Goal: Task Accomplishment & Management: Manage account settings

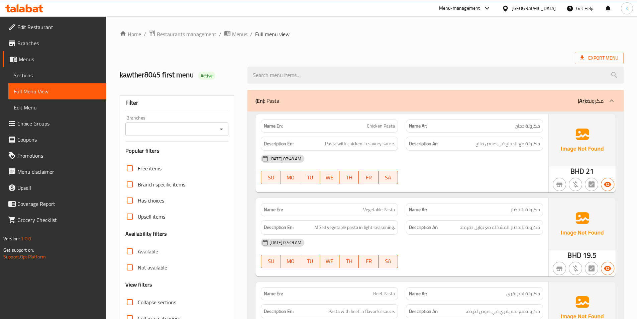
click at [32, 62] on span "Menus" at bounding box center [60, 59] width 82 height 8
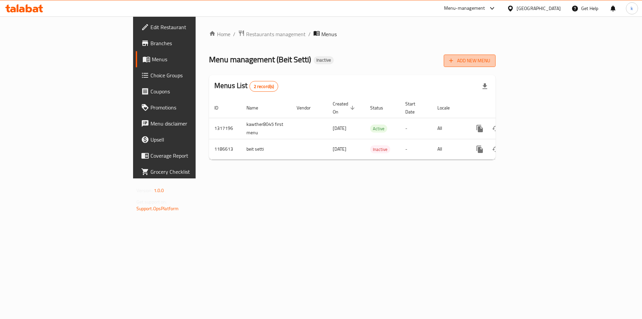
click at [490, 61] on span "Add New Menu" at bounding box center [469, 61] width 41 height 8
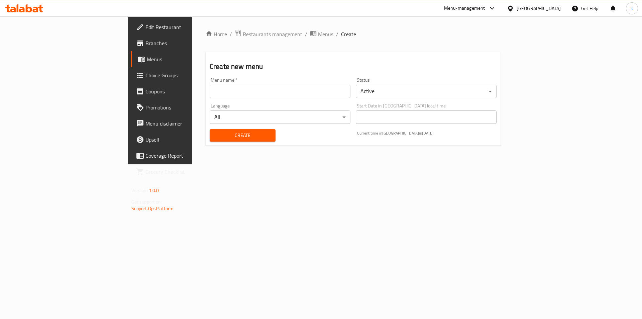
click at [210, 89] on input "text" at bounding box center [280, 91] width 141 height 13
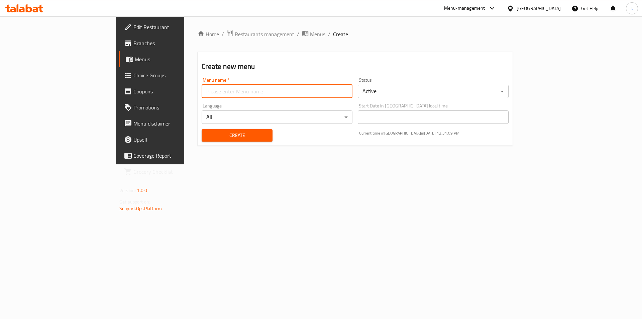
type input "kawther8045 2menu"
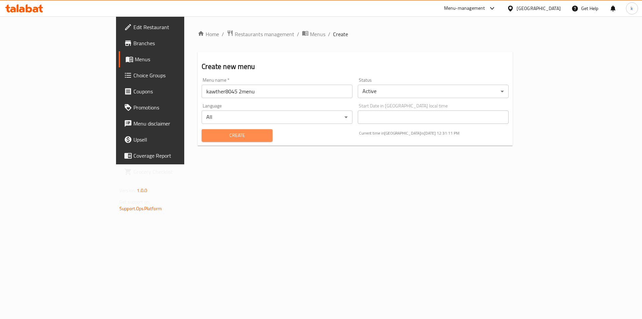
click at [231, 137] on span "Create" at bounding box center [237, 135] width 60 height 8
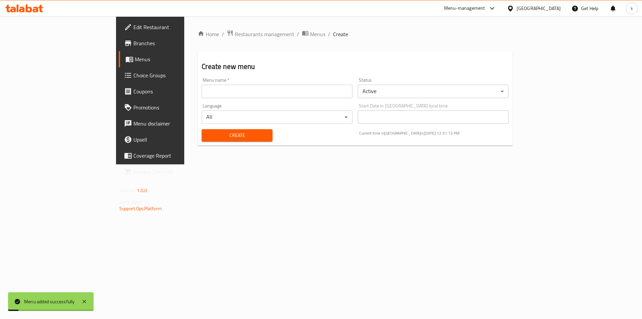
click at [135, 55] on span "Menus" at bounding box center [176, 59] width 83 height 8
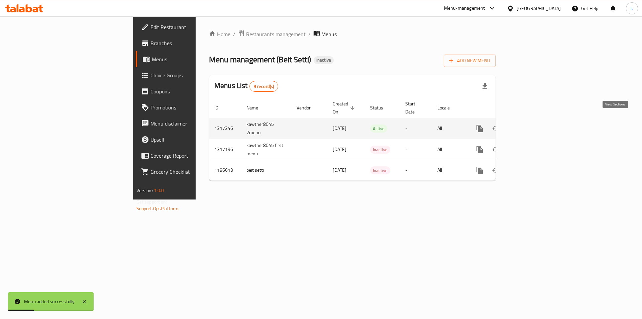
click at [532, 124] on icon "enhanced table" at bounding box center [528, 128] width 8 height 8
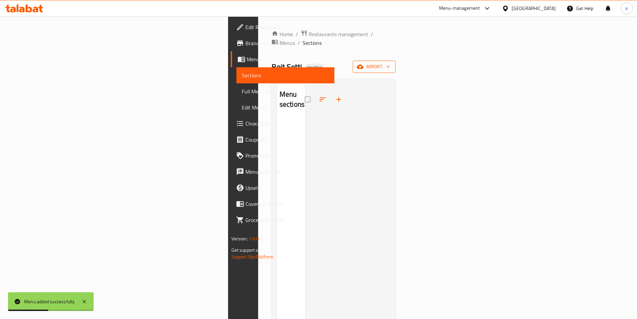
click at [390, 63] on span "import" at bounding box center [374, 67] width 32 height 8
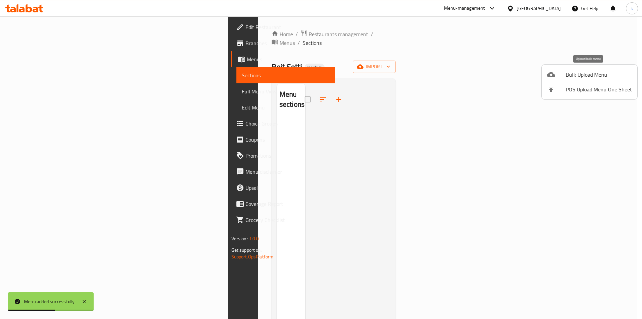
click at [575, 74] on span "Bulk Upload Menu" at bounding box center [599, 75] width 66 height 8
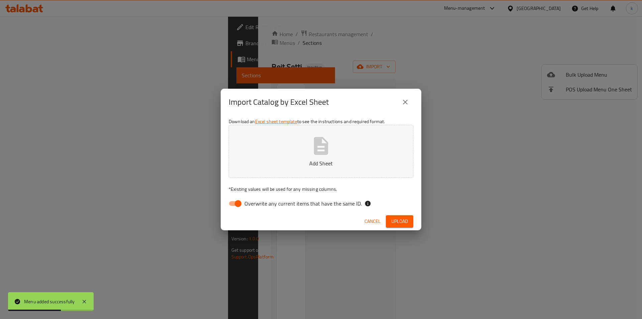
click at [313, 158] on button "Add Sheet" at bounding box center [321, 151] width 185 height 53
drag, startPoint x: 243, startPoint y: 208, endPoint x: 249, endPoint y: 199, distance: 11.0
click at [243, 207] on input "Overwrite any current items that have the same ID." at bounding box center [238, 203] width 38 height 13
checkbox input "false"
click at [282, 156] on button "Add Sheet" at bounding box center [321, 151] width 185 height 53
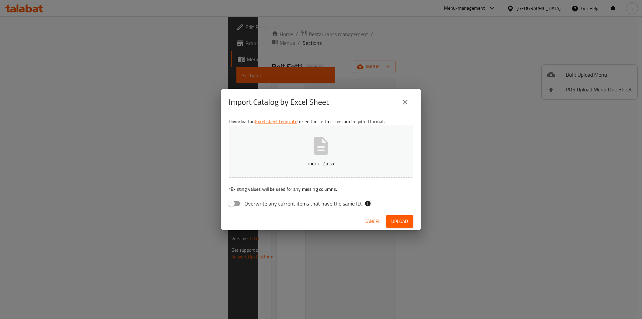
click at [407, 220] on span "Upload" at bounding box center [399, 221] width 17 height 8
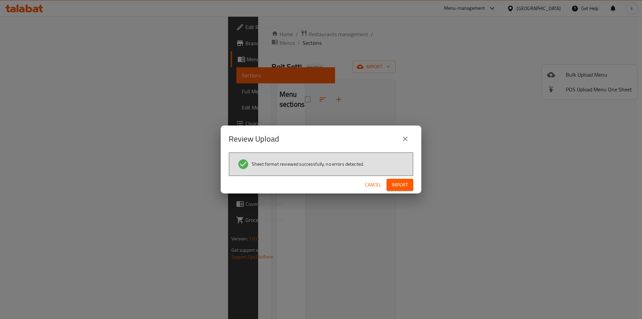
click at [398, 184] on span "Import" at bounding box center [400, 185] width 16 height 8
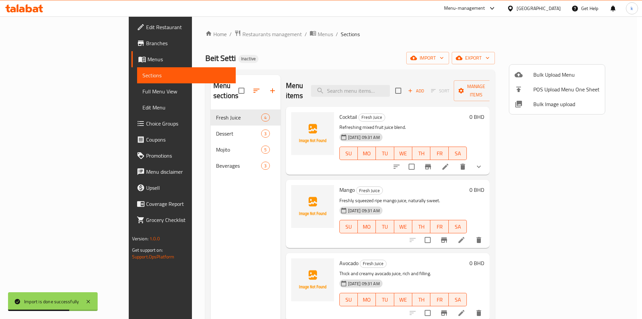
click at [190, 202] on div at bounding box center [321, 159] width 642 height 319
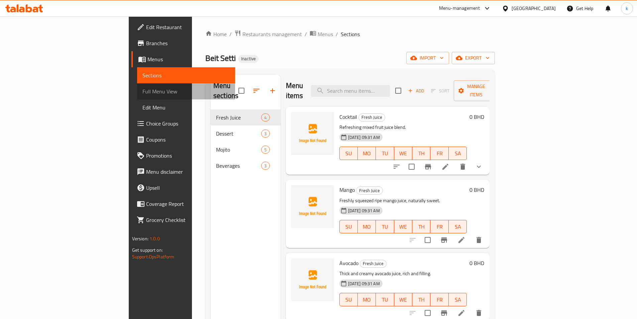
click at [143, 93] on span "Full Menu View" at bounding box center [186, 91] width 87 height 8
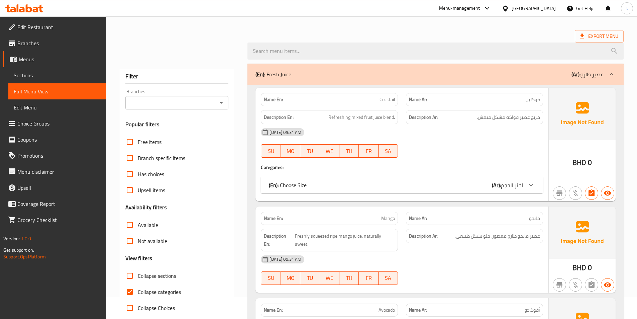
scroll to position [134, 0]
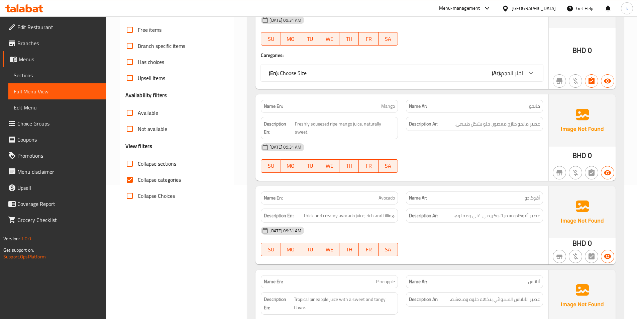
click at [160, 178] on span "Collapse categories" at bounding box center [159, 180] width 43 height 8
click at [138, 178] on input "Collapse categories" at bounding box center [130, 180] width 16 height 16
checkbox input "false"
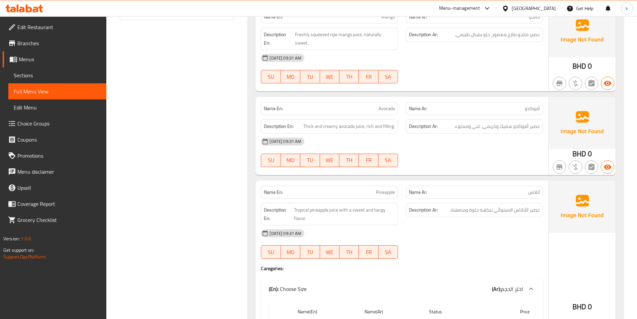
scroll to position [335, 0]
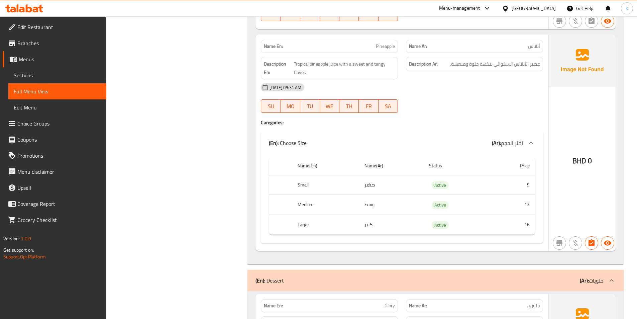
click at [44, 73] on span "Sections" at bounding box center [57, 75] width 87 height 8
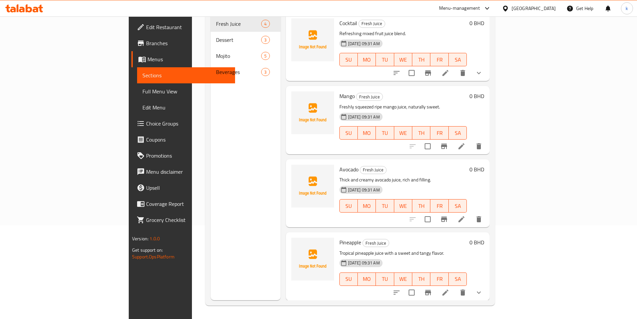
scroll to position [94, 0]
click at [148, 57] on span "Menus" at bounding box center [189, 59] width 82 height 8
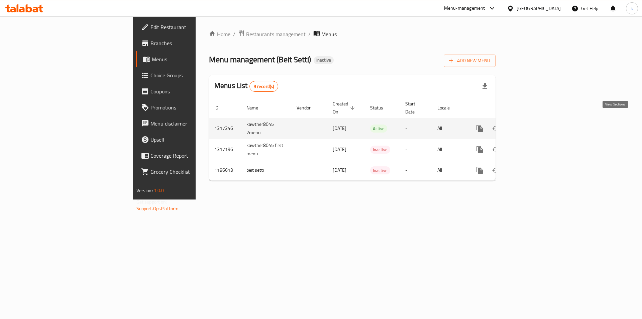
click at [532, 124] on icon "enhanced table" at bounding box center [528, 128] width 8 height 8
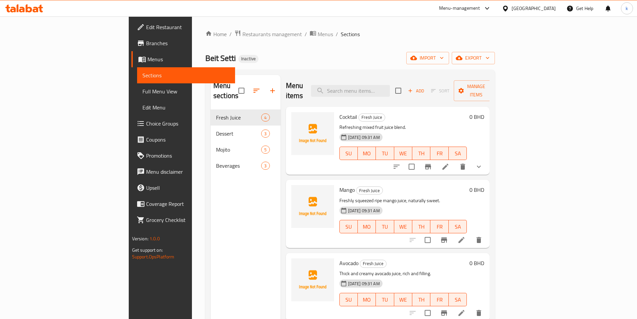
click at [143, 93] on span "Full Menu View" at bounding box center [186, 91] width 87 height 8
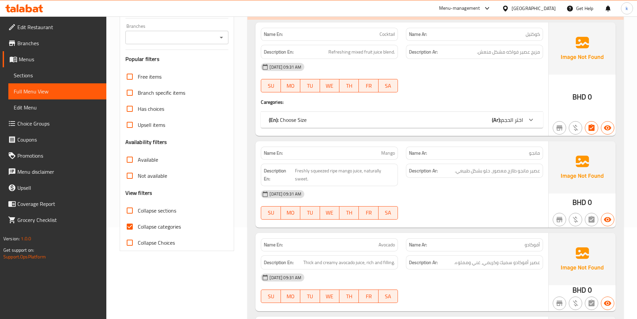
scroll to position [100, 0]
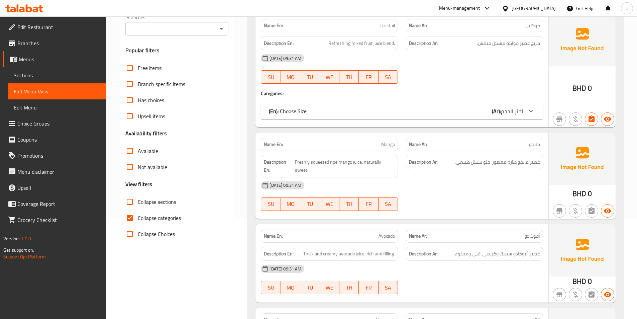
click at [143, 223] on label "Collapse categories" at bounding box center [151, 218] width 59 height 16
click at [138, 223] on input "Collapse categories" at bounding box center [130, 218] width 16 height 16
checkbox input "false"
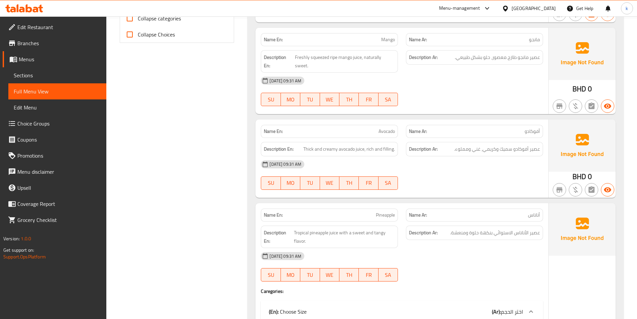
scroll to position [301, 0]
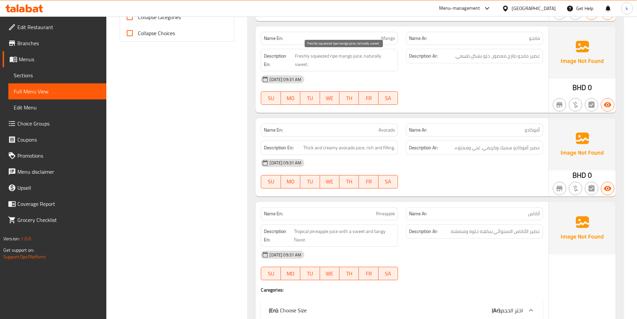
click at [333, 58] on span "Freshly squeezed ripe mango juice, naturally sweet." at bounding box center [345, 60] width 100 height 16
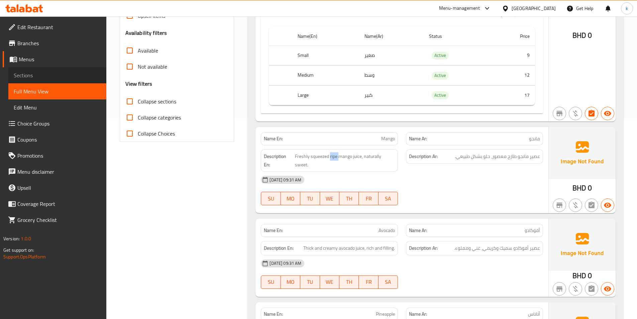
click at [39, 75] on span "Sections" at bounding box center [57, 75] width 87 height 8
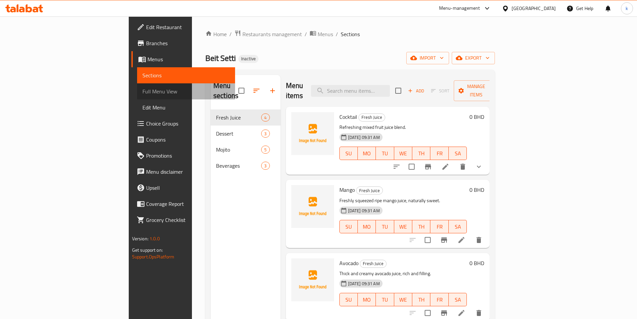
click at [143, 90] on span "Full Menu View" at bounding box center [186, 91] width 87 height 8
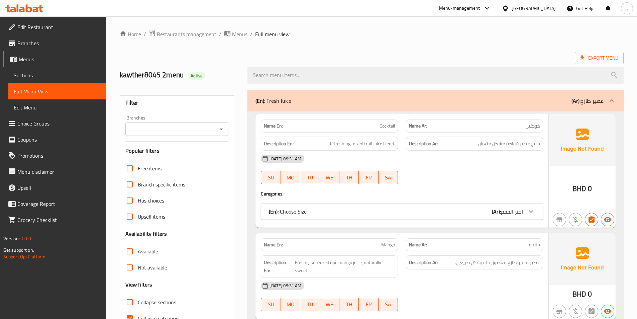
scroll to position [100, 0]
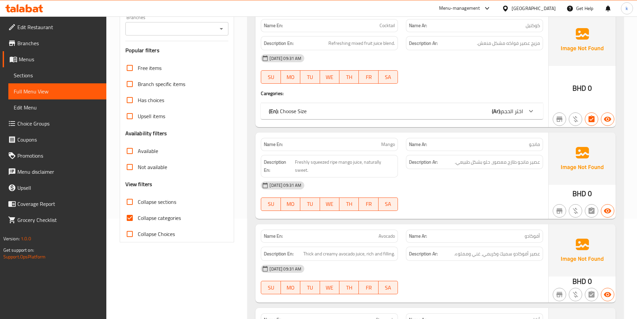
click at [165, 212] on label "Collapse categories" at bounding box center [151, 218] width 59 height 16
click at [138, 212] on input "Collapse categories" at bounding box center [130, 218] width 16 height 16
checkbox input "false"
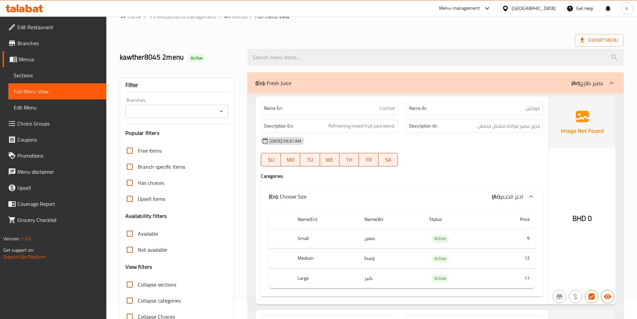
scroll to position [33, 0]
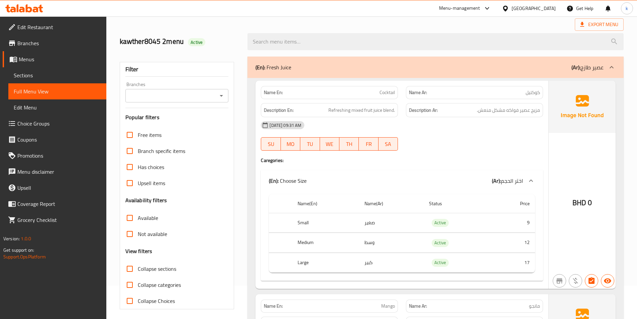
click at [528, 222] on td "9" at bounding box center [512, 223] width 45 height 20
click at [527, 238] on td "12" at bounding box center [512, 243] width 45 height 20
click at [525, 257] on td "17" at bounding box center [512, 263] width 45 height 20
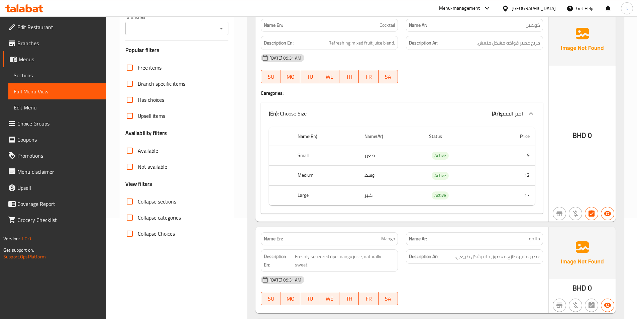
scroll to position [100, 0]
click at [26, 76] on span "Sections" at bounding box center [57, 75] width 87 height 8
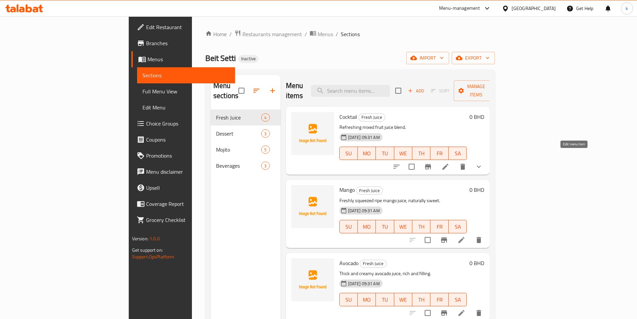
click at [450, 163] on icon at bounding box center [446, 167] width 8 height 8
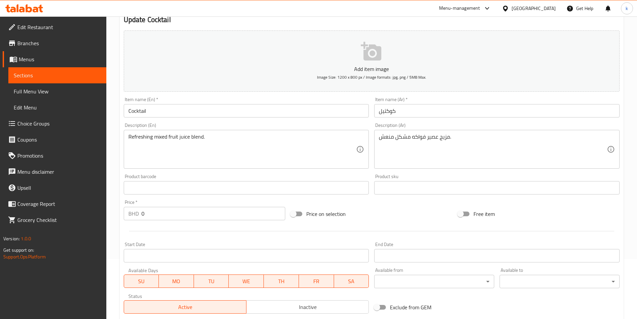
scroll to position [59, 0]
click at [60, 79] on link "Sections" at bounding box center [57, 75] width 98 height 16
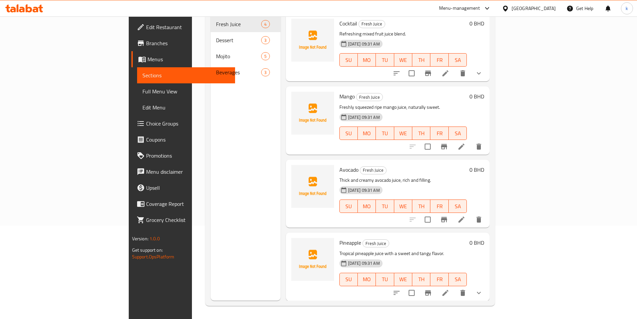
scroll to position [94, 0]
click at [466, 142] on icon at bounding box center [462, 146] width 8 height 8
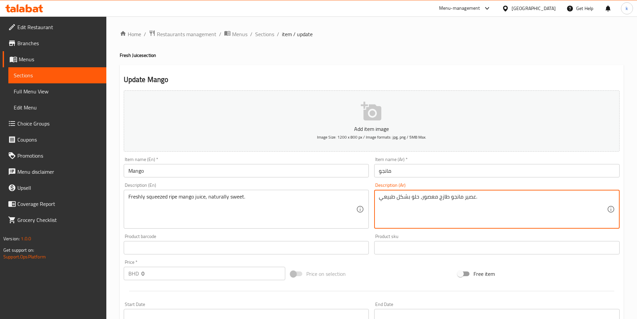
drag, startPoint x: 439, startPoint y: 200, endPoint x: 449, endPoint y: 199, distance: 9.4
click at [428, 211] on textarea "عصير مانجو ناضج معصور، حلو بشكل طبيعي." at bounding box center [493, 209] width 228 height 32
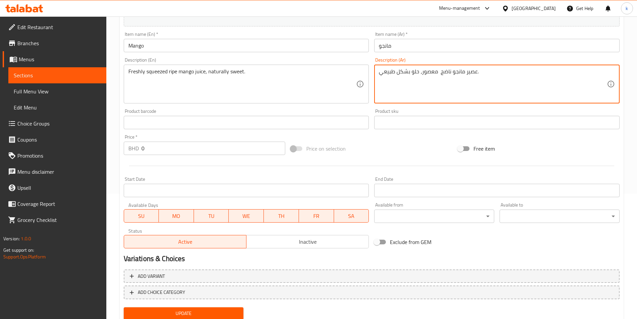
scroll to position [149, 0]
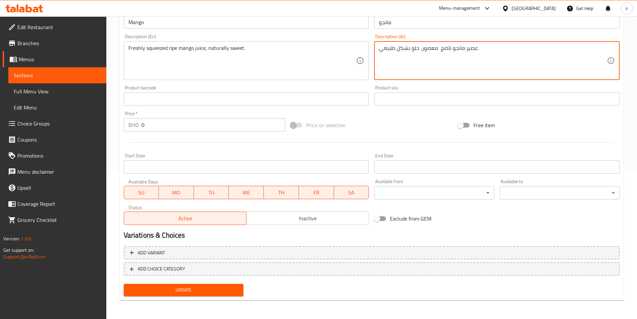
type textarea "عصير مانجو ناضج معصور، حلو بشكل طبيعي."
click at [199, 292] on span "Update" at bounding box center [183, 290] width 109 height 8
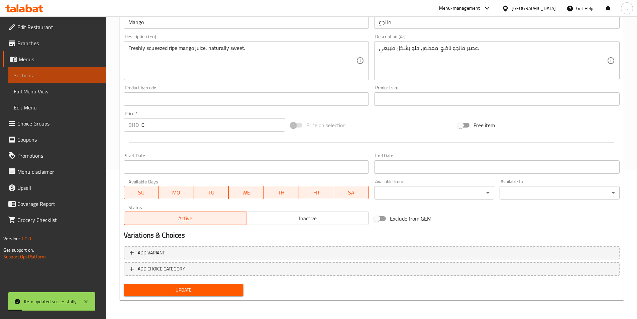
click at [46, 80] on link "Sections" at bounding box center [57, 75] width 98 height 16
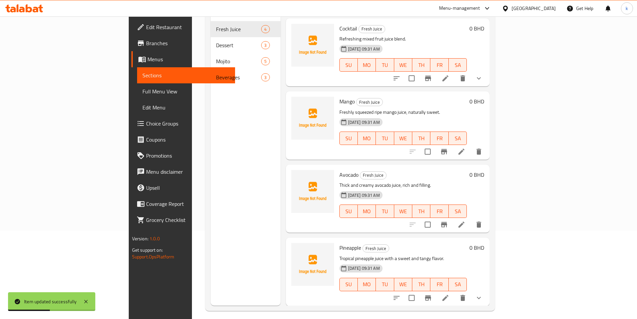
scroll to position [94, 0]
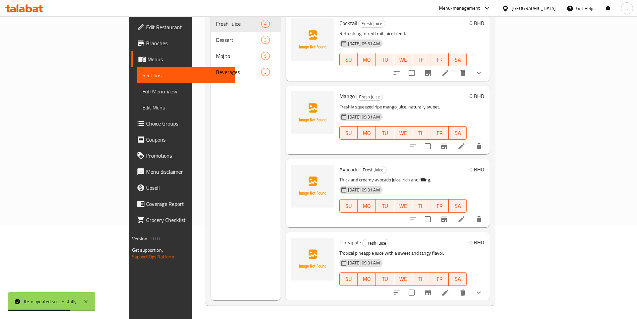
click at [143, 95] on span "Full Menu View" at bounding box center [186, 91] width 87 height 8
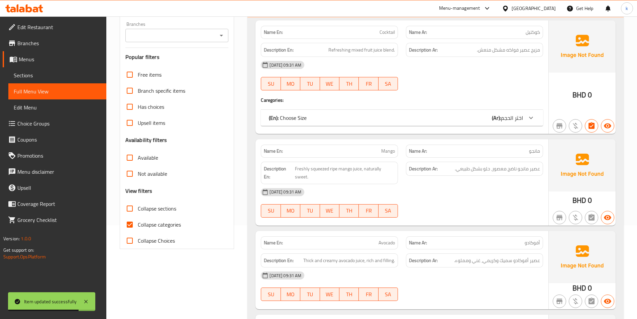
click at [158, 225] on span "Collapse categories" at bounding box center [159, 224] width 43 height 8
click at [138, 225] on input "Collapse categories" at bounding box center [130, 224] width 16 height 16
checkbox input "false"
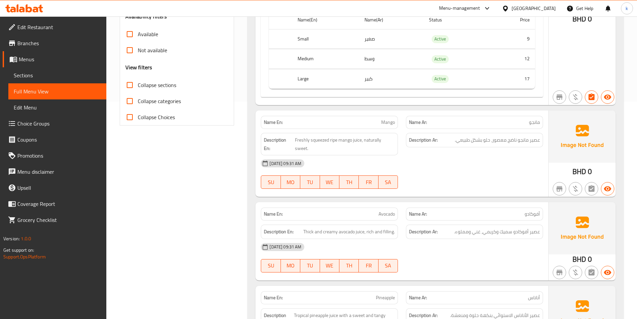
scroll to position [227, 0]
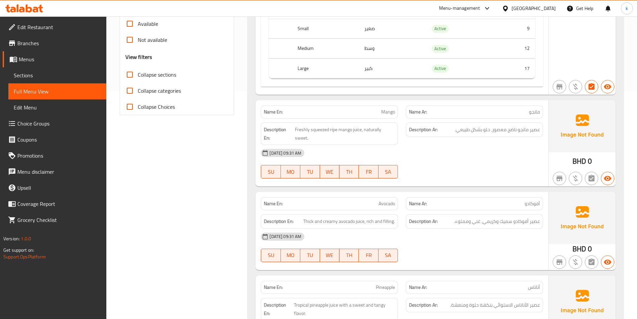
click at [485, 162] on div "14-10-2025 09:31 AM SU MO TU WE TH FR SA" at bounding box center [402, 163] width 290 height 37
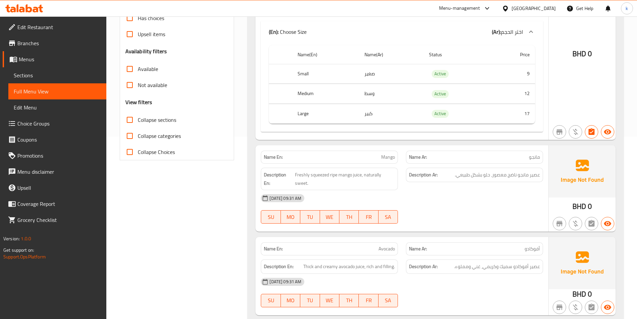
scroll to position [194, 0]
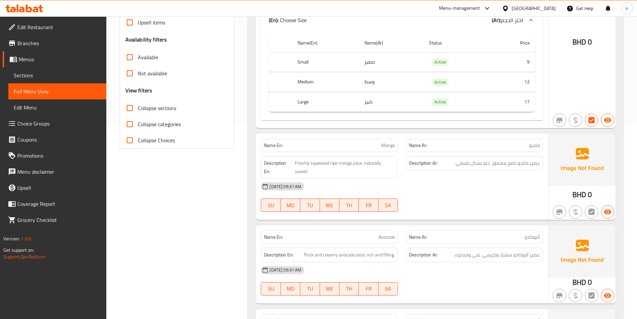
click at [494, 201] on div "14-10-2025 09:31 AM SU MO TU WE TH FR SA" at bounding box center [402, 196] width 290 height 37
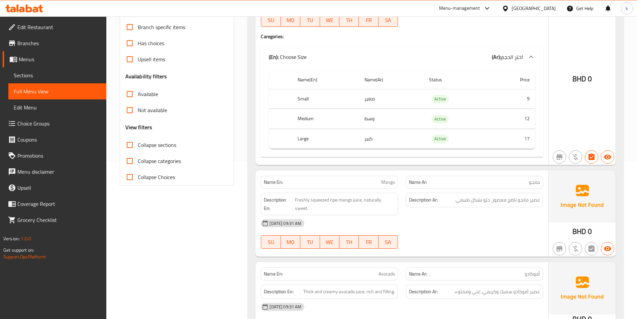
scroll to position [94, 0]
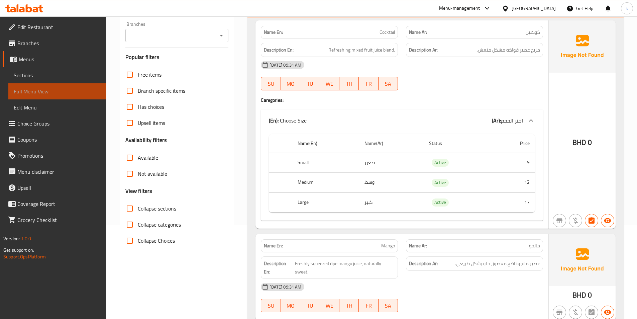
click at [33, 89] on span "Full Menu View" at bounding box center [57, 91] width 87 height 8
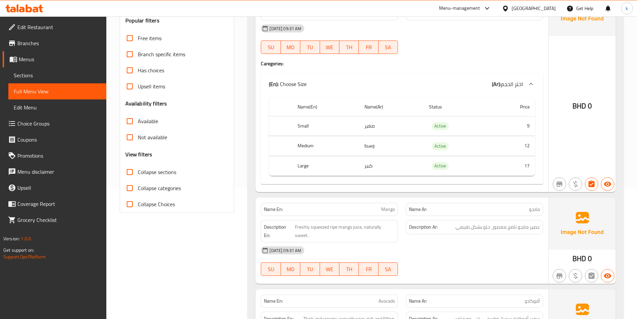
scroll to position [194, 0]
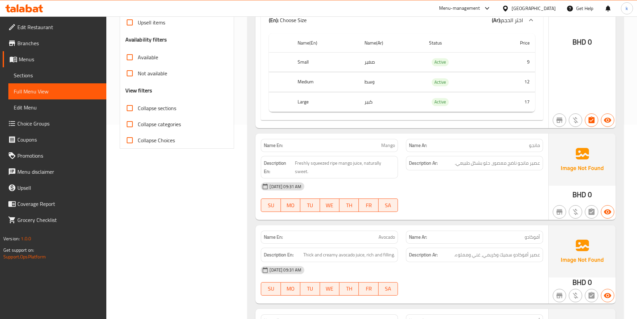
click at [37, 78] on span "Sections" at bounding box center [57, 75] width 87 height 8
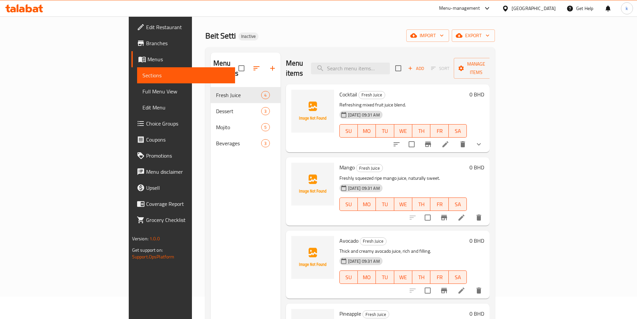
scroll to position [33, 0]
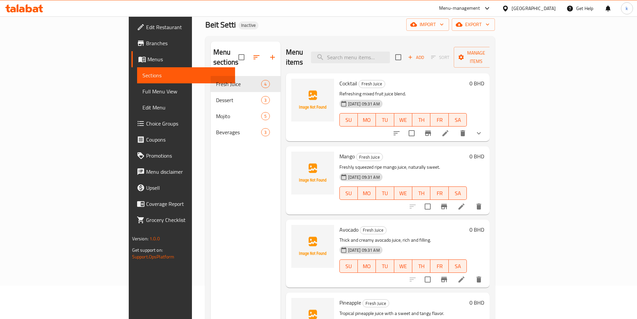
click at [466, 202] on icon at bounding box center [462, 206] width 8 height 8
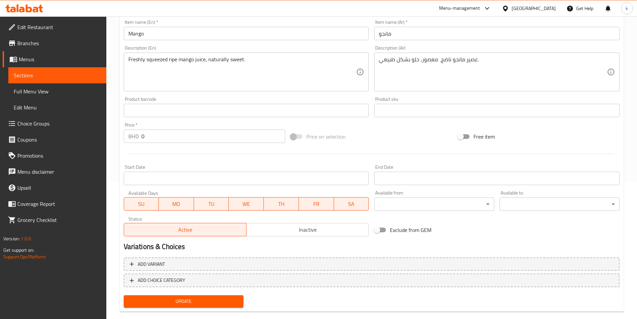
scroll to position [149, 0]
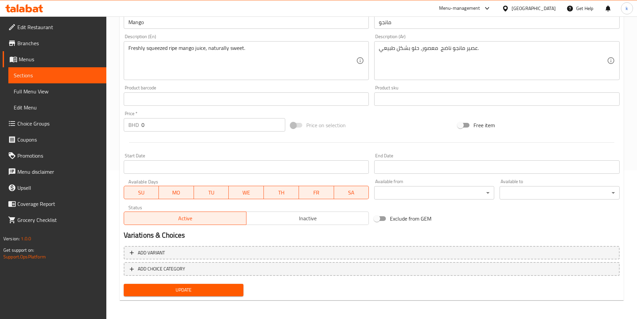
click at [50, 76] on span "Sections" at bounding box center [57, 75] width 87 height 8
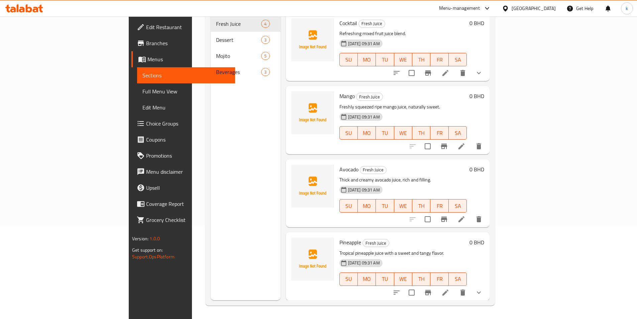
scroll to position [94, 0]
drag, startPoint x: 35, startPoint y: 90, endPoint x: 115, endPoint y: 110, distance: 82.2
click at [143, 89] on span "Full Menu View" at bounding box center [186, 91] width 87 height 8
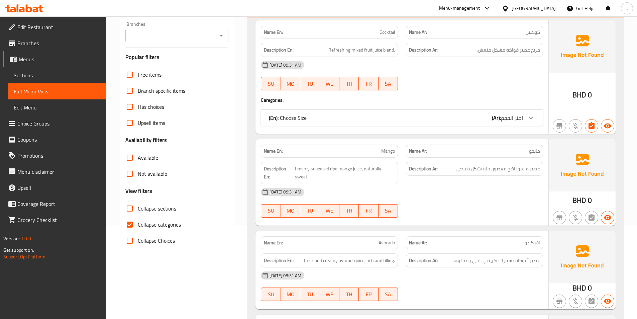
click at [153, 222] on span "Collapse categories" at bounding box center [159, 224] width 43 height 8
click at [138, 222] on input "Collapse categories" at bounding box center [130, 224] width 16 height 16
checkbox input "false"
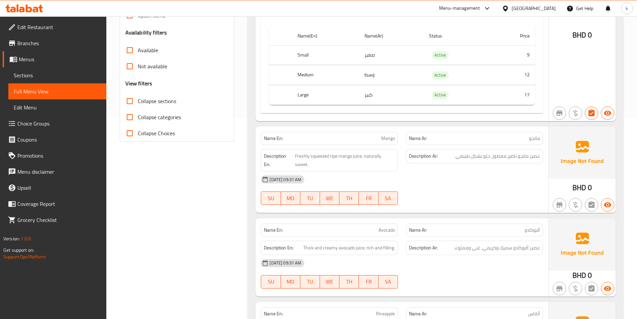
scroll to position [201, 0]
click at [34, 56] on span "Menus" at bounding box center [60, 59] width 82 height 8
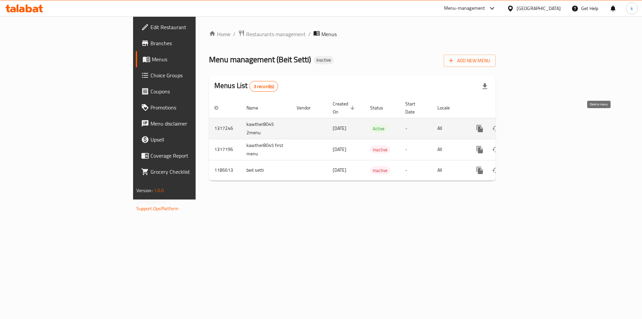
click at [514, 125] on icon "enhanced table" at bounding box center [512, 128] width 5 height 6
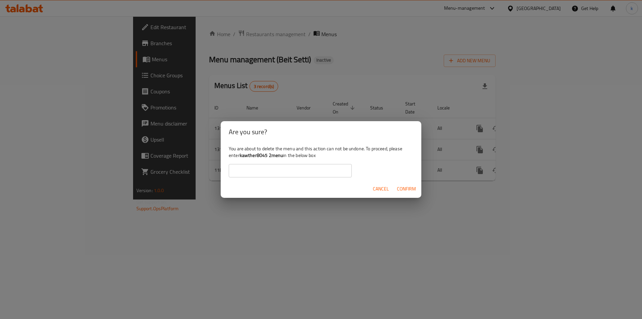
drag, startPoint x: 277, startPoint y: 177, endPoint x: 269, endPoint y: 171, distance: 9.4
click at [277, 176] on input "text" at bounding box center [290, 170] width 123 height 13
drag, startPoint x: 282, startPoint y: 154, endPoint x: 241, endPoint y: 155, distance: 41.5
click at [241, 155] on b "kawther8045 2menu" at bounding box center [261, 155] width 43 height 9
copy b "kawther8045 2menu"
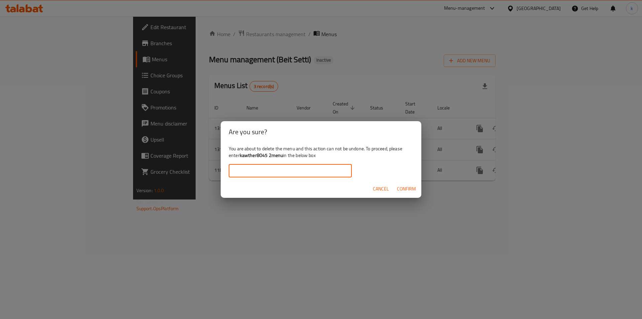
paste input "kawther8045 2menu"
type input "kawther8045 2menu"
click at [411, 186] on span "Confirm" at bounding box center [406, 189] width 19 height 8
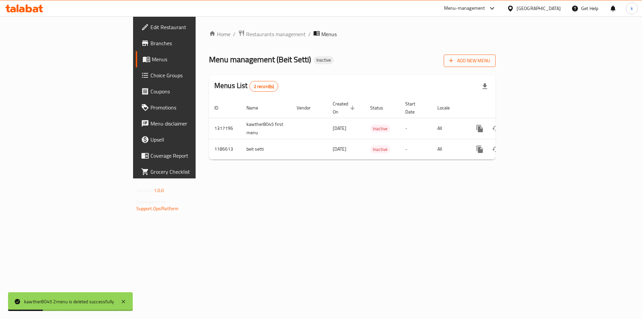
click at [490, 60] on span "Add New Menu" at bounding box center [469, 61] width 41 height 8
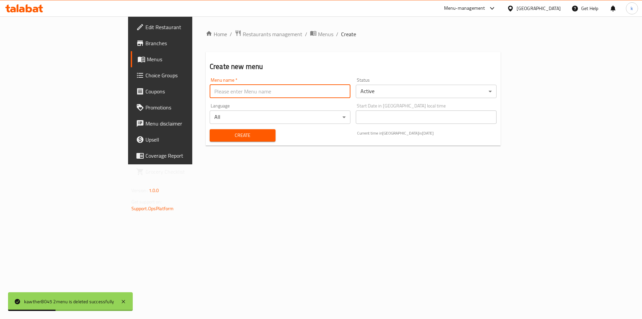
click at [248, 89] on input "text" at bounding box center [280, 91] width 141 height 13
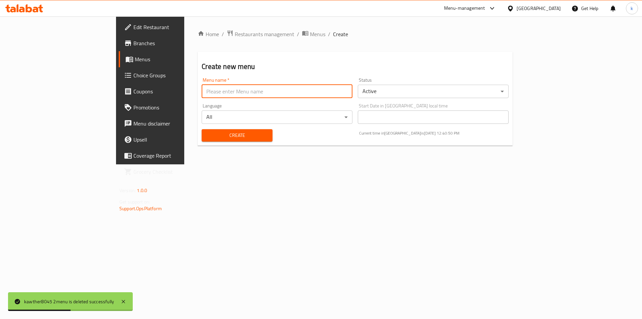
type input "kawther8045 2menu"
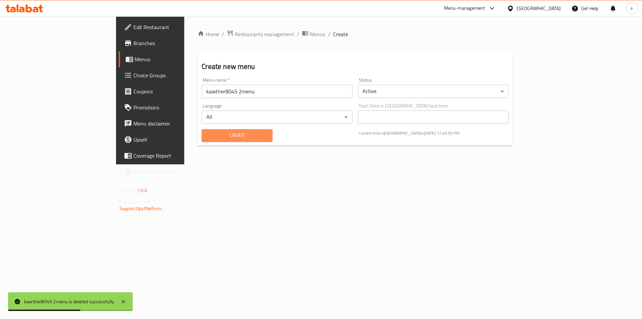
click at [208, 134] on span "Create" at bounding box center [237, 135] width 60 height 8
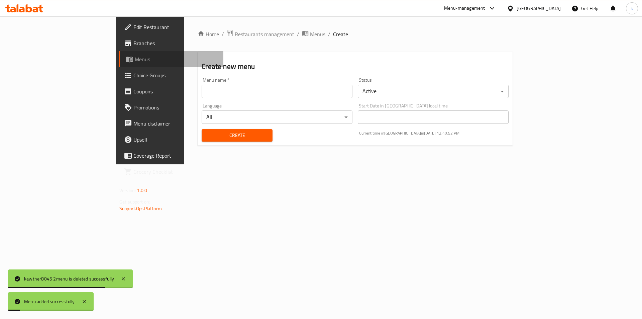
click at [135, 59] on span "Menus" at bounding box center [176, 59] width 83 height 8
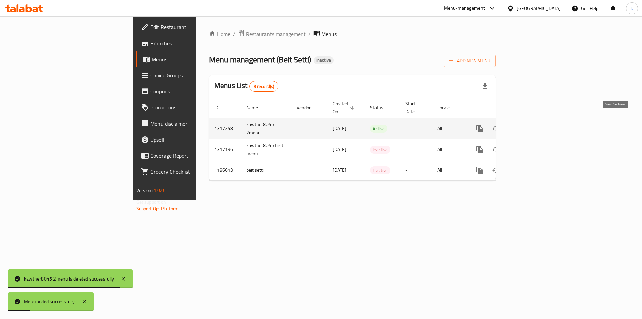
click at [532, 124] on icon "enhanced table" at bounding box center [528, 128] width 8 height 8
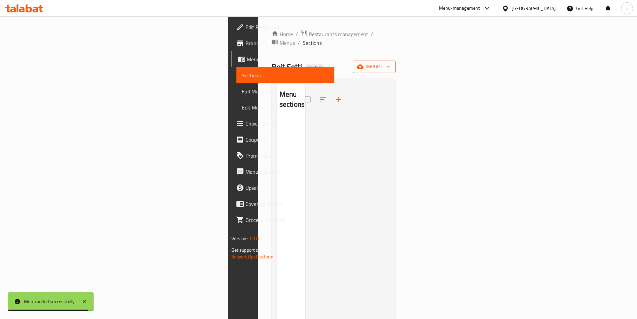
click at [390, 63] on span "import" at bounding box center [374, 67] width 32 height 8
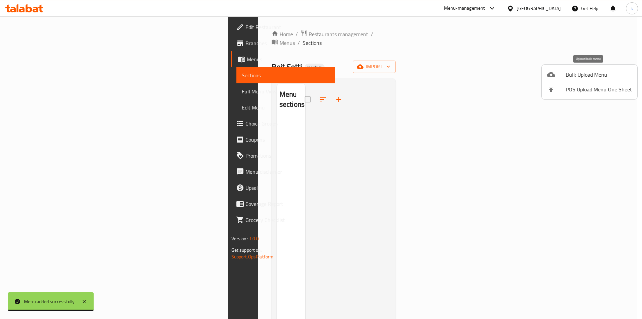
click at [578, 75] on span "Bulk Upload Menu" at bounding box center [599, 75] width 66 height 8
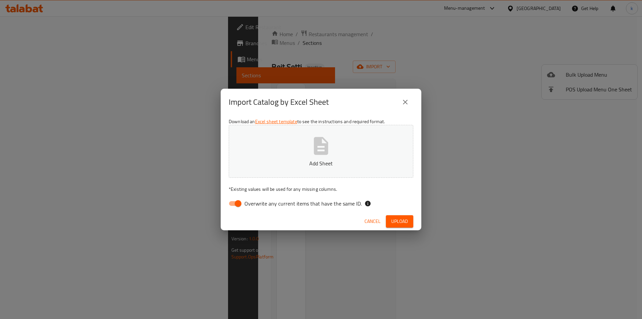
drag, startPoint x: 275, startPoint y: 202, endPoint x: 269, endPoint y: 191, distance: 11.8
click at [275, 201] on span "Overwrite any current items that have the same ID." at bounding box center [303, 203] width 117 height 8
click at [257, 201] on input "Overwrite any current items that have the same ID." at bounding box center [238, 203] width 38 height 13
checkbox input "false"
click at [289, 161] on p "Add Sheet" at bounding box center [321, 163] width 164 height 8
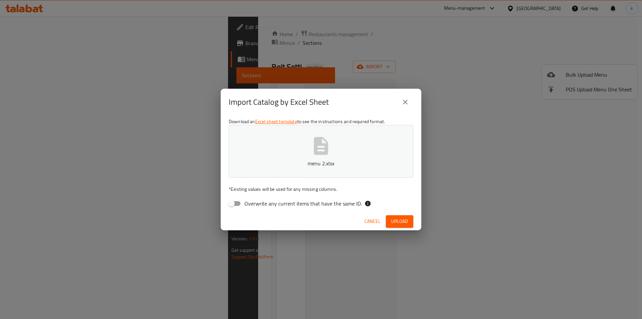
click at [398, 218] on span "Upload" at bounding box center [399, 221] width 17 height 8
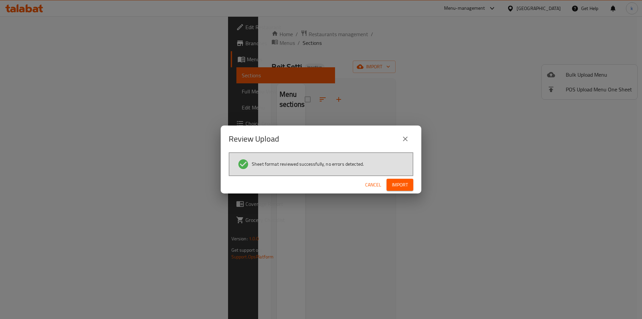
click at [405, 183] on span "Import" at bounding box center [400, 185] width 16 height 8
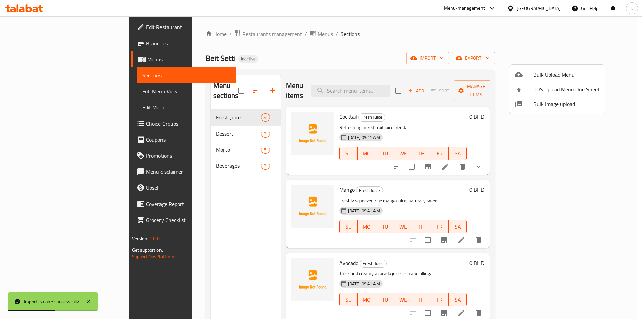
click at [201, 178] on div at bounding box center [321, 159] width 642 height 319
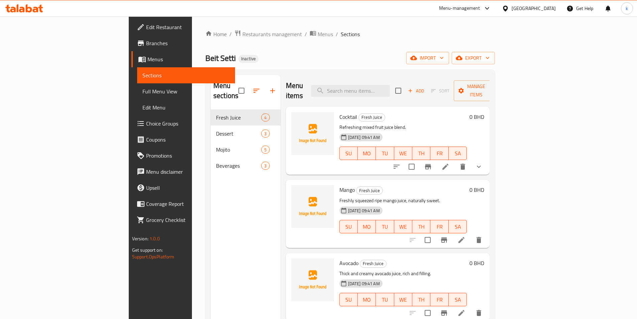
click at [143, 91] on span "Full Menu View" at bounding box center [186, 91] width 87 height 8
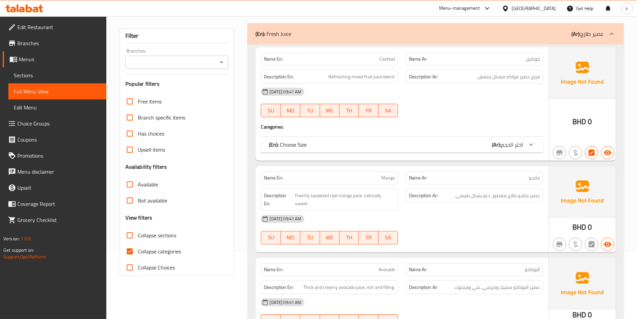
click at [158, 246] on label "Collapse categories" at bounding box center [151, 251] width 59 height 16
click at [138, 246] on input "Collapse categories" at bounding box center [130, 251] width 16 height 16
checkbox input "false"
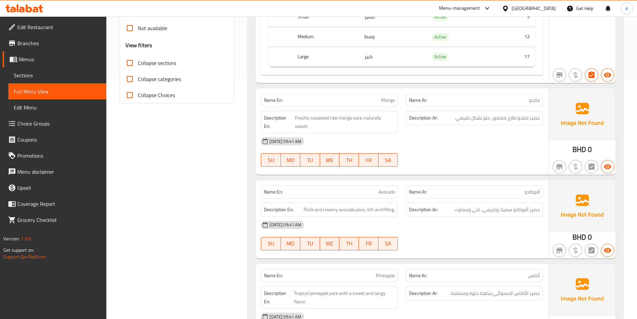
scroll to position [201, 0]
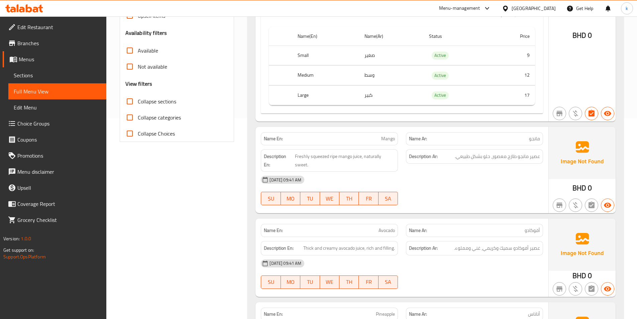
click at [485, 172] on div "14-10-2025 09:41 AM" at bounding box center [402, 180] width 290 height 16
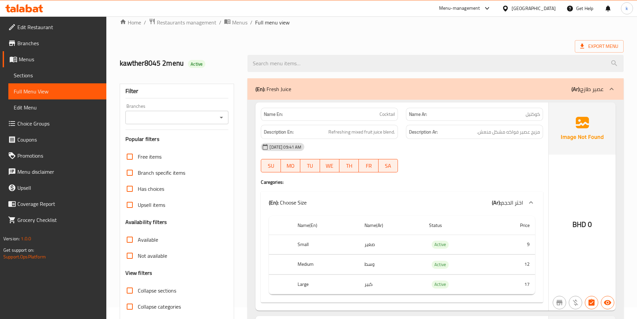
scroll to position [0, 0]
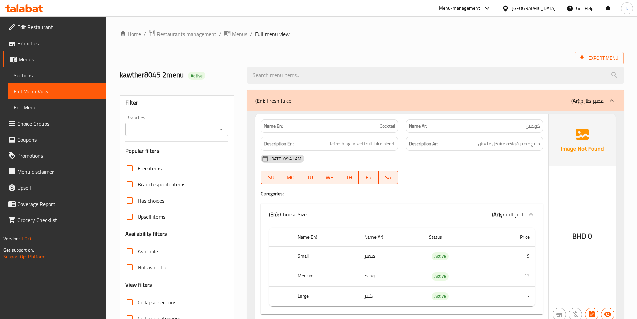
click at [36, 61] on span "Menus" at bounding box center [60, 59] width 82 height 8
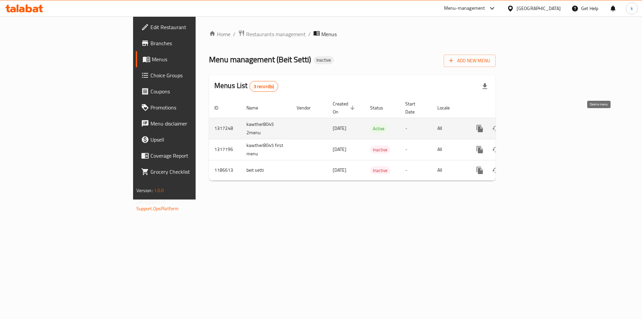
click at [516, 124] on icon "enhanced table" at bounding box center [512, 128] width 8 height 8
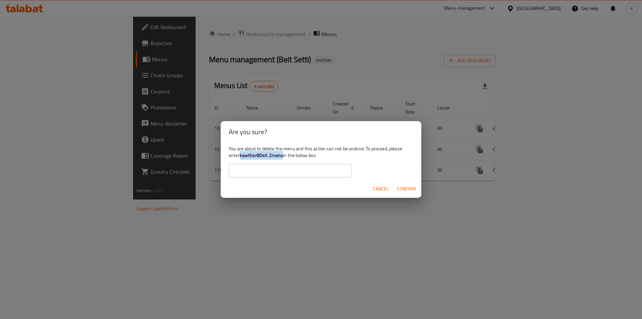
drag, startPoint x: 284, startPoint y: 156, endPoint x: 247, endPoint y: 155, distance: 37.2
click at [242, 157] on div "You are about to delete the menu and this action can not be undone. To proceed,…" at bounding box center [321, 161] width 201 height 37
drag, startPoint x: 247, startPoint y: 155, endPoint x: 252, endPoint y: 155, distance: 5.0
click at [252, 155] on b "kawther8045 2menu" at bounding box center [261, 155] width 43 height 9
drag, startPoint x: 241, startPoint y: 156, endPoint x: 283, endPoint y: 157, distance: 42.2
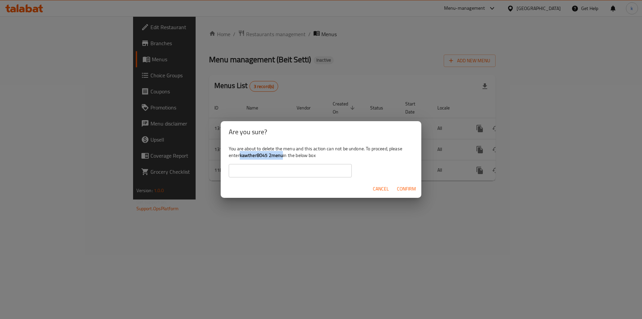
click at [283, 157] on div "You are about to delete the menu and this action can not be undone. To proceed,…" at bounding box center [321, 161] width 201 height 37
copy b "kawther8045 2menu"
click at [292, 165] on input "text" at bounding box center [290, 170] width 123 height 13
paste input "kawther8045 2menu"
type input "kawther8045 2menu"
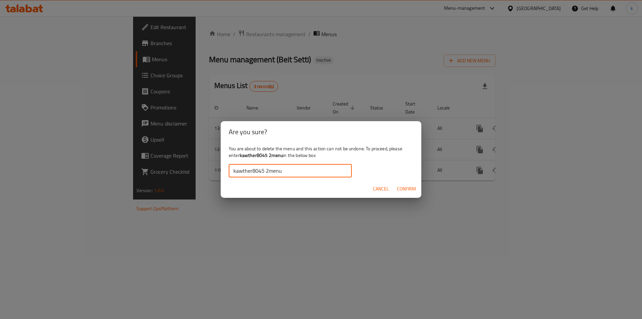
click at [409, 185] on span "Confirm" at bounding box center [406, 189] width 19 height 8
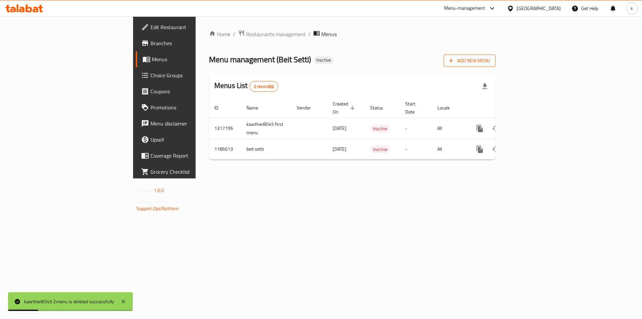
click at [490, 57] on span "Add New Menu" at bounding box center [469, 61] width 41 height 8
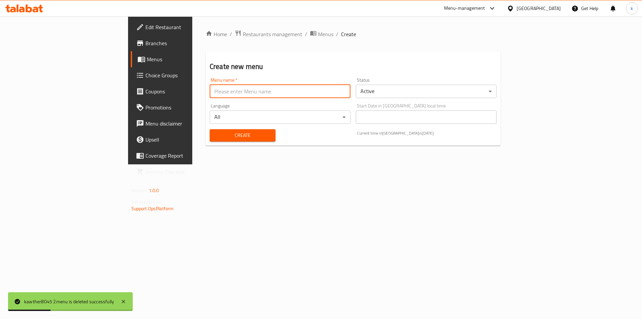
click at [248, 90] on input "text" at bounding box center [280, 91] width 141 height 13
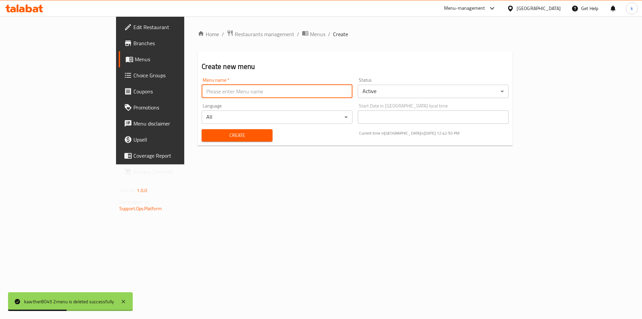
type input "kawther8045 2menu"
click at [215, 135] on span "Create" at bounding box center [237, 135] width 60 height 8
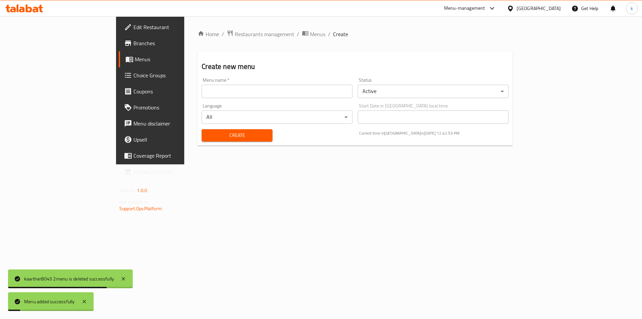
click at [135, 63] on span "Menus" at bounding box center [176, 59] width 83 height 8
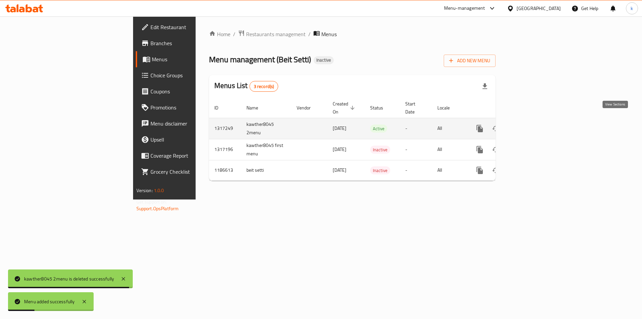
click at [536, 121] on link "enhanced table" at bounding box center [528, 128] width 16 height 16
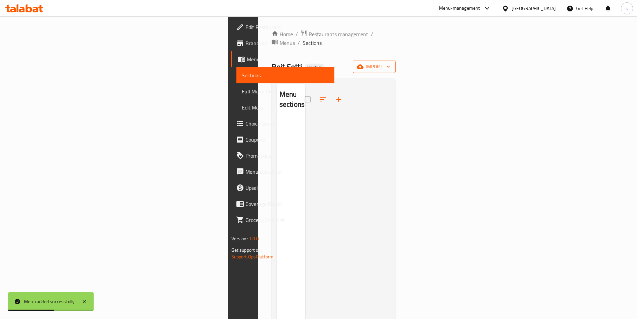
click at [390, 63] on span "import" at bounding box center [374, 67] width 32 height 8
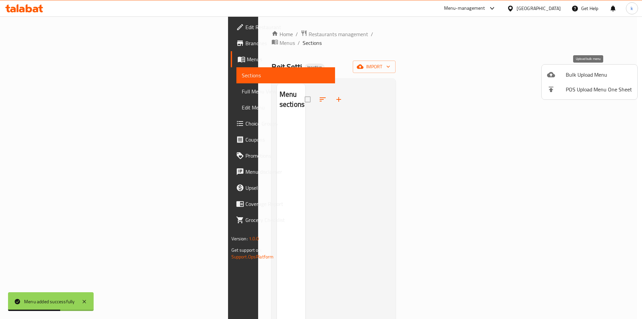
click at [578, 71] on span "Bulk Upload Menu" at bounding box center [599, 75] width 66 height 8
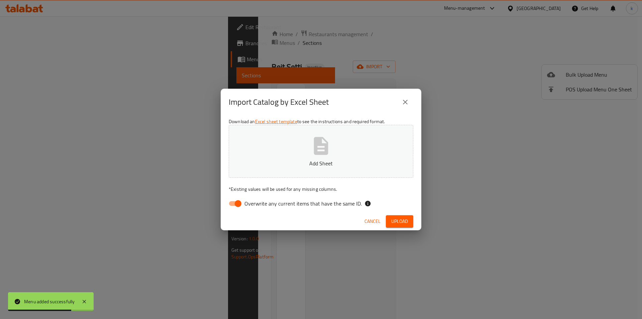
click at [277, 203] on span "Overwrite any current items that have the same ID." at bounding box center [303, 203] width 117 height 8
click at [257, 203] on input "Overwrite any current items that have the same ID." at bounding box center [238, 203] width 38 height 13
checkbox input "false"
click at [309, 168] on button "Add Sheet" at bounding box center [321, 151] width 185 height 53
click at [397, 221] on span "Upload" at bounding box center [399, 221] width 17 height 8
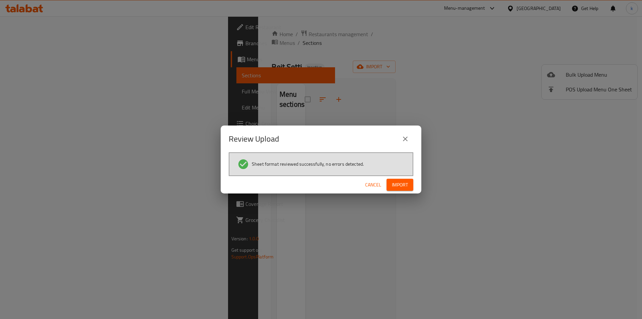
click at [402, 189] on span "Import" at bounding box center [400, 185] width 16 height 8
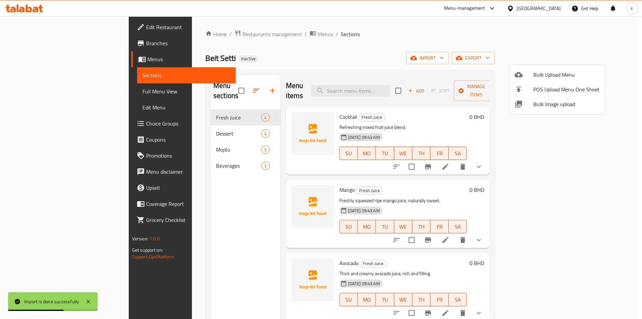
click at [44, 90] on div at bounding box center [321, 159] width 642 height 319
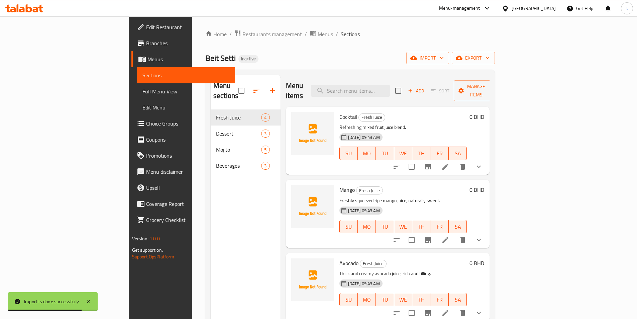
click at [137, 86] on link "Full Menu View" at bounding box center [186, 91] width 98 height 16
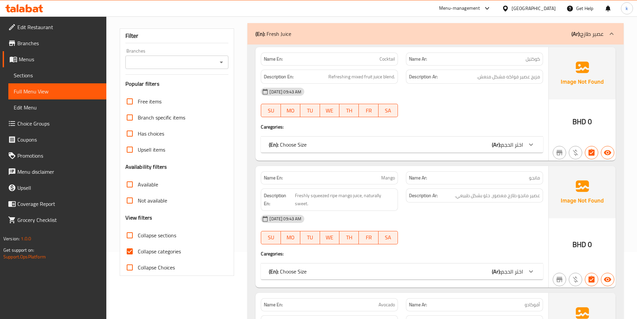
click at [170, 252] on span "Collapse categories" at bounding box center [159, 251] width 43 height 8
click at [138, 252] on input "Collapse categories" at bounding box center [130, 251] width 16 height 16
checkbox input "false"
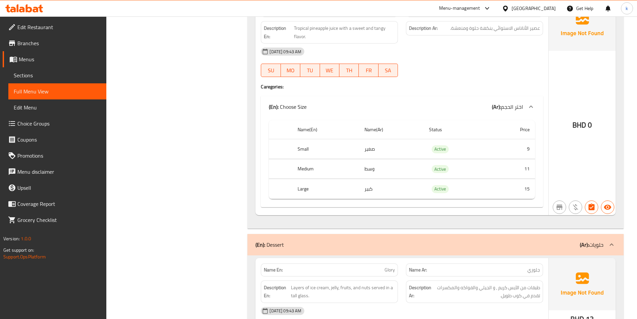
scroll to position [702, 0]
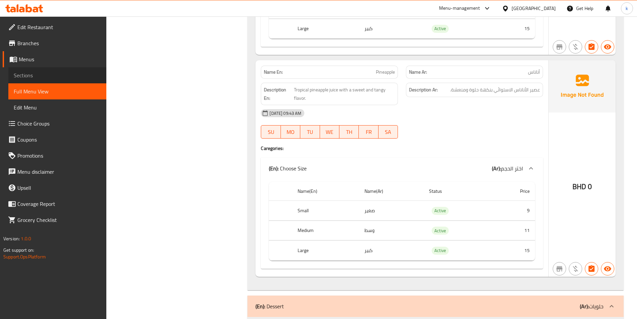
click at [25, 71] on span "Sections" at bounding box center [57, 75] width 87 height 8
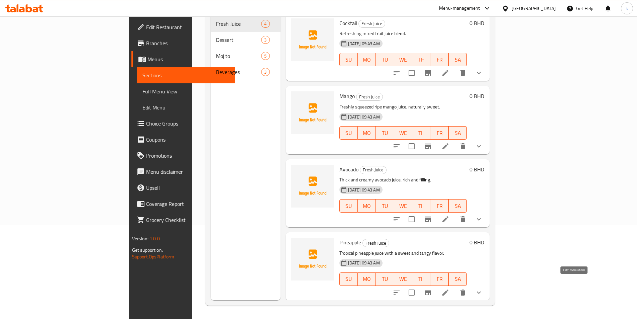
click at [450, 288] on icon at bounding box center [446, 292] width 8 height 8
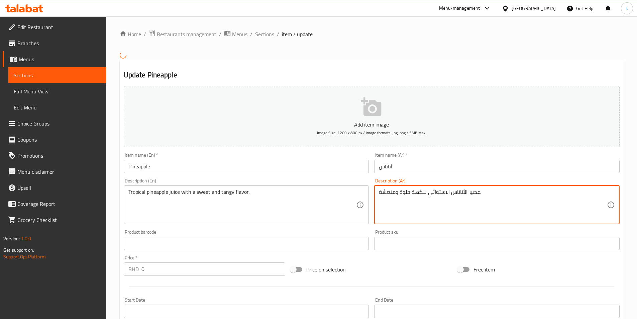
drag, startPoint x: 429, startPoint y: 193, endPoint x: 451, endPoint y: 195, distance: 22.2
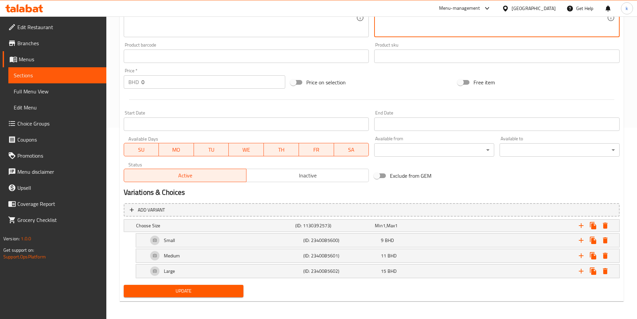
scroll to position [192, 0]
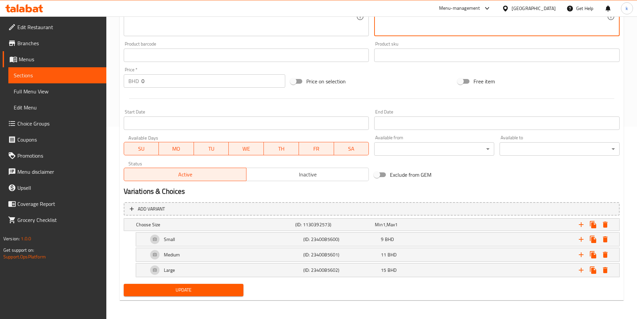
type textarea "عصير الأناناس تروبيكال بنكهة حلوة ومنعشة."
click at [211, 290] on span "Update" at bounding box center [183, 290] width 109 height 8
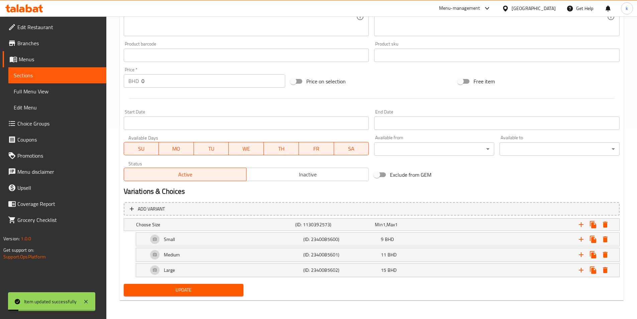
click at [48, 77] on span "Sections" at bounding box center [57, 75] width 87 height 8
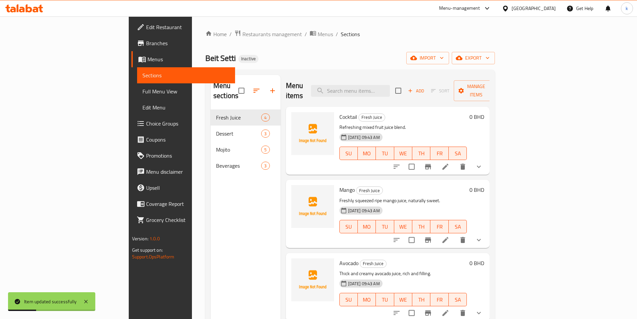
click at [143, 90] on span "Full Menu View" at bounding box center [186, 91] width 87 height 8
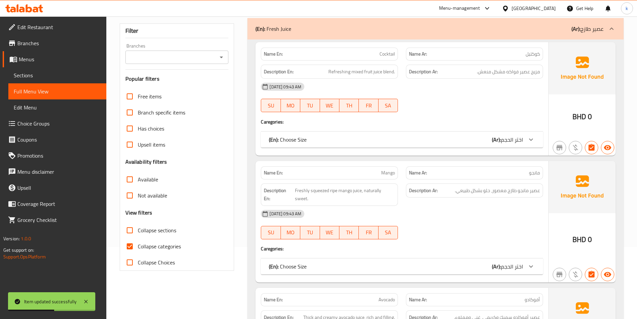
scroll to position [100, 0]
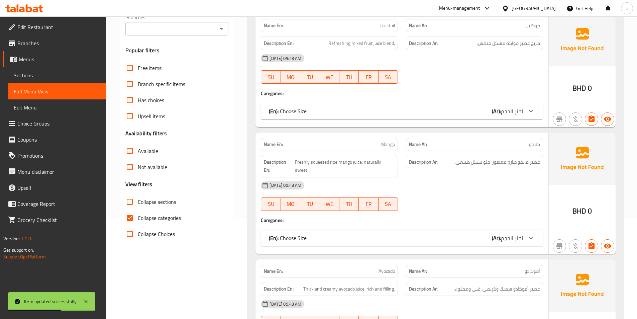
click at [145, 219] on span "Collapse categories" at bounding box center [159, 218] width 43 height 8
click at [138, 219] on input "Collapse categories" at bounding box center [130, 218] width 16 height 16
checkbox input "false"
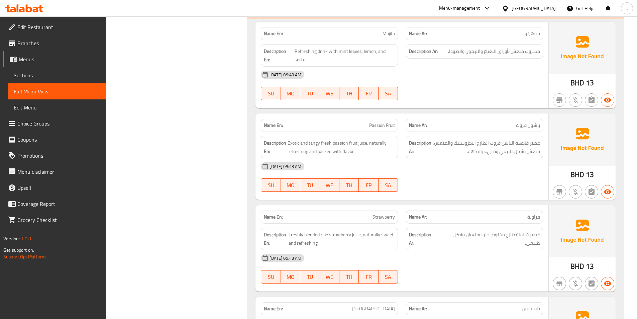
scroll to position [1405, 0]
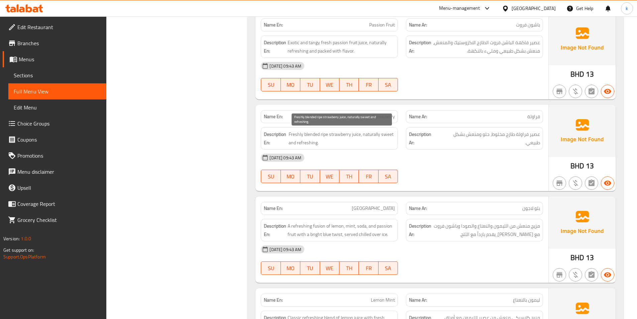
click at [324, 134] on span "Freshly blended ripe strawberry juice, naturally sweet and refreshing." at bounding box center [342, 138] width 106 height 16
copy span "ripe"
drag, startPoint x: 38, startPoint y: 75, endPoint x: 70, endPoint y: 74, distance: 31.8
click at [38, 75] on span "Sections" at bounding box center [57, 75] width 87 height 8
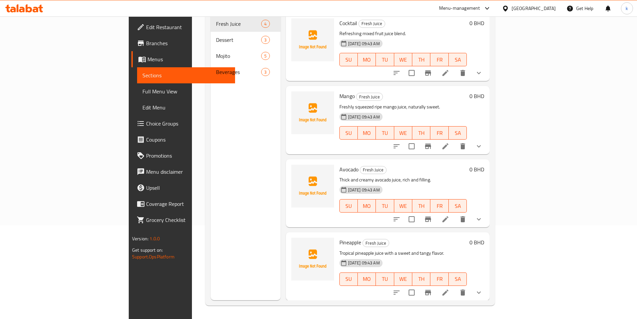
scroll to position [94, 0]
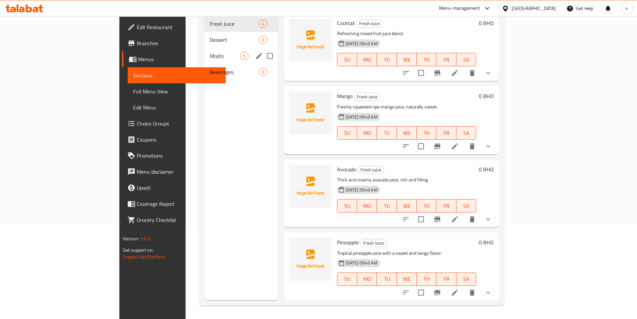
click at [210, 52] on span "Mojito" at bounding box center [225, 56] width 30 height 8
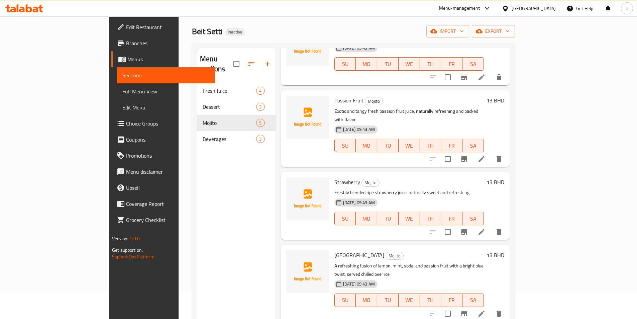
scroll to position [63, 0]
click at [486, 227] on icon at bounding box center [482, 231] width 8 height 8
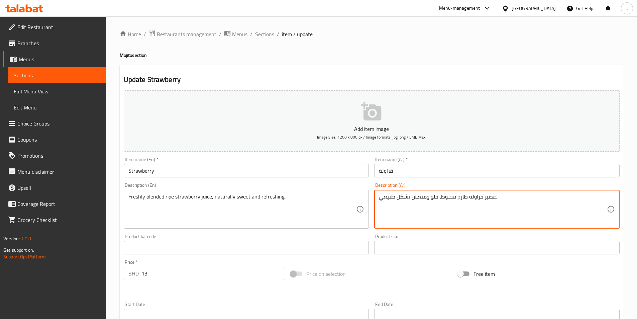
drag, startPoint x: 456, startPoint y: 201, endPoint x: 466, endPoint y: 202, distance: 10.4
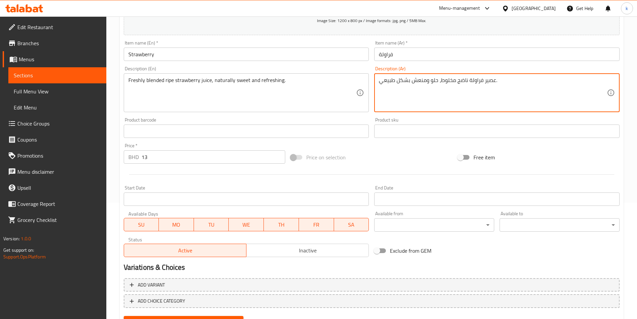
scroll to position [149, 0]
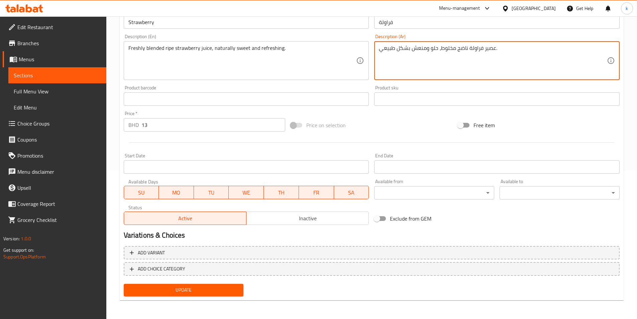
type textarea "عصير فراولة ناضج مخلوط، حلو ومنعش بشكل طبيعي."
click at [199, 289] on span "Update" at bounding box center [183, 290] width 109 height 8
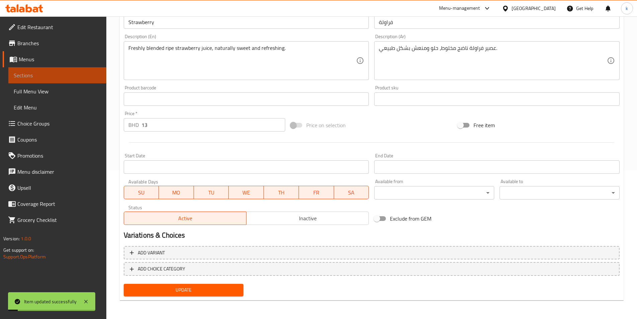
click at [30, 75] on span "Sections" at bounding box center [57, 75] width 87 height 8
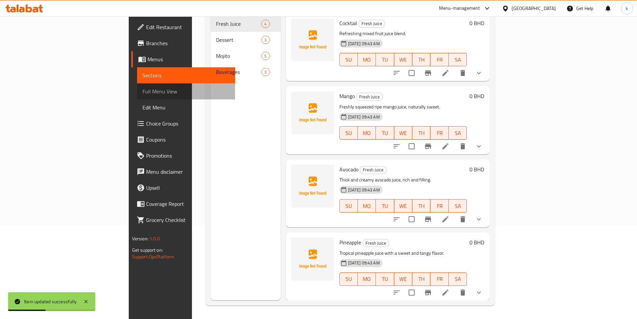
click at [143, 91] on span "Full Menu View" at bounding box center [186, 91] width 87 height 8
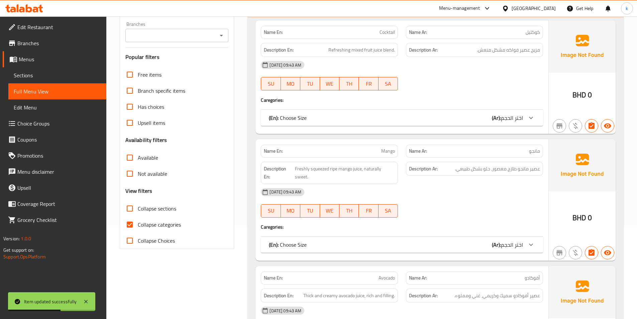
click at [168, 218] on label "Collapse categories" at bounding box center [151, 224] width 59 height 16
click at [138, 218] on input "Collapse categories" at bounding box center [130, 224] width 16 height 16
checkbox input "false"
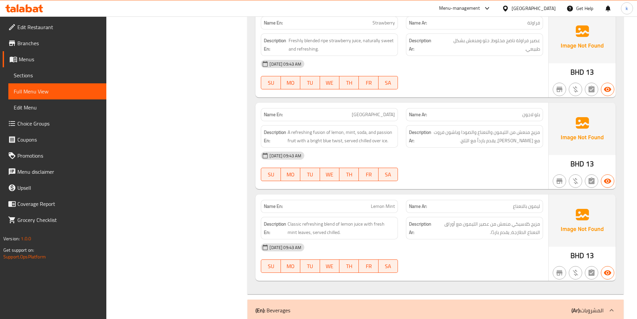
scroll to position [1532, 0]
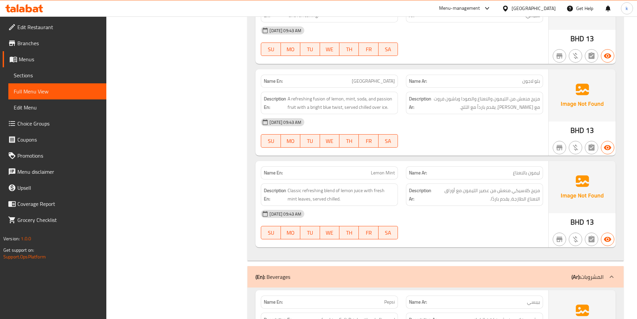
click at [514, 215] on div "14-10-2025 09:43 AM" at bounding box center [402, 214] width 290 height 16
click at [324, 192] on span "Classic refreshing blend of lemon juice with fresh mint leaves, served chilled." at bounding box center [341, 194] width 107 height 16
copy span "blend"
click at [455, 209] on div "14-10-2025 09:43 AM" at bounding box center [402, 214] width 290 height 16
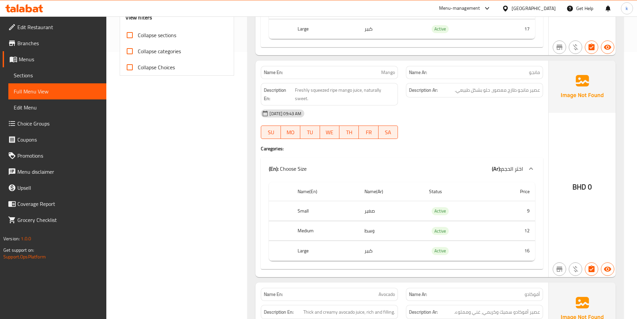
scroll to position [268, 0]
click at [36, 90] on span "Full Menu View" at bounding box center [57, 91] width 87 height 8
click at [39, 76] on span "Sections" at bounding box center [57, 75] width 87 height 8
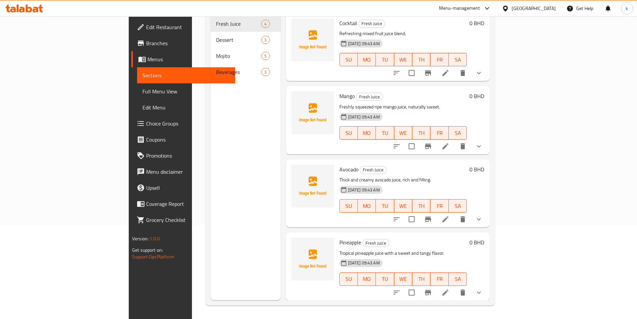
scroll to position [94, 0]
click at [143, 88] on span "Full Menu View" at bounding box center [186, 91] width 87 height 8
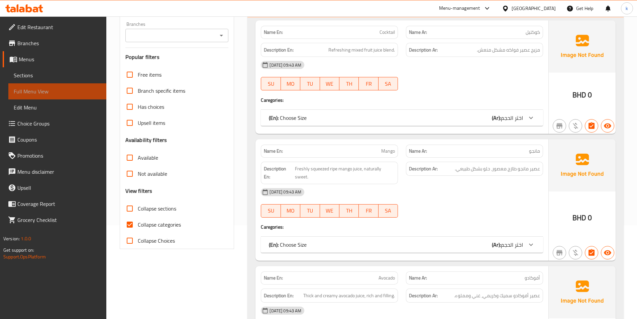
click at [38, 88] on span "Full Menu View" at bounding box center [57, 91] width 87 height 8
click at [152, 221] on span "Collapse categories" at bounding box center [159, 224] width 43 height 8
click at [138, 221] on input "Collapse categories" at bounding box center [130, 224] width 16 height 16
checkbox input "false"
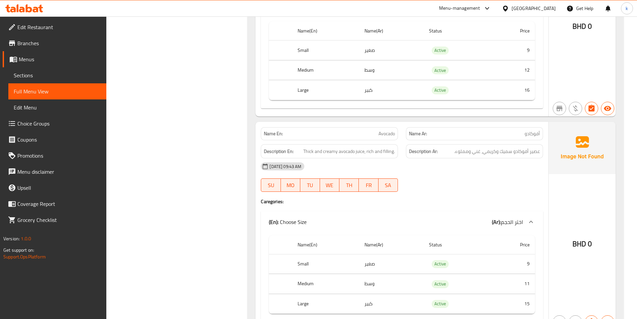
scroll to position [428, 0]
click at [496, 168] on div "14-10-2025 09:43 AM" at bounding box center [402, 166] width 290 height 16
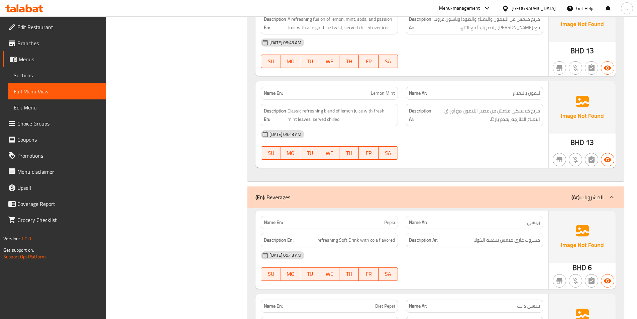
scroll to position [1567, 0]
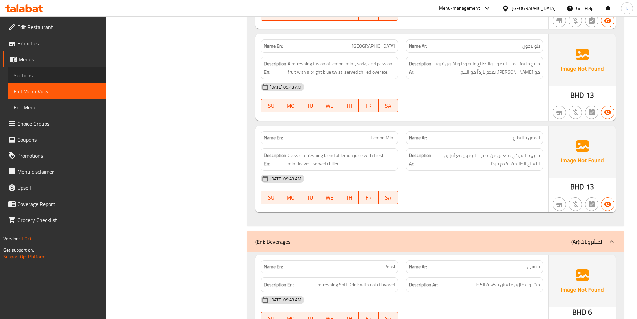
click at [32, 74] on span "Sections" at bounding box center [57, 75] width 87 height 8
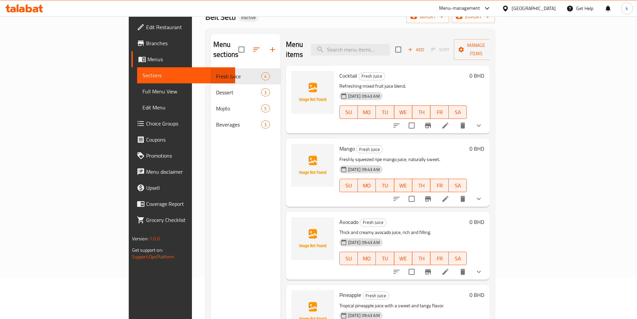
scroll to position [27, 0]
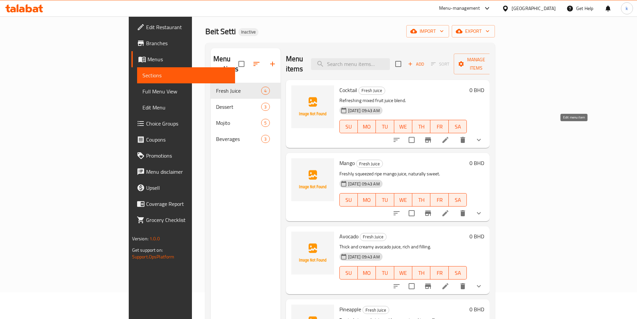
click at [450, 136] on icon at bounding box center [446, 140] width 8 height 8
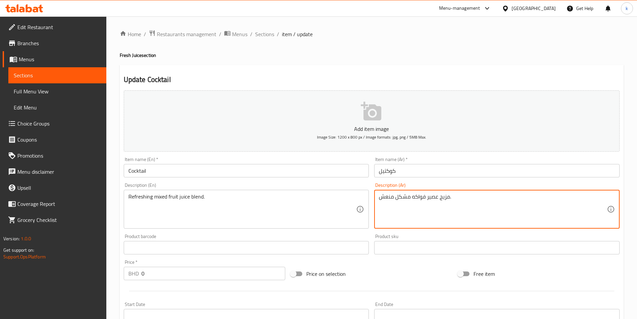
drag, startPoint x: 440, startPoint y: 200, endPoint x: 449, endPoint y: 202, distance: 9.2
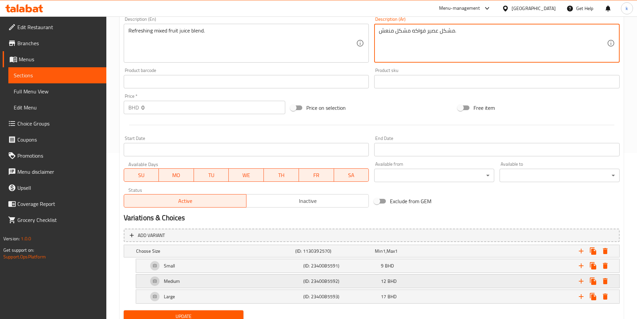
scroll to position [192, 0]
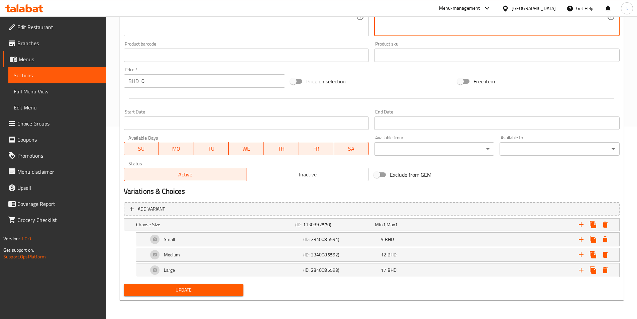
type textarea "مشكل عصير فواكه مشكل منعش."
click at [186, 288] on span "Update" at bounding box center [183, 290] width 109 height 8
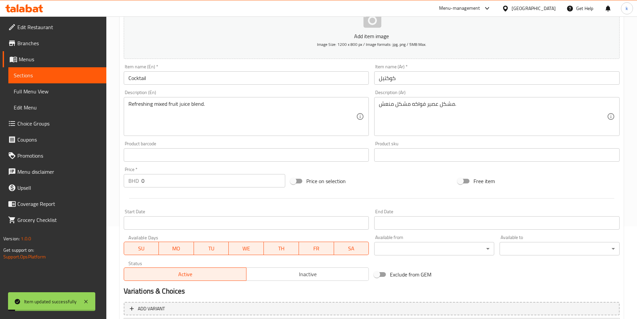
scroll to position [92, 0]
click at [51, 95] on link "Full Menu View" at bounding box center [57, 91] width 98 height 16
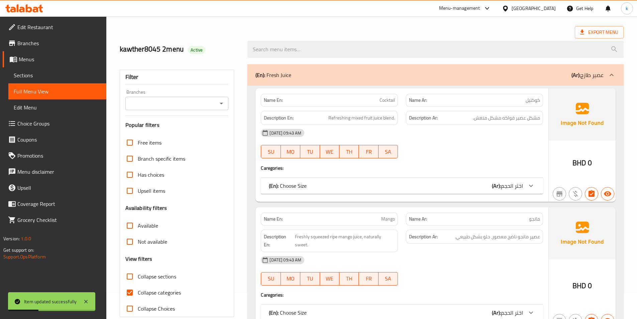
scroll to position [67, 0]
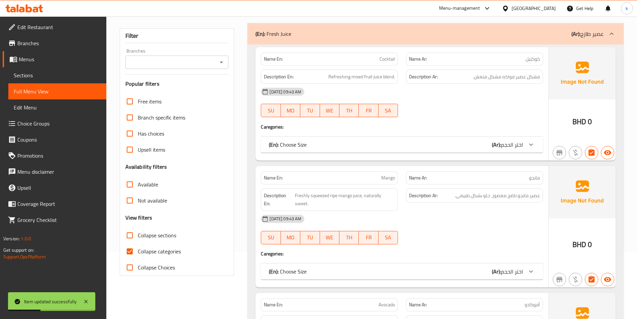
click at [161, 250] on span "Collapse categories" at bounding box center [159, 251] width 43 height 8
click at [138, 250] on input "Collapse categories" at bounding box center [130, 251] width 16 height 16
checkbox input "false"
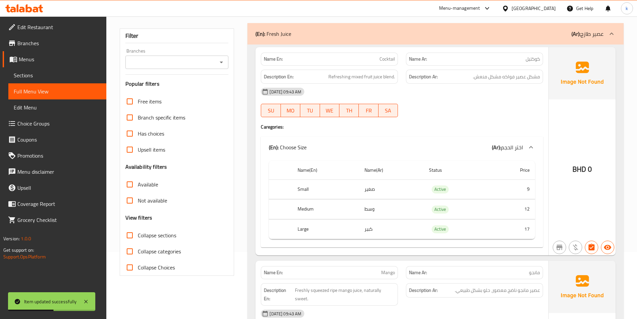
click at [36, 77] on span "Sections" at bounding box center [57, 75] width 87 height 8
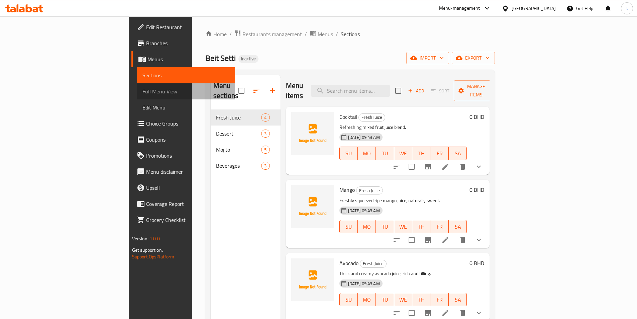
click at [143, 90] on span "Full Menu View" at bounding box center [186, 91] width 87 height 8
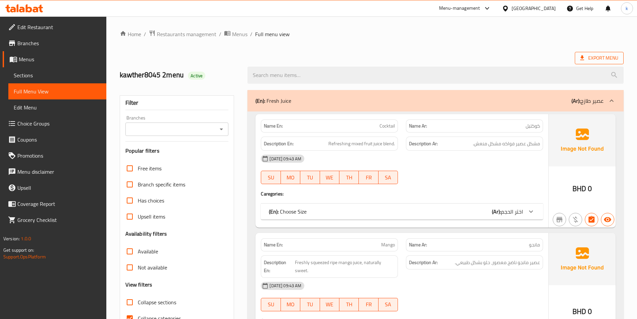
click at [606, 52] on span "Export Menu" at bounding box center [599, 58] width 49 height 12
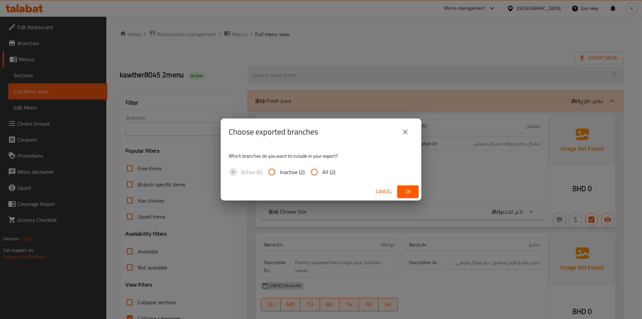
click at [321, 170] on input "All (2)" at bounding box center [314, 172] width 16 height 16
radio input "true"
click at [418, 193] on button "Ok" at bounding box center [407, 191] width 21 height 12
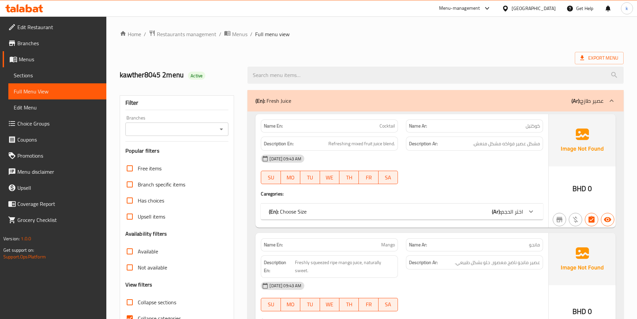
click at [64, 79] on span "Sections" at bounding box center [57, 75] width 87 height 8
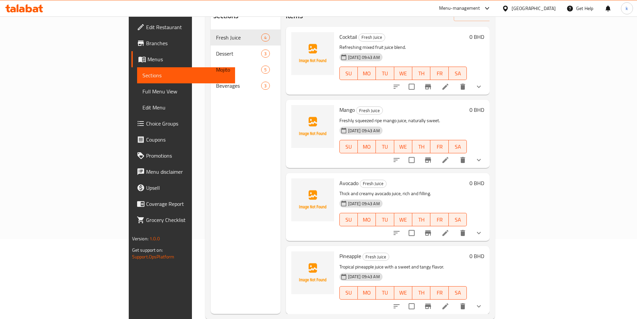
scroll to position [94, 0]
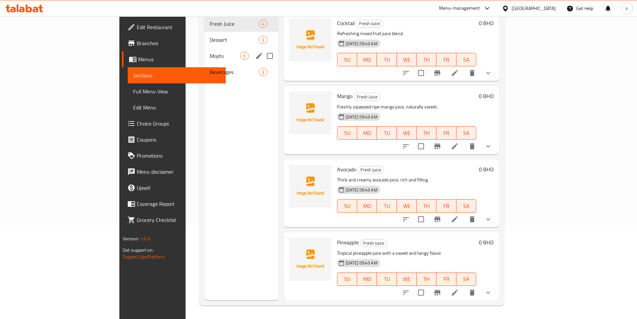
click at [204, 48] on div "Mojito 5" at bounding box center [241, 56] width 74 height 16
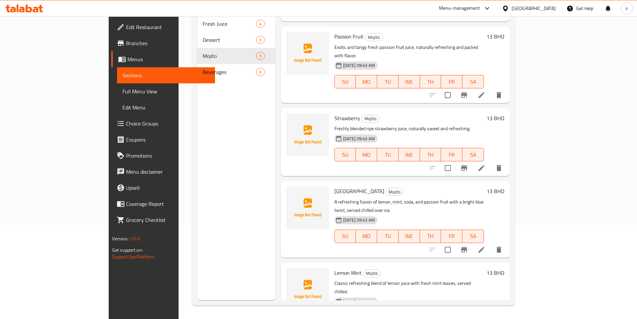
scroll to position [63, 0]
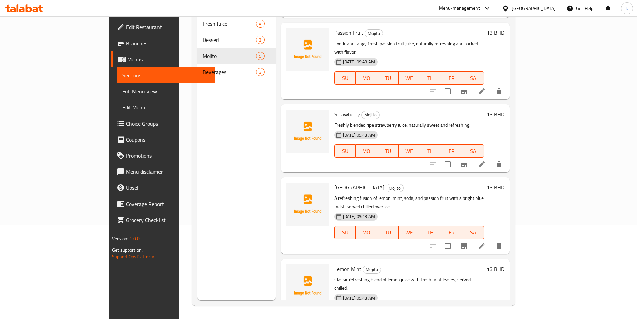
click at [486, 242] on icon at bounding box center [482, 246] width 8 height 8
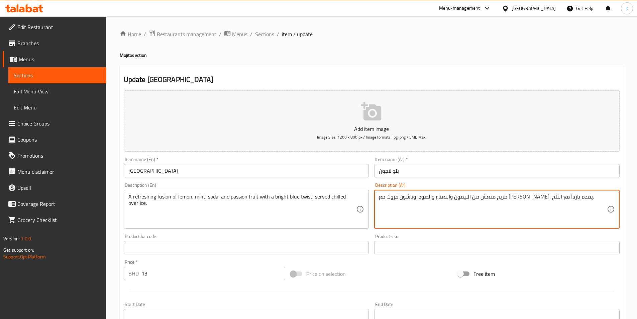
paste textarea "ْيُوجِن"
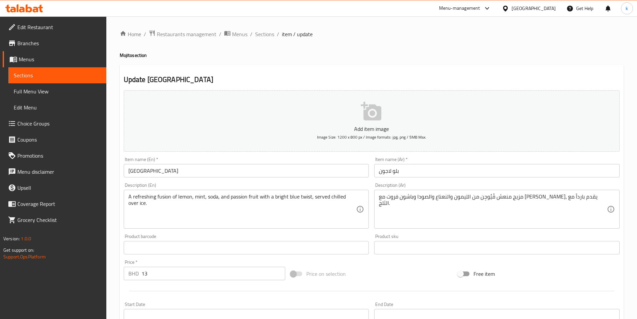
click at [559, 193] on div "مزيج منعش فْيُوجِن من الليمون والنعناع والصودا وباشون فروت مع بلو تويست، يقدم ب…" at bounding box center [497, 209] width 246 height 39
click at [561, 192] on div "مزيج منعش فْيُوجِن من الليمون والنعناع والصودا وباشون فروت مع بلو تويست، يقدم ب…" at bounding box center [497, 209] width 246 height 39
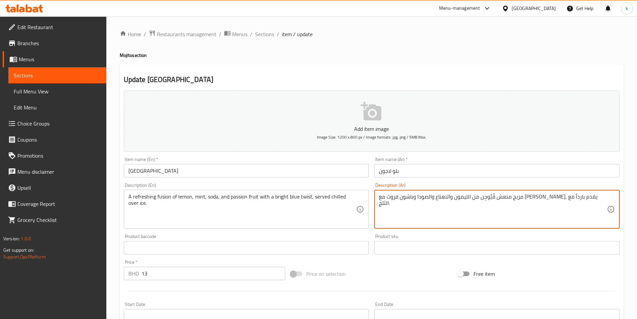
drag, startPoint x: 549, startPoint y: 198, endPoint x: 554, endPoint y: 201, distance: 5.5
click at [554, 201] on textarea "مزيج منعش فْيُوجِن من الليمون والنعناع والصودا وباشون فروت مع بلو تويست، يقدم ب…" at bounding box center [493, 209] width 228 height 32
click at [546, 201] on textarea "مزيج منعش فْيُوجِن من الليمون والنعناع والصودا وباشون فروت مع بلو تويست، يقدم ب…" at bounding box center [493, 209] width 228 height 32
click at [551, 198] on textarea "مزيج منعش فْيُوجِن من الليمون والنعناع والصودا وباشون فروت مع بلو تويست، يقدم ب…" at bounding box center [493, 209] width 228 height 32
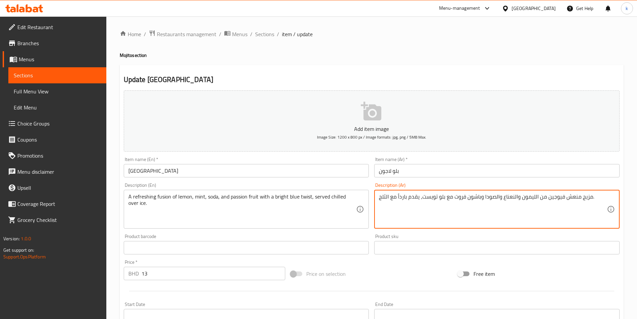
drag, startPoint x: 547, startPoint y: 199, endPoint x: 553, endPoint y: 201, distance: 5.9
click at [553, 201] on textarea "مزيج منعش فيوجين من الليمون والنعناع والصودا وباشون فروت مع بلو تويست، يقدم بار…" at bounding box center [493, 209] width 228 height 32
click at [547, 203] on textarea "مزيج منعش فيوجن من الليمون والنعناع والصودا وباشون فروت مع بلو تويست، يقدم بارد…" at bounding box center [493, 209] width 228 height 32
type textarea "مزيج منعش فيوجن من الليمون والنعناع والصودا وباشون فروت مع بلو تويست، يقدم بارد…"
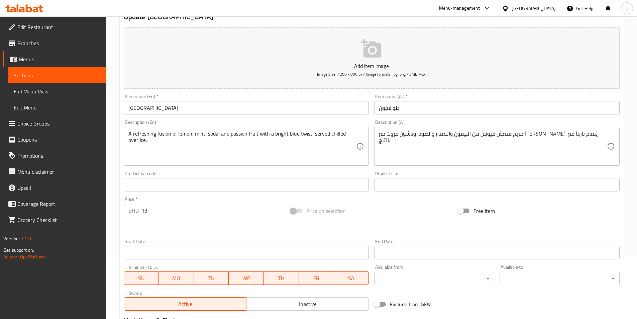
scroll to position [149, 0]
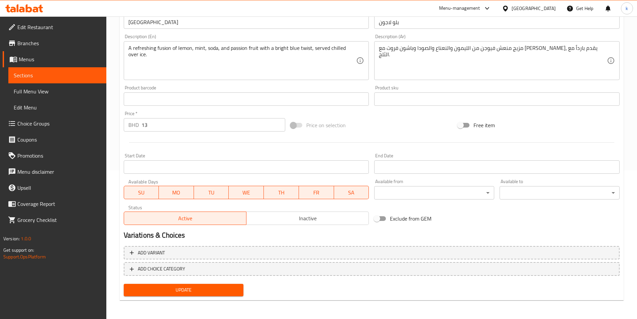
click at [187, 292] on span "Update" at bounding box center [183, 290] width 109 height 8
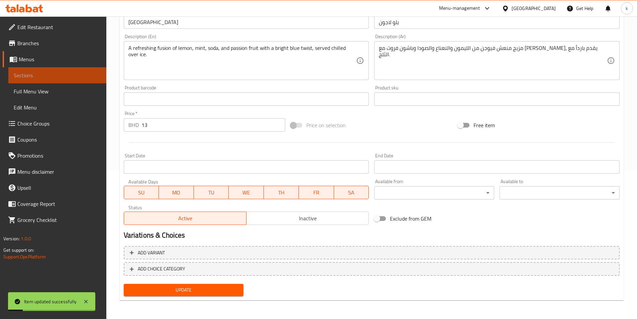
click at [37, 81] on link "Sections" at bounding box center [57, 75] width 98 height 16
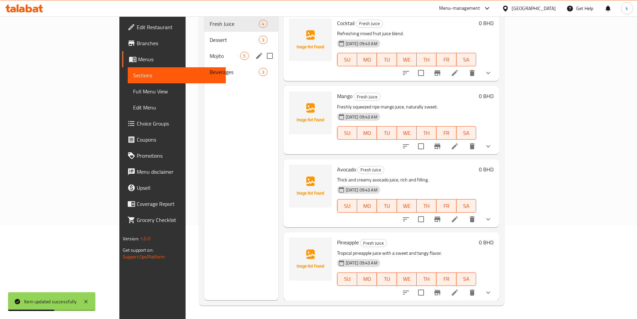
click at [210, 52] on span "Mojito" at bounding box center [225, 56] width 30 height 8
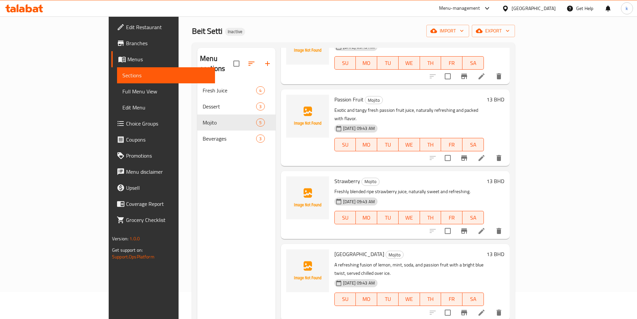
scroll to position [94, 0]
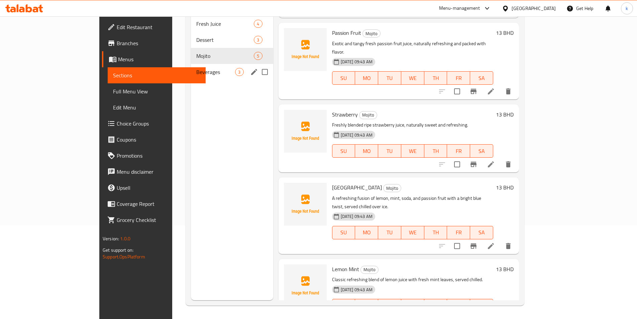
click at [196, 68] on span "Beverages" at bounding box center [215, 72] width 39 height 8
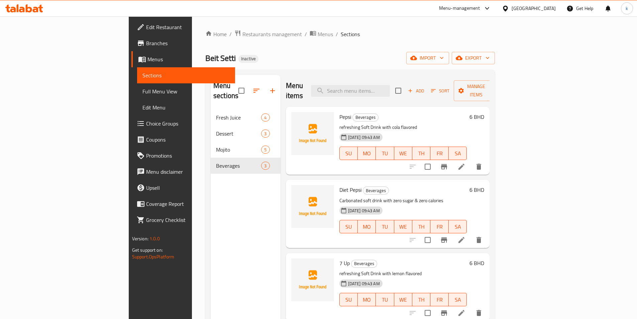
click at [466, 236] on icon at bounding box center [462, 240] width 8 height 8
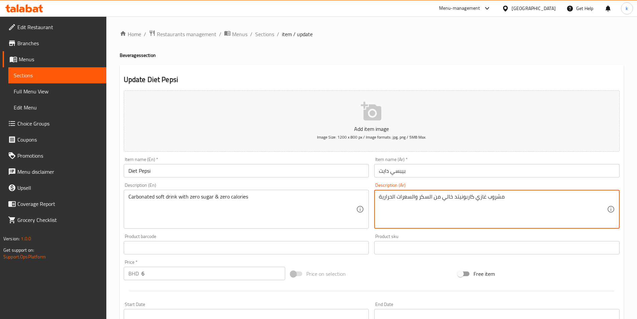
drag, startPoint x: 454, startPoint y: 197, endPoint x: 473, endPoint y: 203, distance: 20.4
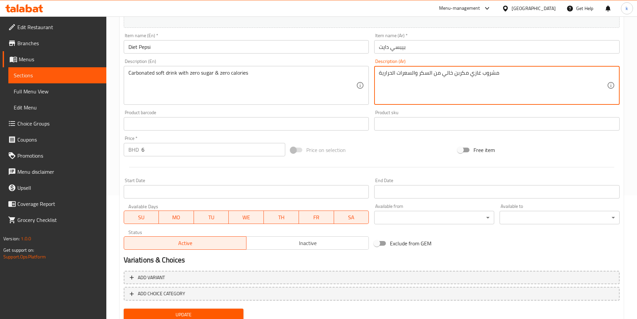
scroll to position [149, 0]
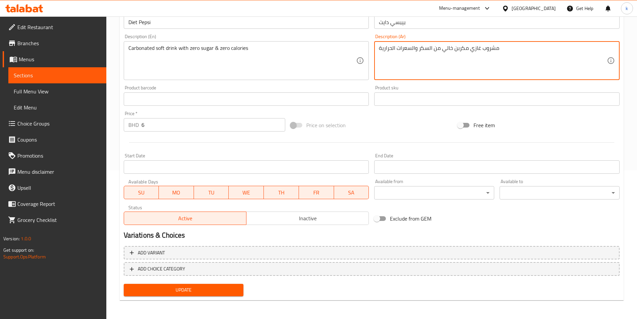
type textarea "مشروب غازي مكربن خالي من السكر والسعرات الحرارية"
click at [155, 285] on button "Update" at bounding box center [184, 290] width 120 height 12
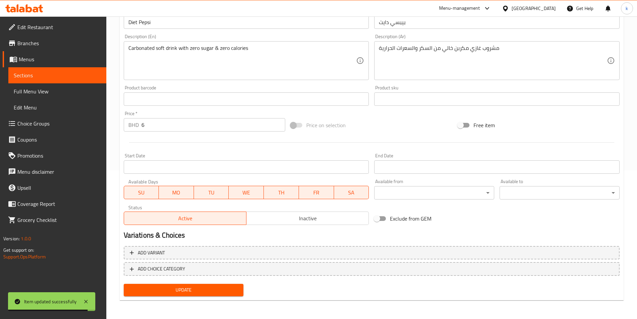
drag, startPoint x: 33, startPoint y: 89, endPoint x: 23, endPoint y: 67, distance: 24.3
click at [33, 89] on span "Full Menu View" at bounding box center [57, 91] width 87 height 8
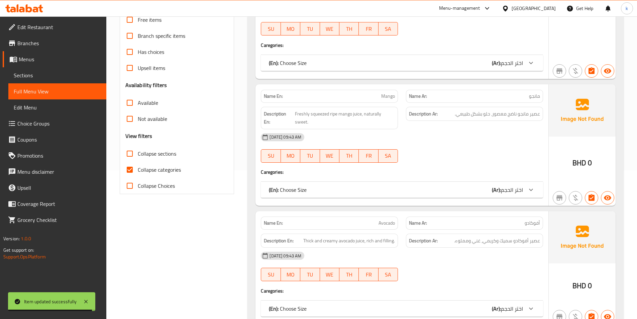
click at [26, 73] on span "Sections" at bounding box center [57, 75] width 87 height 8
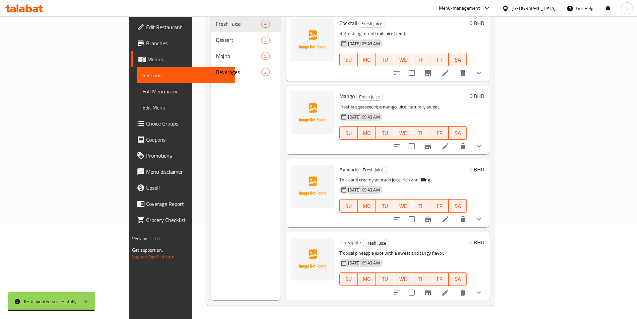
scroll to position [94, 0]
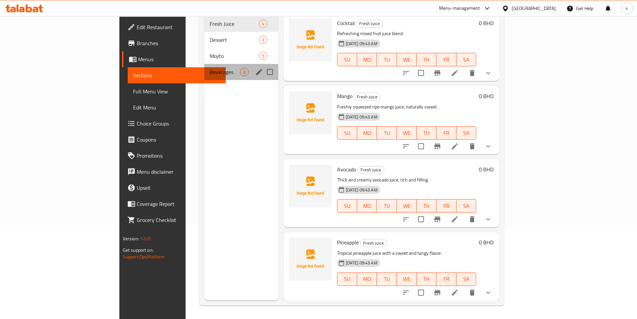
click at [204, 68] on div "Beverages 3" at bounding box center [241, 72] width 74 height 16
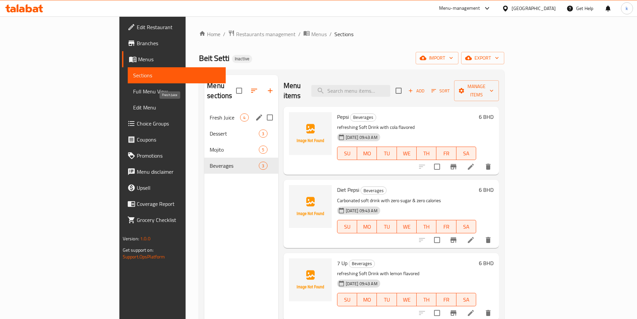
drag, startPoint x: 140, startPoint y: 107, endPoint x: 140, endPoint y: 113, distance: 6.4
click at [210, 113] on span "Fresh Juice" at bounding box center [225, 117] width 30 height 8
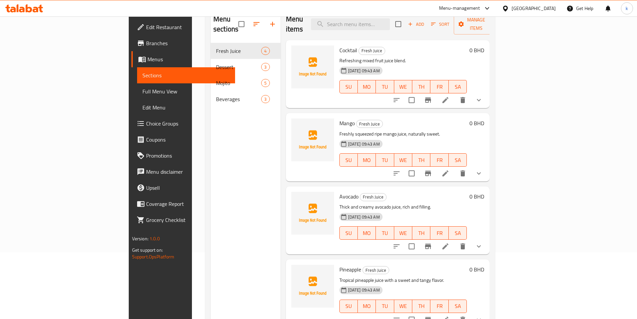
scroll to position [67, 0]
click at [137, 95] on link "Full Menu View" at bounding box center [186, 91] width 98 height 16
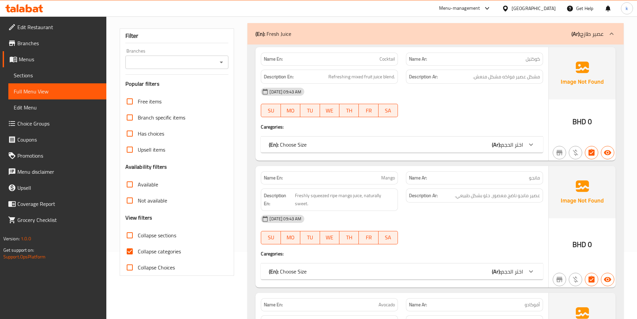
scroll to position [201, 0]
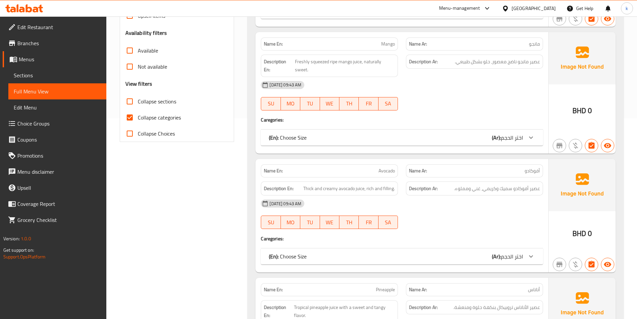
click at [179, 120] on span "Collapse categories" at bounding box center [159, 117] width 43 height 8
click at [138, 120] on input "Collapse categories" at bounding box center [130, 117] width 16 height 16
checkbox input "false"
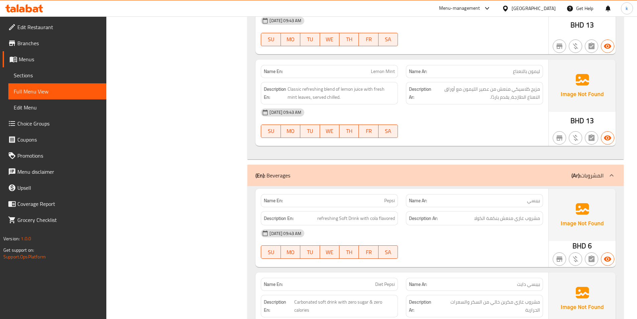
scroll to position [1639, 0]
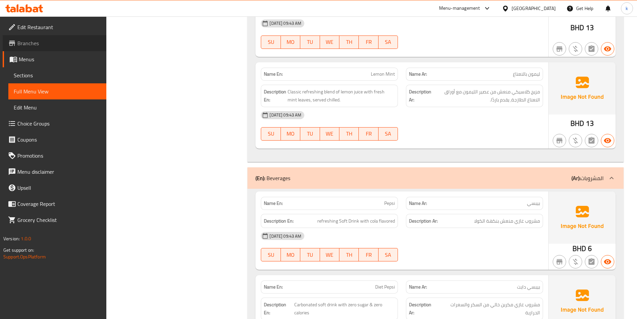
click at [40, 40] on span "Branches" at bounding box center [59, 43] width 84 height 8
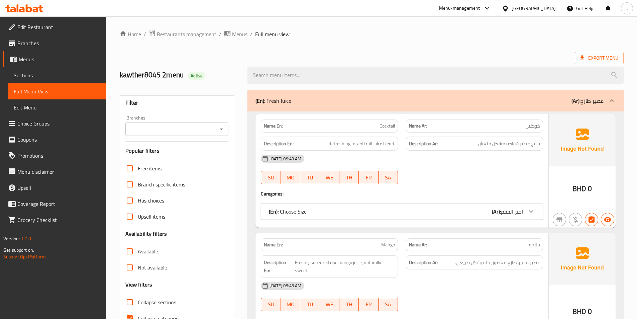
click at [31, 72] on span "Sections" at bounding box center [57, 75] width 87 height 8
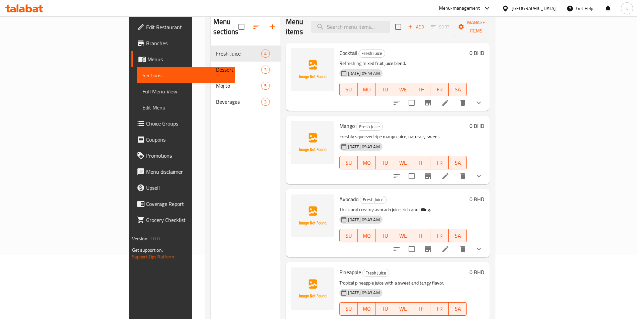
scroll to position [67, 0]
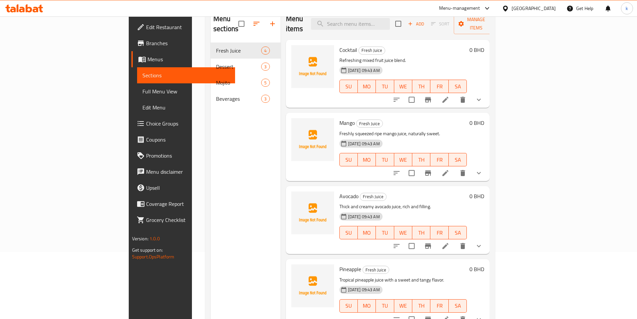
click at [450, 96] on icon at bounding box center [446, 100] width 8 height 8
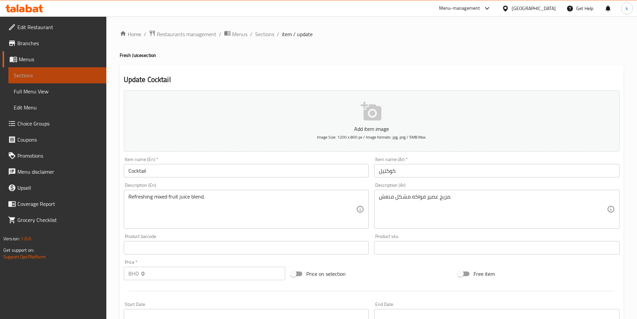
click at [51, 74] on span "Sections" at bounding box center [57, 75] width 87 height 8
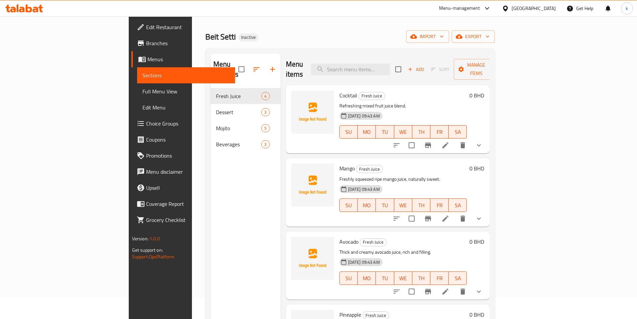
scroll to position [33, 0]
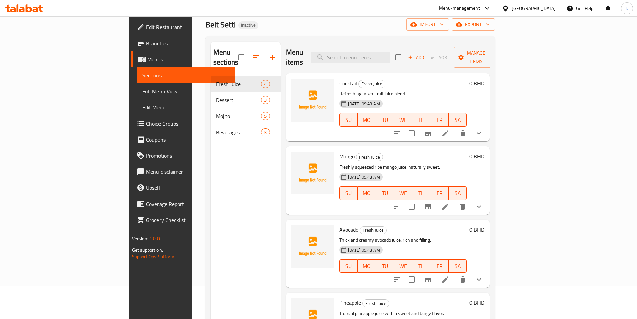
click at [450, 202] on icon at bounding box center [446, 206] width 8 height 8
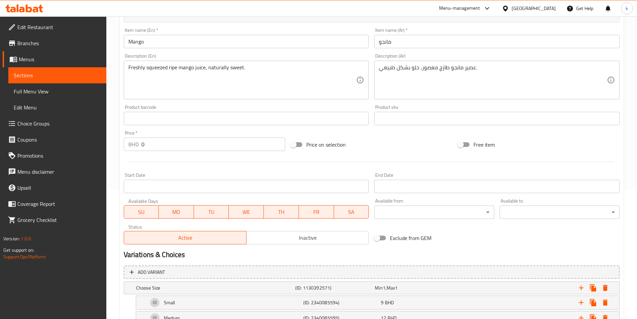
scroll to position [100, 0]
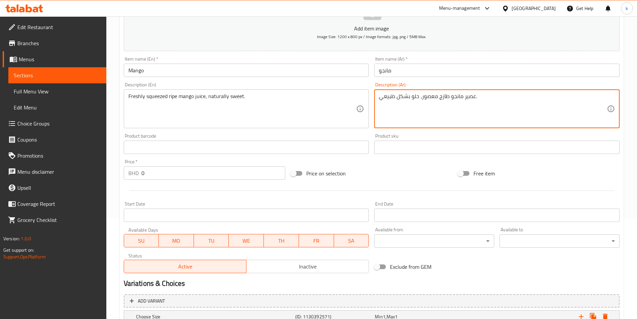
drag, startPoint x: 438, startPoint y: 97, endPoint x: 449, endPoint y: 97, distance: 10.7
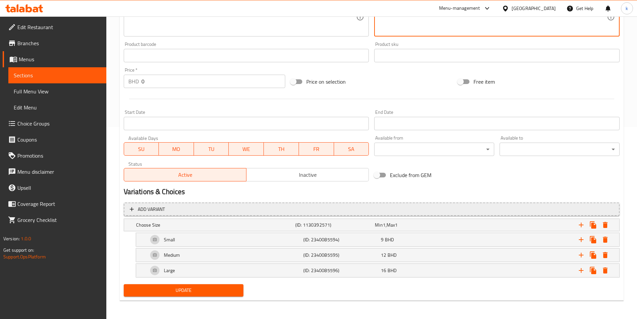
scroll to position [192, 0]
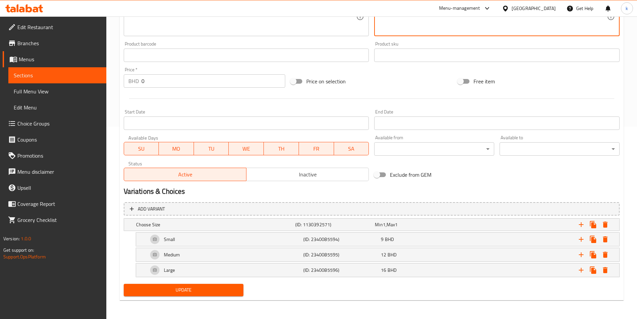
type textarea "عصير مانجو ناضج معصور، حلو بشكل طبيعي."
click at [221, 290] on span "Update" at bounding box center [183, 290] width 109 height 8
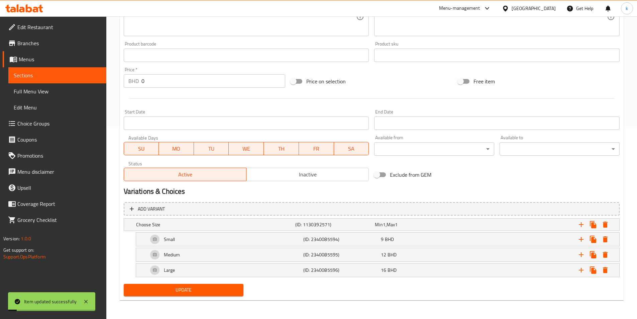
scroll to position [92, 0]
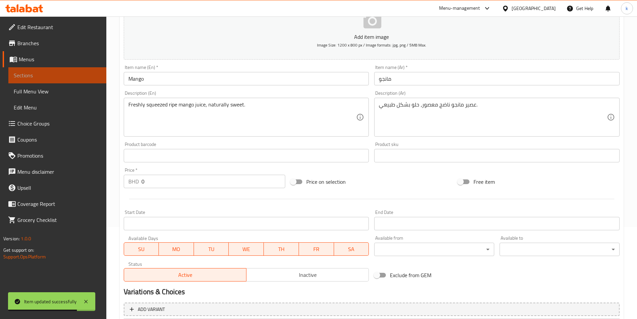
click at [61, 82] on link "Sections" at bounding box center [57, 75] width 98 height 16
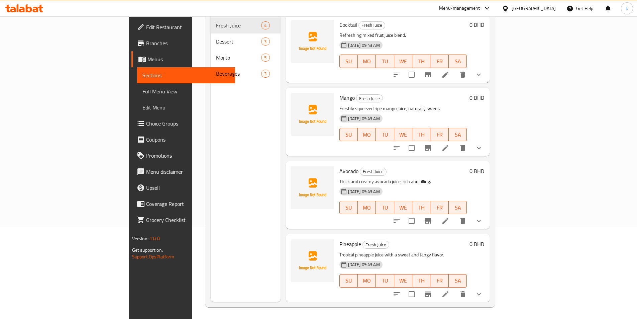
click at [450, 217] on icon at bounding box center [446, 221] width 8 height 8
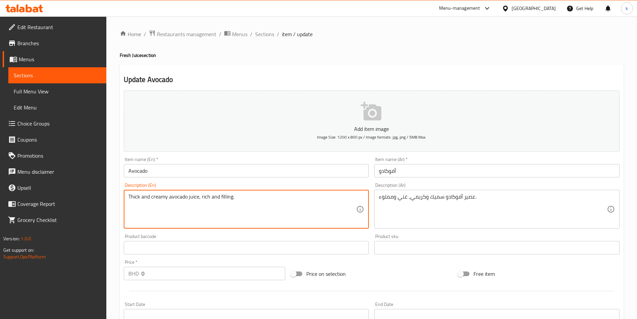
click at [227, 196] on textarea "Thick and creamy avocado juice, rich and filling." at bounding box center [242, 209] width 228 height 32
click at [269, 193] on div "Thick and creamy avocado juice, rich and filling. Description (En)" at bounding box center [247, 209] width 246 height 39
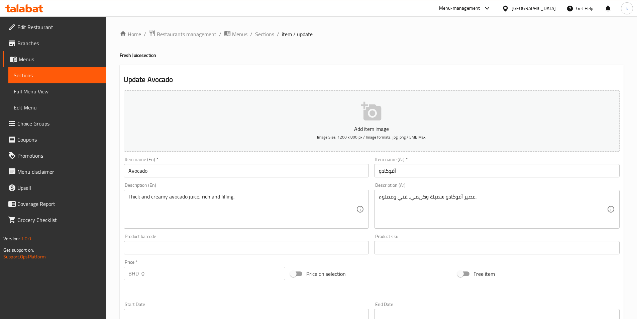
click at [266, 201] on textarea "Thick and creamy avocado juice, rich and filling." at bounding box center [242, 209] width 228 height 32
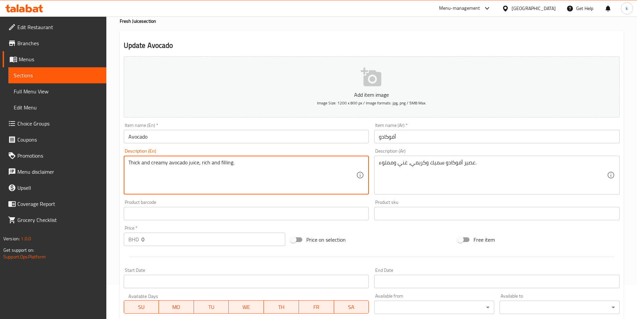
scroll to position [67, 0]
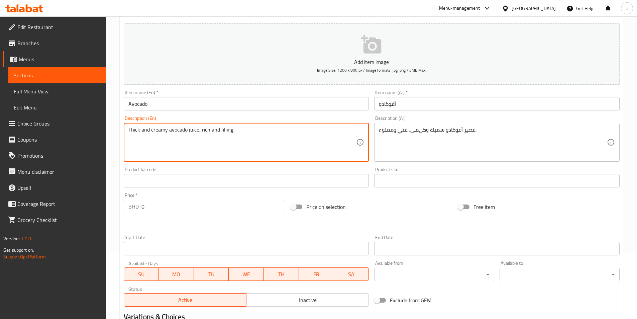
click at [35, 79] on span "Sections" at bounding box center [57, 75] width 87 height 8
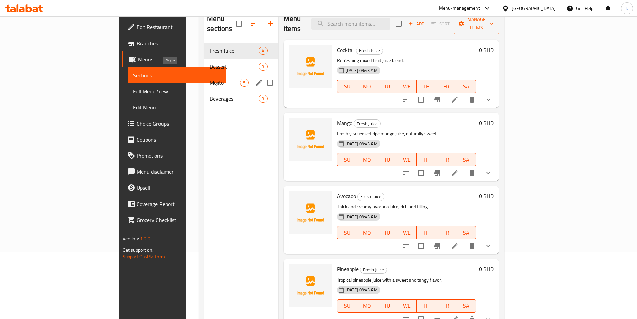
click at [210, 79] on span "Mojito" at bounding box center [225, 83] width 30 height 8
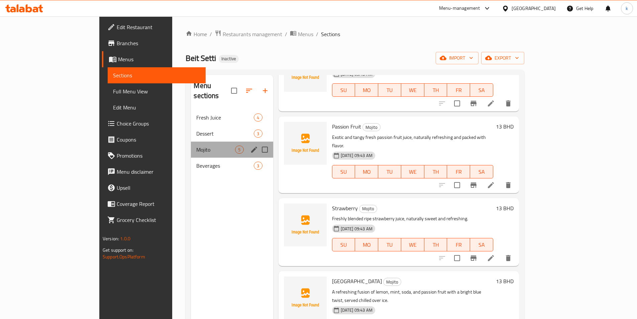
click at [191, 145] on div "Mojito 5" at bounding box center [232, 150] width 82 height 16
click at [191, 160] on div "Beverages 3" at bounding box center [232, 166] width 82 height 16
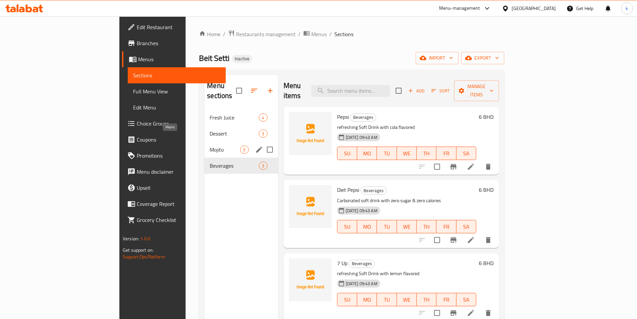
click at [210, 146] on span "Mojito" at bounding box center [225, 150] width 30 height 8
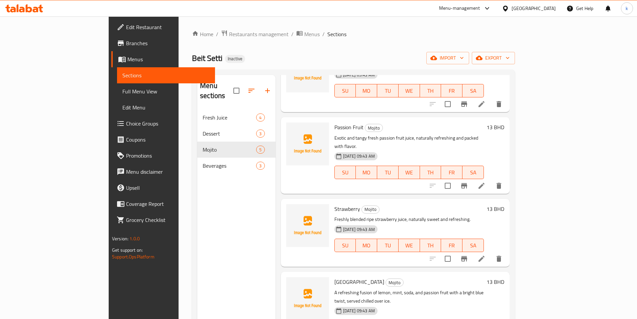
scroll to position [63, 0]
click at [122, 89] on span "Full Menu View" at bounding box center [165, 91] width 87 height 8
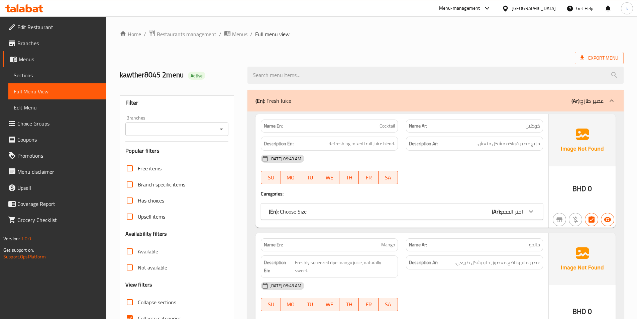
scroll to position [100, 0]
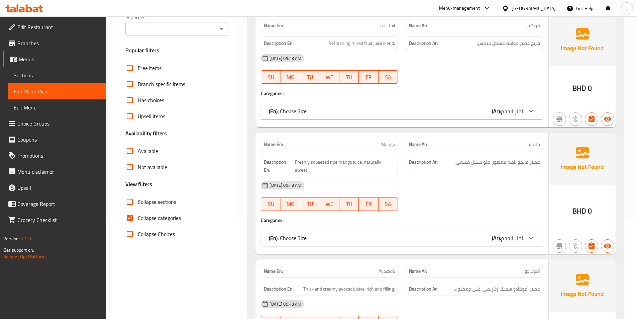
click at [166, 214] on span "Collapse categories" at bounding box center [159, 218] width 43 height 8
click at [138, 213] on input "Collapse categories" at bounding box center [130, 218] width 16 height 16
checkbox input "false"
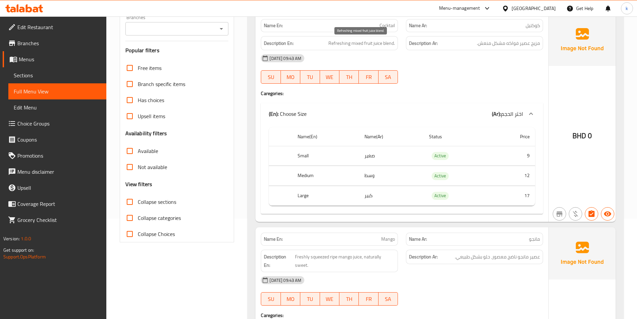
click at [356, 45] on span "Refreshing mixed fruit juice blend." at bounding box center [362, 43] width 67 height 8
drag, startPoint x: 356, startPoint y: 45, endPoint x: 366, endPoint y: 49, distance: 10.7
click at [366, 49] on div "Description En: Refreshing mixed fruit juice blend." at bounding box center [329, 43] width 137 height 14
click at [358, 43] on span "Refreshing mixed fruit juice blend." at bounding box center [362, 43] width 67 height 8
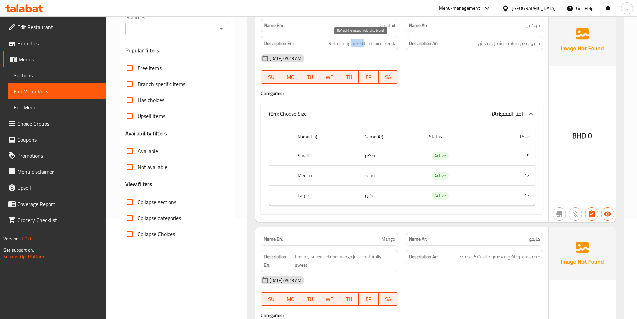
click at [358, 43] on span "Refreshing mixed fruit juice blend." at bounding box center [362, 43] width 67 height 8
copy span "mixed"
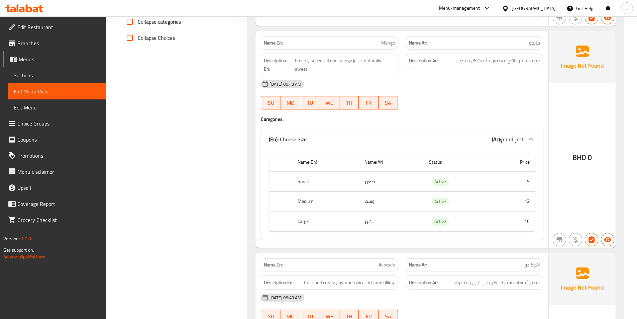
scroll to position [301, 0]
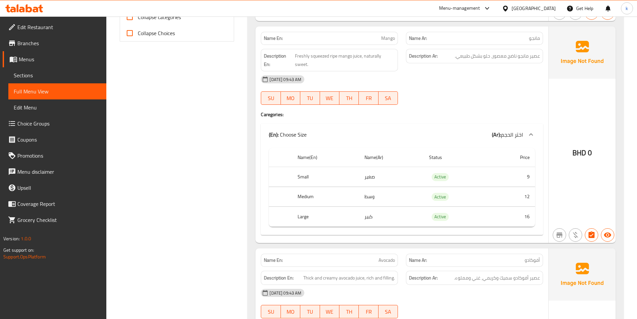
click at [501, 65] on div "Description Ar: عصير مانجو ناضج معصور، حلو بشكل طبيعي." at bounding box center [474, 60] width 145 height 30
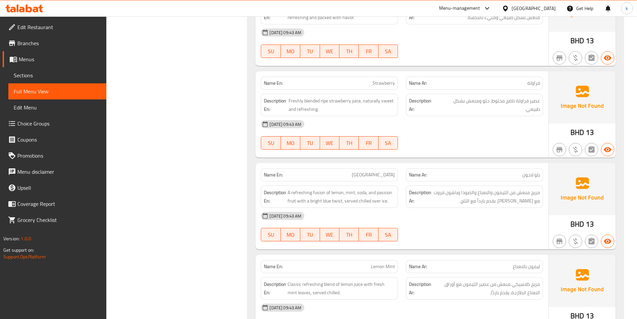
scroll to position [1472, 0]
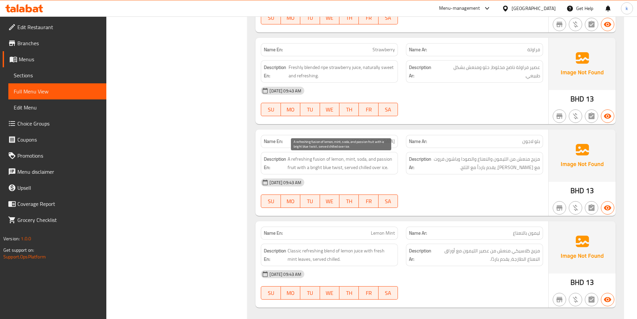
click at [320, 161] on span "A refreshing fusion of lemon, mint, soda, and passion fruit with a bright blue …" at bounding box center [341, 163] width 107 height 16
copy span "fusion"
click at [29, 91] on span "Full Menu View" at bounding box center [57, 91] width 87 height 8
click at [35, 81] on link "Sections" at bounding box center [57, 75] width 98 height 16
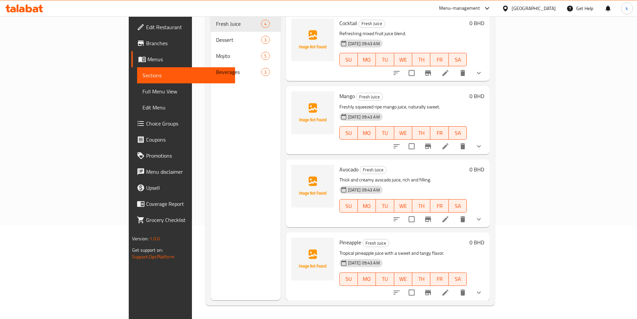
scroll to position [94, 0]
click at [143, 91] on span "Full Menu View" at bounding box center [186, 91] width 87 height 8
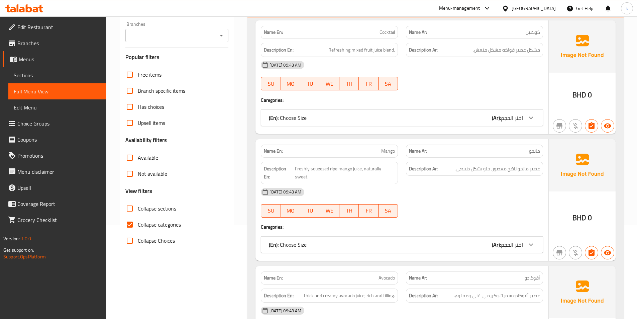
click at [52, 93] on span "Full Menu View" at bounding box center [57, 91] width 87 height 8
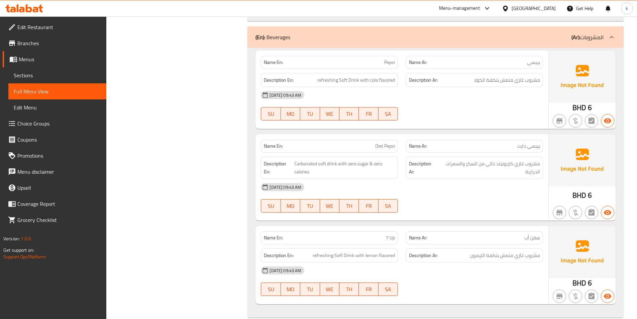
scroll to position [1405, 0]
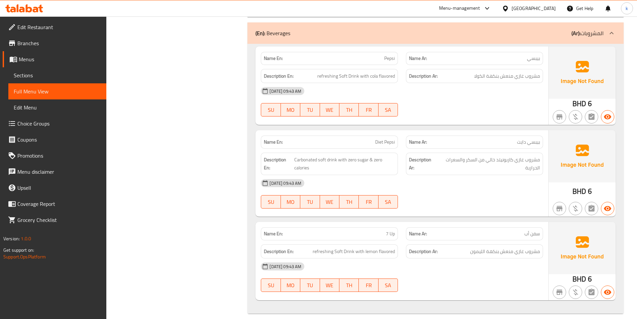
click at [382, 138] on span "Diet Pepsi" at bounding box center [385, 141] width 20 height 7
click at [531, 138] on span "بيبسي دايت" at bounding box center [528, 141] width 23 height 7
click at [503, 156] on span "مشروب غازي كاربونيتد خالي من السكر والسعرات الحرارية" at bounding box center [489, 164] width 103 height 16
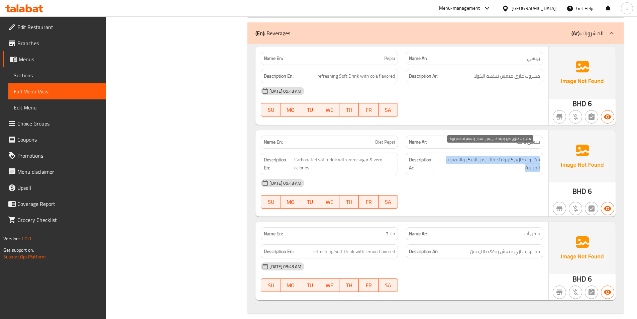
click at [503, 156] on span "مشروب غازي كاربونيتد خالي من السكر والسعرات الحرارية" at bounding box center [489, 164] width 103 height 16
click at [481, 185] on div "14-10-2025 09:43 AM SU MO TU WE TH FR SA" at bounding box center [402, 193] width 290 height 37
click at [70, 94] on span "Full Menu View" at bounding box center [57, 91] width 87 height 8
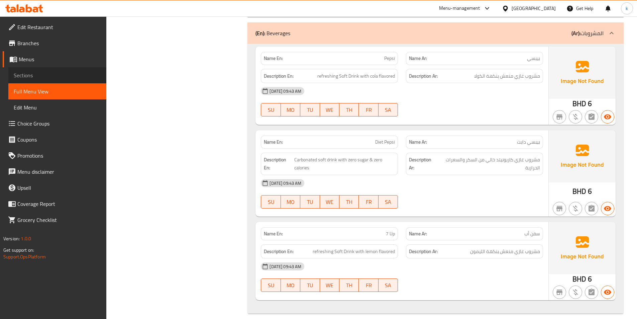
click at [39, 80] on link "Sections" at bounding box center [57, 75] width 98 height 16
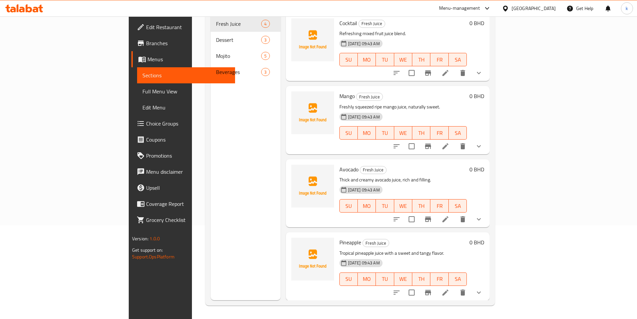
click at [143, 88] on span "Full Menu View" at bounding box center [186, 91] width 87 height 8
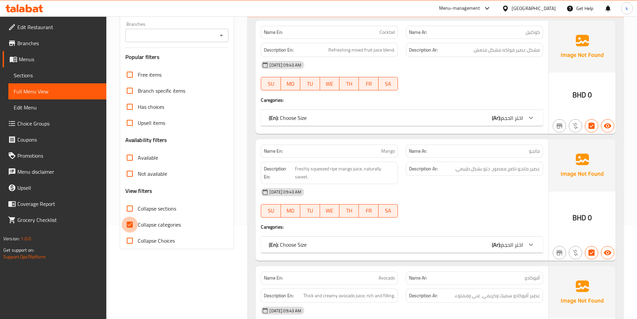
click at [133, 221] on input "Collapse categories" at bounding box center [130, 224] width 16 height 16
checkbox input "false"
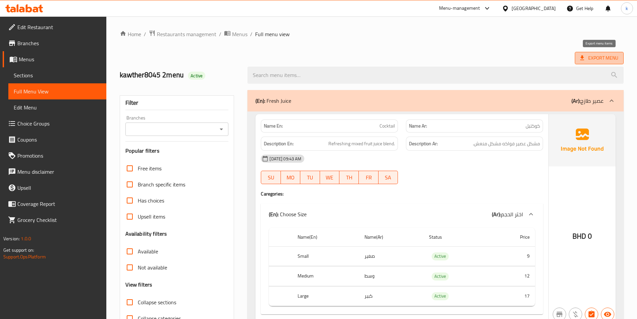
click at [591, 61] on span "Export Menu" at bounding box center [599, 58] width 38 height 8
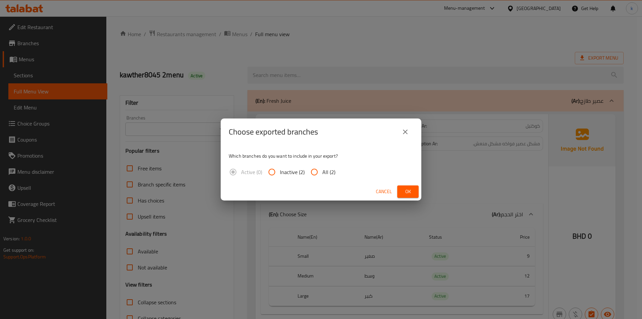
drag, startPoint x: 327, startPoint y: 173, endPoint x: 327, endPoint y: 169, distance: 3.4
click at [327, 171] on span "All (2)" at bounding box center [328, 172] width 13 height 8
click at [322, 171] on input "All (2)" at bounding box center [314, 172] width 16 height 16
radio input "true"
click at [417, 189] on button "Ok" at bounding box center [407, 191] width 21 height 12
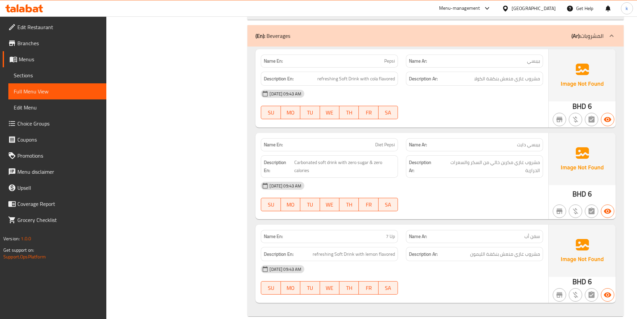
scroll to position [1784, 0]
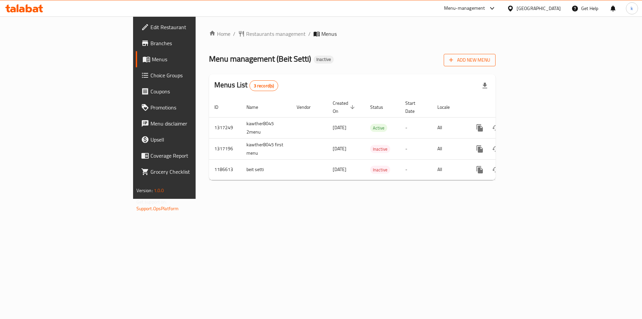
click at [490, 62] on span "Add New Menu" at bounding box center [469, 60] width 41 height 8
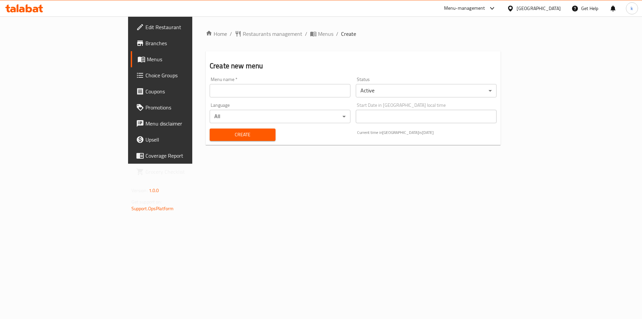
click at [210, 91] on input "text" at bounding box center [280, 90] width 141 height 13
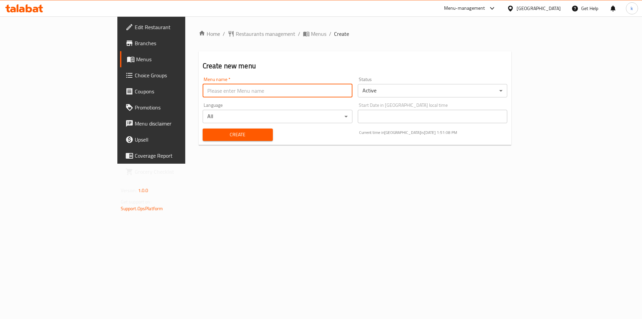
type input "kawther8045 3menu"
click at [270, 164] on div "Home / Restaurants management / Menus / Create Create new menu Menu name   * ka…" at bounding box center [355, 89] width 340 height 147
click at [220, 132] on span "Create" at bounding box center [238, 134] width 60 height 8
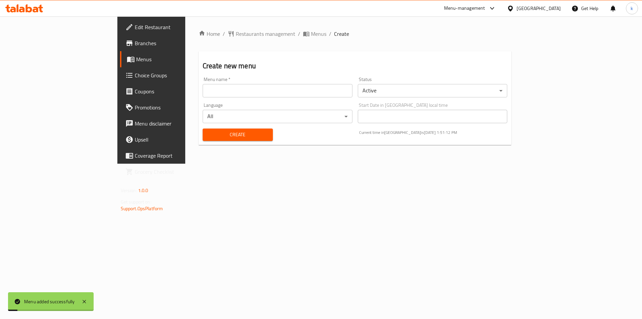
click at [136, 63] on span "Menus" at bounding box center [177, 59] width 83 height 8
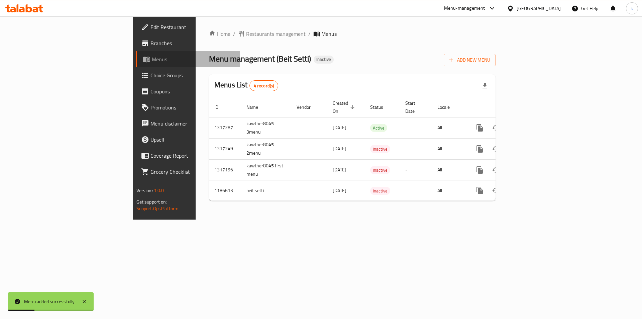
click at [152, 60] on span "Menus" at bounding box center [193, 59] width 83 height 8
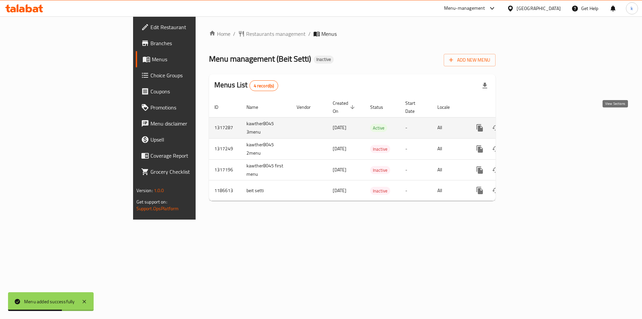
click at [531, 125] on icon "enhanced table" at bounding box center [528, 128] width 6 height 6
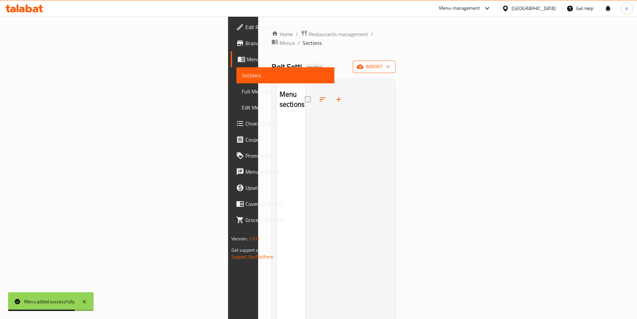
click at [390, 63] on span "import" at bounding box center [374, 67] width 32 height 8
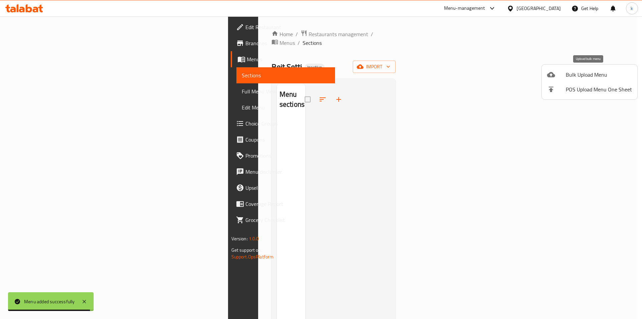
click at [586, 77] on span "Bulk Upload Menu" at bounding box center [599, 75] width 66 height 8
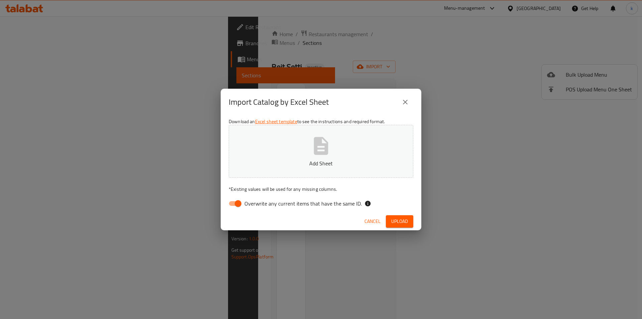
click at [265, 206] on span "Overwrite any current items that have the same ID." at bounding box center [303, 203] width 117 height 8
click at [257, 206] on input "Overwrite any current items that have the same ID." at bounding box center [238, 203] width 38 height 13
checkbox input "false"
click at [320, 159] on p "Add Sheet" at bounding box center [321, 163] width 164 height 8
click at [405, 98] on icon "close" at bounding box center [405, 102] width 8 height 8
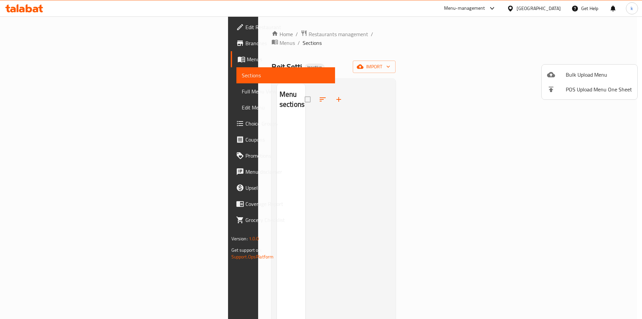
click at [600, 69] on li "Bulk Upload Menu" at bounding box center [590, 74] width 96 height 15
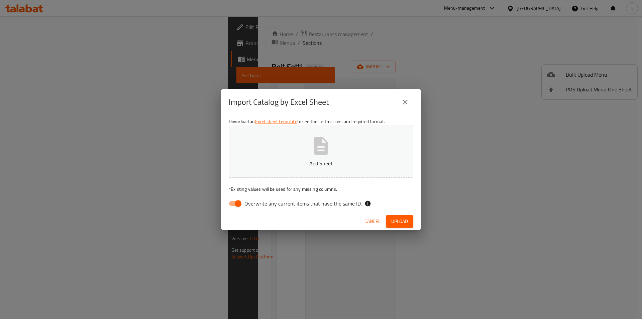
click at [287, 206] on span "Overwrite any current items that have the same ID." at bounding box center [303, 203] width 117 height 8
click at [257, 206] on input "Overwrite any current items that have the same ID." at bounding box center [238, 203] width 38 height 13
checkbox input "false"
click at [324, 168] on button "Add Sheet" at bounding box center [321, 151] width 185 height 53
click at [404, 219] on span "Upload" at bounding box center [399, 221] width 17 height 8
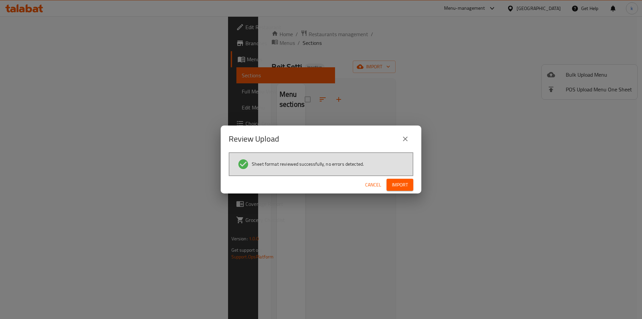
click at [409, 186] on button "Import" at bounding box center [400, 185] width 27 height 12
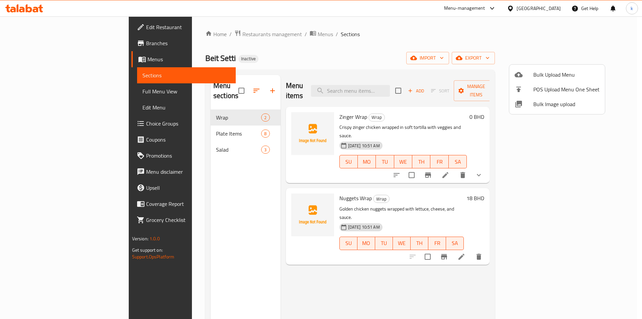
click at [32, 58] on div at bounding box center [321, 159] width 642 height 319
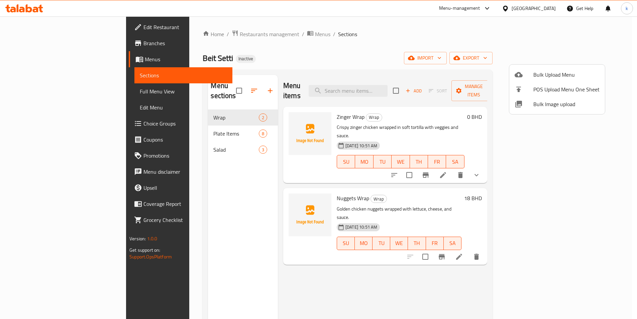
click at [145, 58] on span "Menus" at bounding box center [186, 59] width 82 height 8
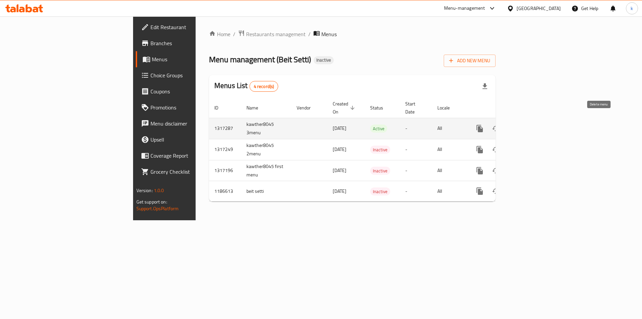
click at [514, 125] on icon "enhanced table" at bounding box center [512, 128] width 5 height 6
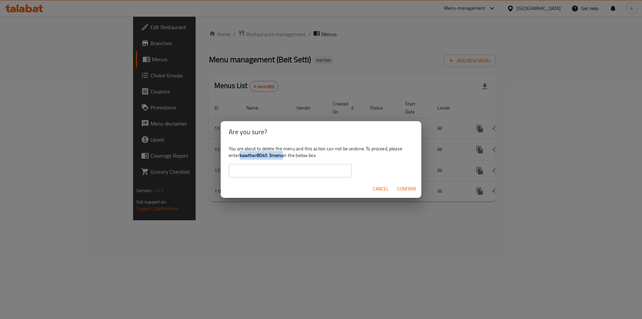
drag, startPoint x: 282, startPoint y: 156, endPoint x: 241, endPoint y: 155, distance: 41.5
click at [241, 155] on b "kawther8045 3menu" at bounding box center [261, 155] width 43 height 9
copy b "kawther8045 3menu"
click at [272, 172] on input "text" at bounding box center [290, 170] width 123 height 13
paste input "kawther8045 3menu"
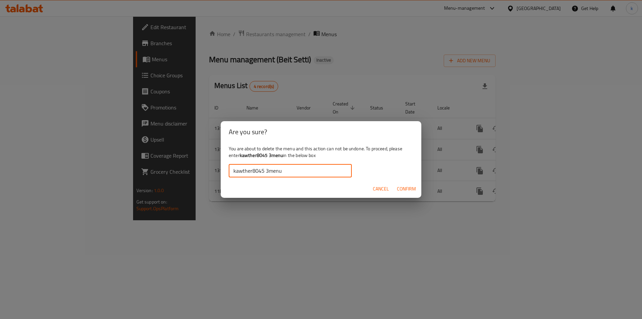
type input "kawther8045 3menu"
click at [413, 191] on span "Confirm" at bounding box center [406, 189] width 19 height 8
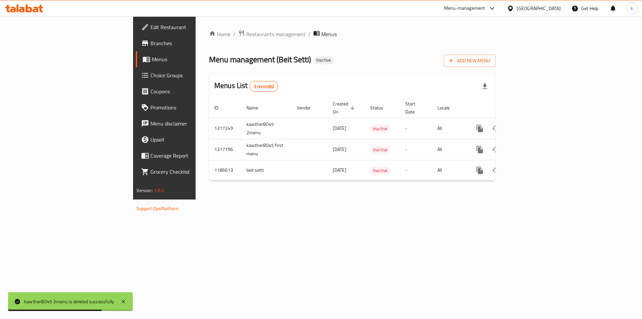
click at [433, 66] on div "Menu management ( Beit Setti ) Inactive Add New Menu" at bounding box center [352, 59] width 287 height 15
click at [490, 62] on span "Add New Menu" at bounding box center [469, 61] width 41 height 8
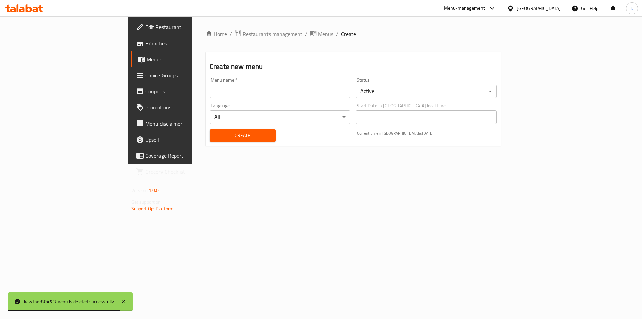
click at [210, 93] on input "text" at bounding box center [280, 91] width 141 height 13
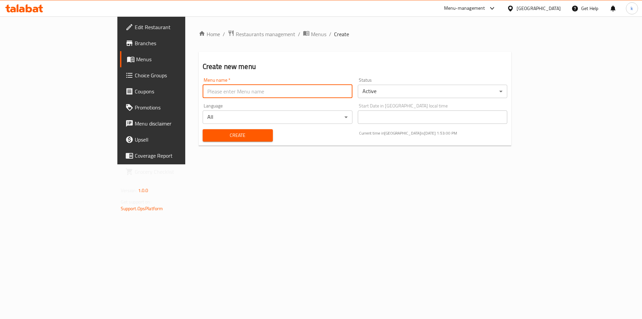
type input "kawther8045 3menu"
click at [216, 134] on span "Create" at bounding box center [238, 135] width 60 height 8
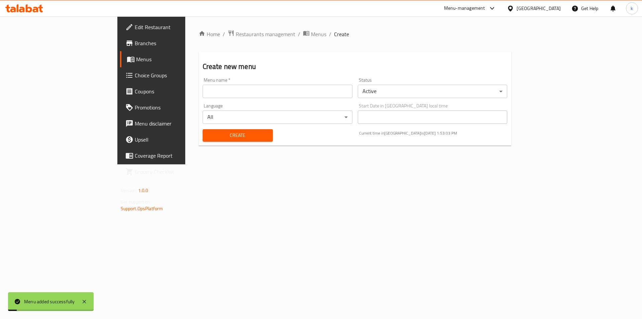
click at [136, 62] on span "Menus" at bounding box center [177, 59] width 83 height 8
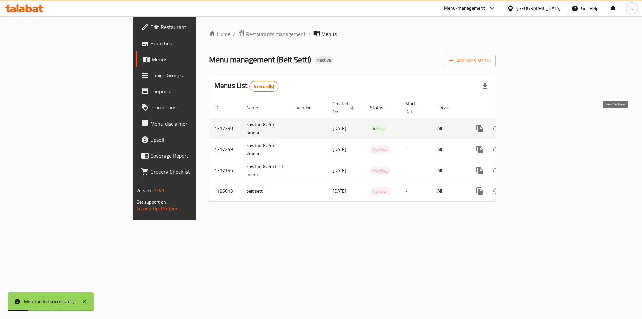
click at [532, 124] on icon "enhanced table" at bounding box center [528, 128] width 8 height 8
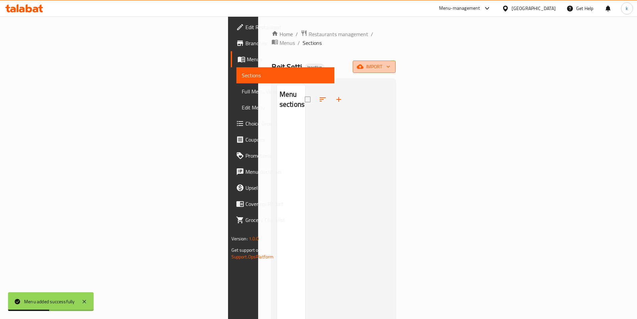
click at [390, 63] on span "import" at bounding box center [374, 67] width 32 height 8
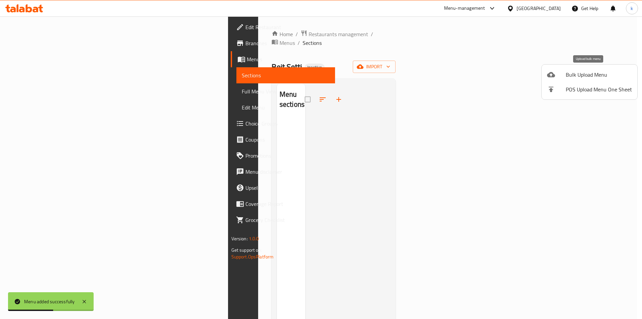
click at [571, 75] on span "Bulk Upload Menu" at bounding box center [599, 75] width 66 height 8
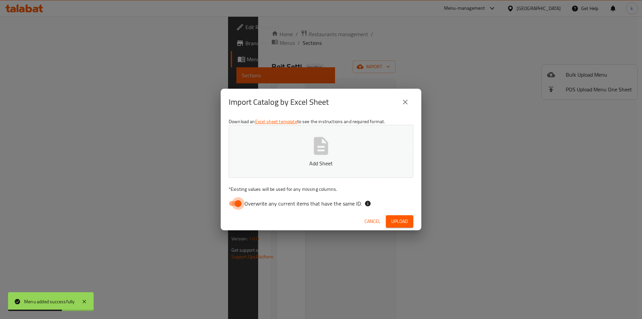
click at [241, 206] on input "Overwrite any current items that have the same ID." at bounding box center [238, 203] width 38 height 13
checkbox input "false"
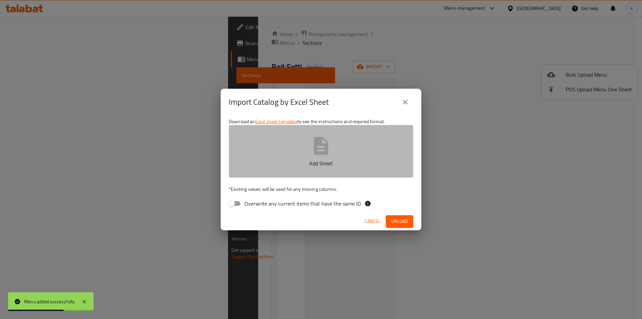
click at [279, 164] on p "Add Sheet" at bounding box center [321, 163] width 164 height 8
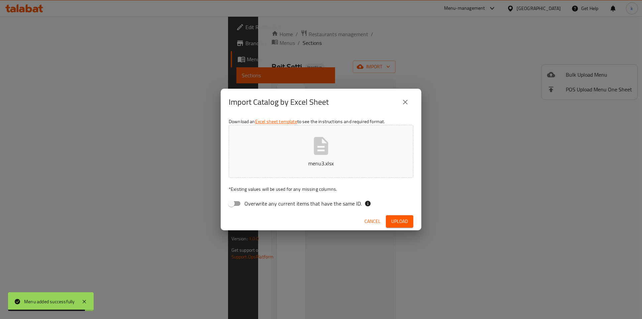
click at [402, 222] on span "Upload" at bounding box center [399, 221] width 17 height 8
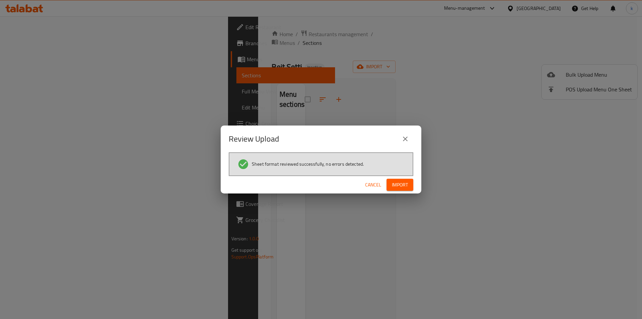
click at [394, 186] on span "Import" at bounding box center [400, 185] width 16 height 8
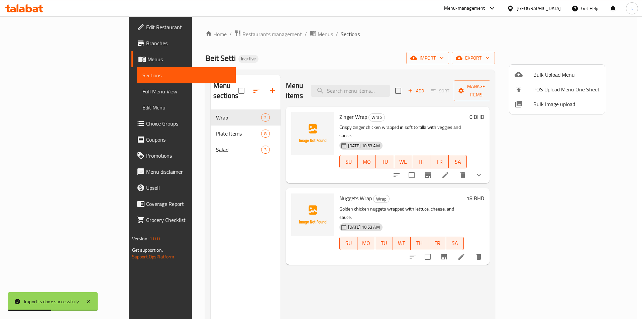
click at [37, 93] on div at bounding box center [321, 159] width 642 height 319
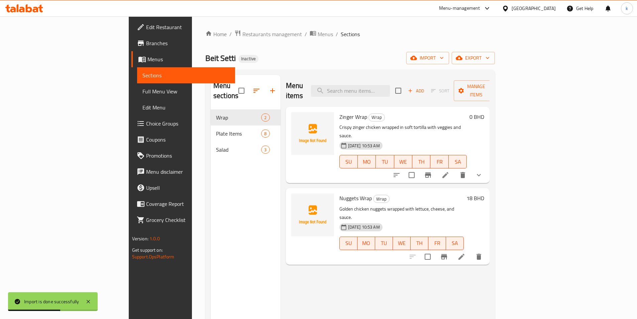
click at [143, 92] on span "Full Menu View" at bounding box center [186, 91] width 87 height 8
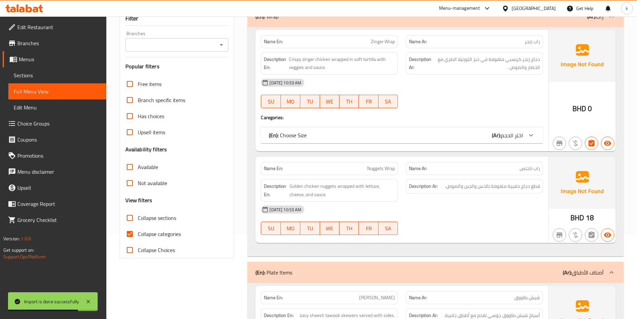
scroll to position [167, 0]
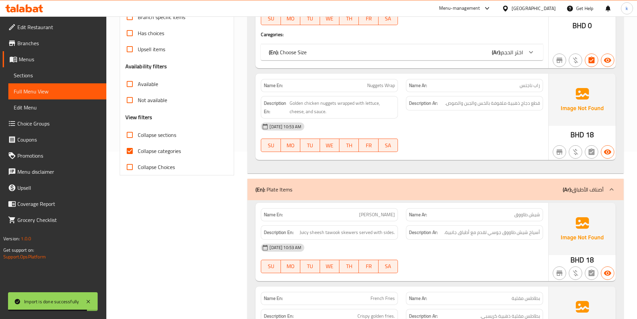
click at [156, 150] on span "Collapse categories" at bounding box center [159, 151] width 43 height 8
click at [138, 150] on input "Collapse categories" at bounding box center [130, 151] width 16 height 16
checkbox input "false"
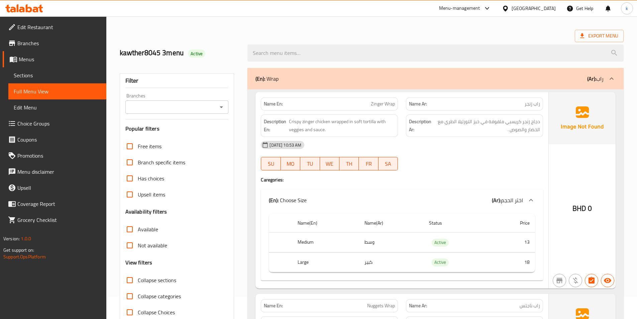
scroll to position [0, 0]
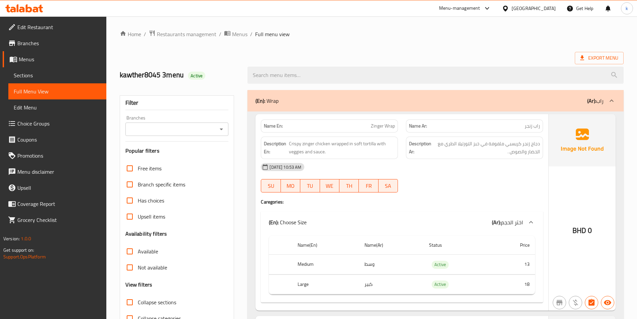
click at [486, 142] on span "دجاج زنجر كريسبي ملفوفة في خبز التورتيلا الطري مع الخضار والصوص ." at bounding box center [486, 147] width 107 height 16
click at [388, 120] on div "Name En: Zinger Wrap" at bounding box center [329, 125] width 137 height 13
click at [373, 126] on span "Zinger Wrap" at bounding box center [383, 125] width 24 height 7
click at [510, 148] on span "دجاج زنجر كريسبي ملفوفة في خبز التورتيلا الطري مع الخضار والصوص ." at bounding box center [486, 147] width 107 height 16
drag, startPoint x: 350, startPoint y: 147, endPoint x: 283, endPoint y: 147, distance: 67.6
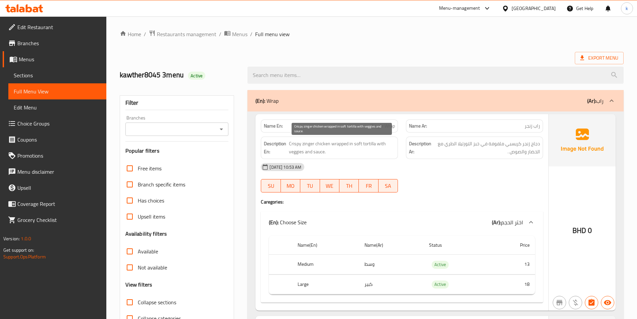
click at [350, 147] on span "Crispy zinger chicken wrapped in soft tortilla with veggies and sauce." at bounding box center [342, 147] width 106 height 16
click at [283, 147] on strong "Description En:" at bounding box center [275, 147] width 23 height 16
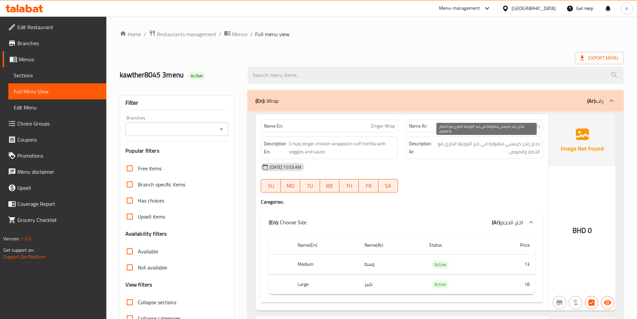
click at [514, 144] on span "دجاج زنجر كريسبي ملفوفة في خبز التورتيلا الطري مع الخضار والصوص ." at bounding box center [486, 147] width 107 height 16
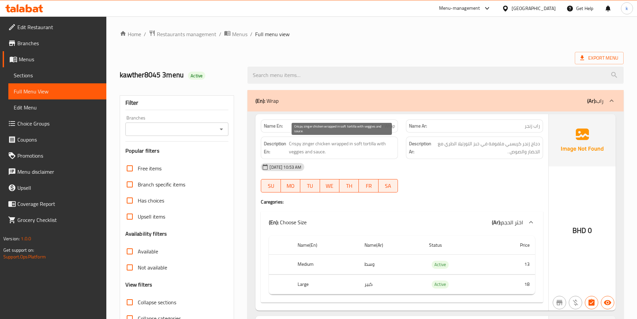
click at [311, 143] on span "Crispy zinger chicken wrapped in soft tortilla with veggies and sauce." at bounding box center [342, 147] width 106 height 16
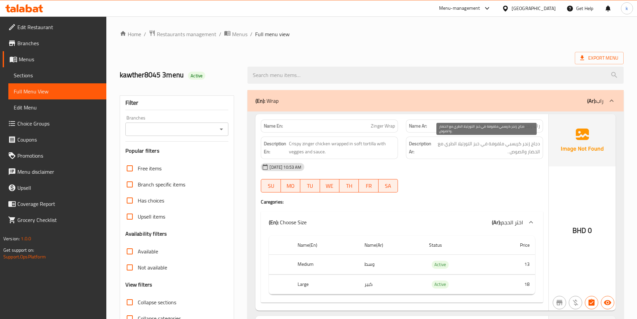
click at [513, 149] on span "دجاج زنجر كريسبي ملفوفة في خبز التورتيلا الطري مع الخضار والصوص ." at bounding box center [486, 147] width 107 height 16
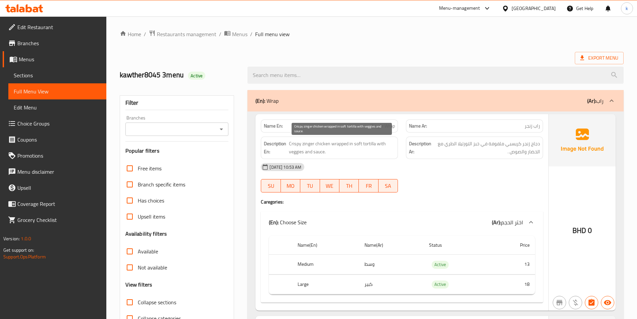
click at [368, 144] on span "Crispy zinger chicken wrapped in soft tortilla with veggies and sauce." at bounding box center [342, 147] width 106 height 16
copy span "tortilla"
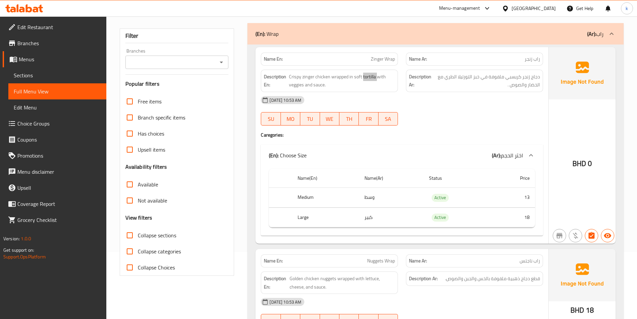
scroll to position [134, 0]
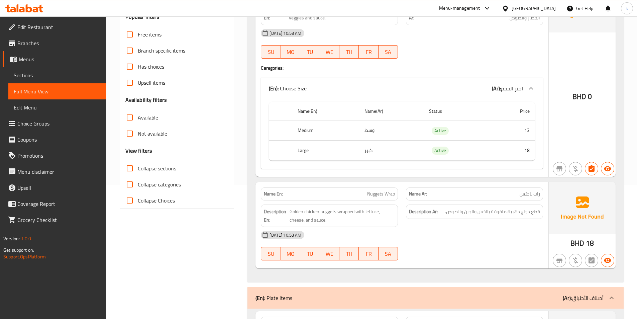
click at [54, 93] on span "Full Menu View" at bounding box center [57, 91] width 87 height 8
click at [28, 75] on span "Sections" at bounding box center [57, 75] width 87 height 8
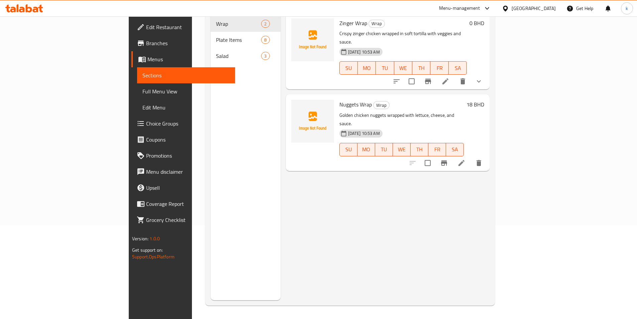
scroll to position [94, 0]
click at [143, 88] on span "Full Menu View" at bounding box center [186, 91] width 87 height 8
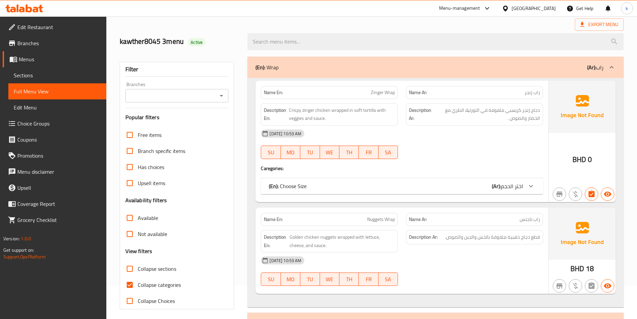
scroll to position [67, 0]
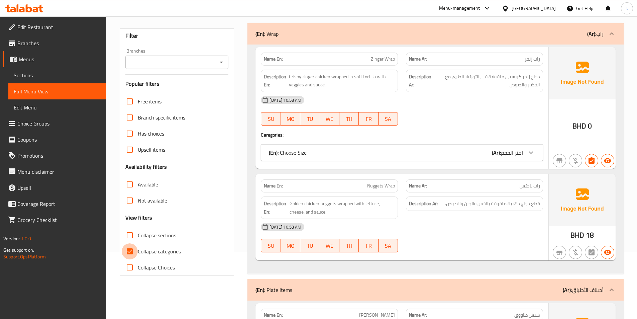
click at [125, 249] on input "Collapse categories" at bounding box center [130, 251] width 16 height 16
checkbox input "false"
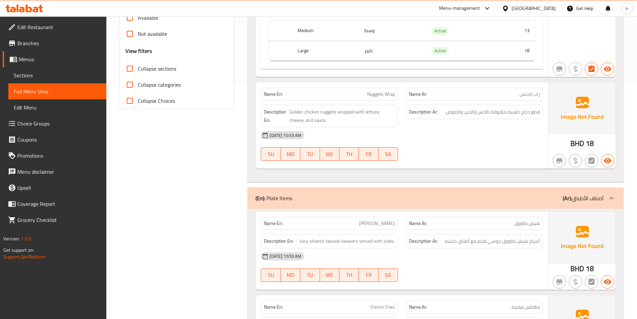
scroll to position [234, 0]
click at [513, 115] on span "قطع دجاج ذهبية ملفوفة بالخس والجبن والصوص." at bounding box center [492, 111] width 95 height 8
click at [513, 111] on span "قطع دجاج ذهبية ملفوفة بالخس والجبن والصوص." at bounding box center [492, 111] width 95 height 8
click at [55, 93] on span "Full Menu View" at bounding box center [57, 91] width 87 height 8
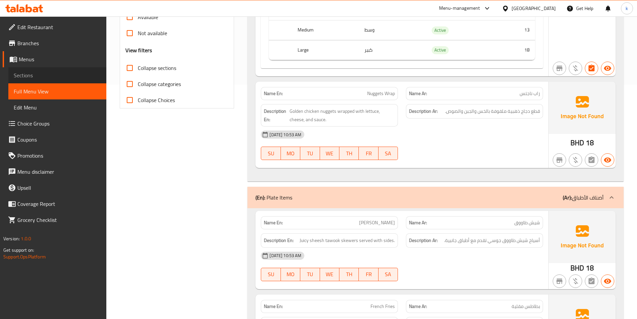
click at [31, 77] on span "Sections" at bounding box center [57, 75] width 87 height 8
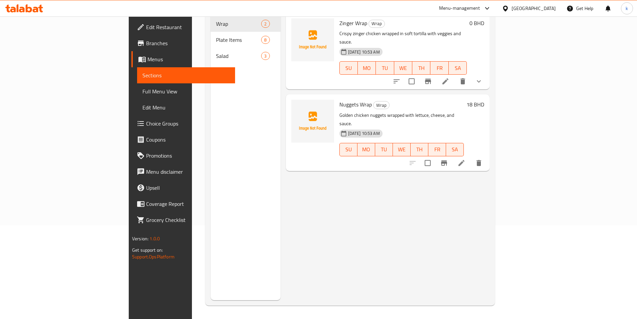
click at [137, 97] on link "Full Menu View" at bounding box center [186, 91] width 98 height 16
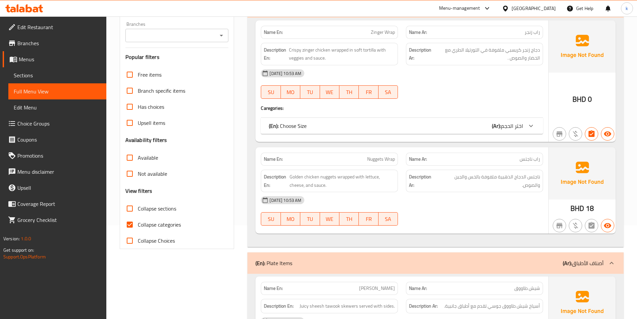
click at [166, 220] on span "Collapse categories" at bounding box center [159, 224] width 43 height 8
click at [138, 220] on input "Collapse categories" at bounding box center [130, 224] width 16 height 16
checkbox input "false"
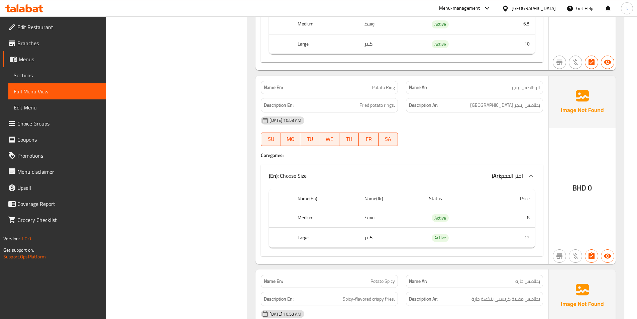
scroll to position [662, 0]
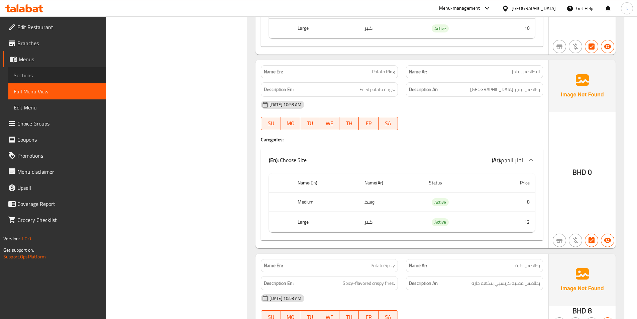
click at [24, 72] on span "Sections" at bounding box center [57, 75] width 87 height 8
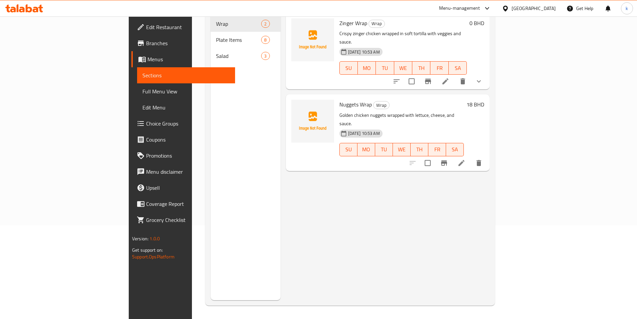
click at [143, 88] on span "Full Menu View" at bounding box center [186, 91] width 87 height 8
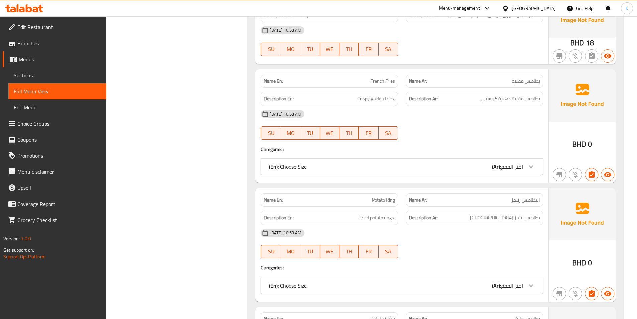
scroll to position [428, 0]
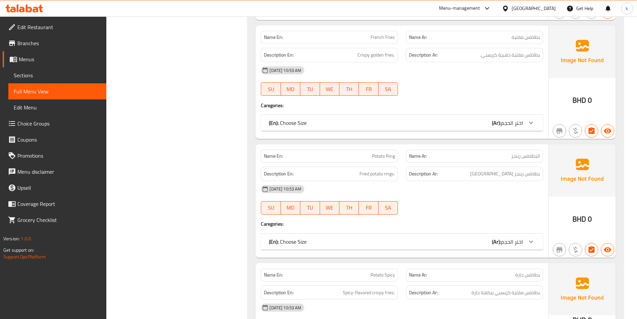
click at [60, 71] on span "Sections" at bounding box center [57, 75] width 87 height 8
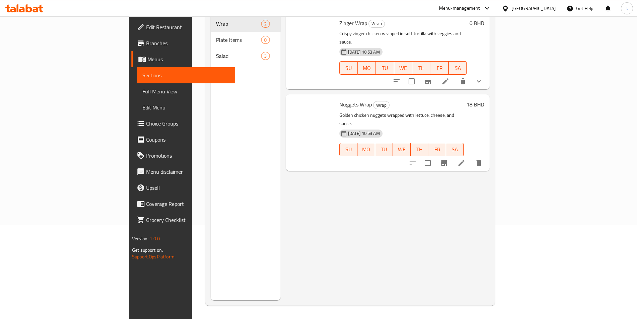
scroll to position [94, 0]
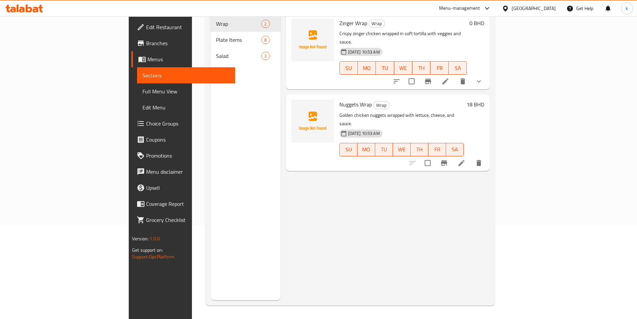
click at [137, 81] on link "Sections" at bounding box center [186, 75] width 98 height 16
click at [137, 85] on link "Full Menu View" at bounding box center [186, 91] width 98 height 16
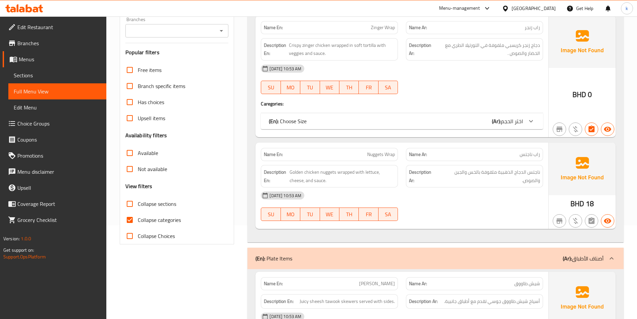
click at [34, 90] on span "Full Menu View" at bounding box center [57, 91] width 87 height 8
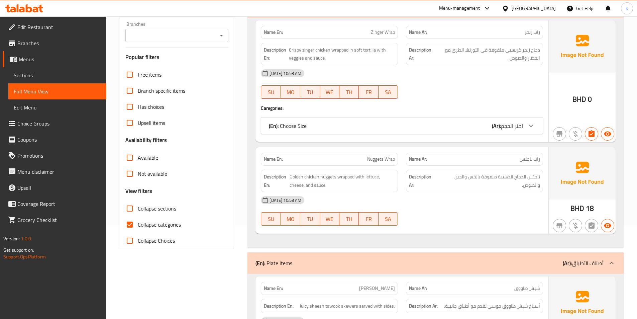
click at [34, 90] on span "Full Menu View" at bounding box center [57, 91] width 87 height 8
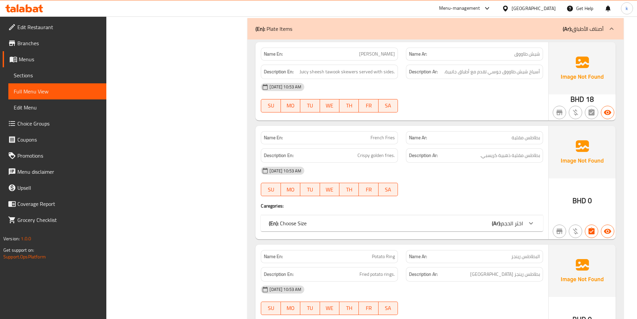
scroll to position [361, 0]
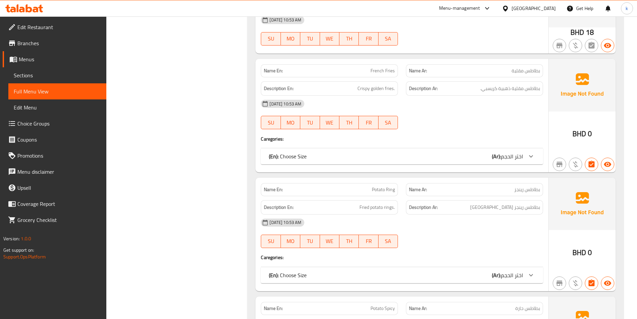
click at [36, 72] on span "Sections" at bounding box center [57, 75] width 87 height 8
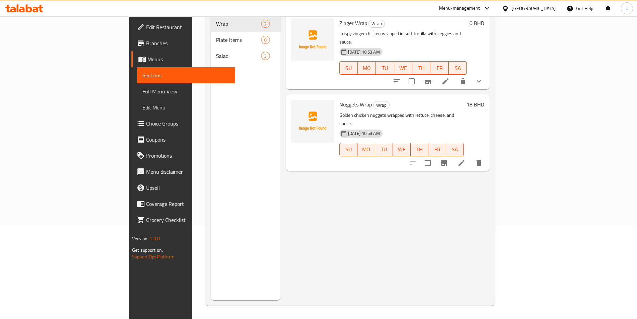
scroll to position [94, 0]
click at [137, 84] on link "Full Menu View" at bounding box center [186, 91] width 98 height 16
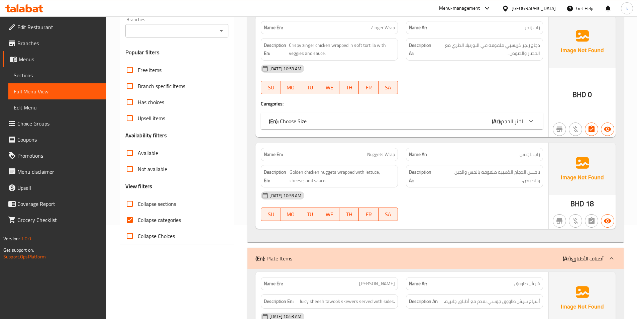
click at [29, 88] on span "Full Menu View" at bounding box center [57, 91] width 87 height 8
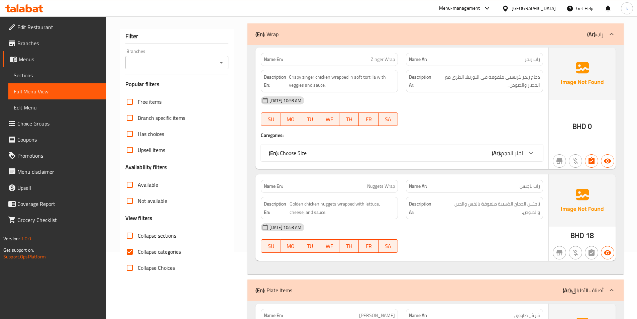
scroll to position [67, 0]
click at [177, 252] on span "Collapse categories" at bounding box center [159, 251] width 43 height 8
click at [138, 252] on input "Collapse categories" at bounding box center [130, 251] width 16 height 16
checkbox input "false"
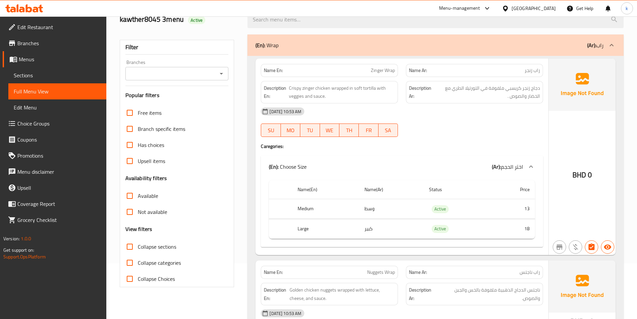
scroll to position [0, 0]
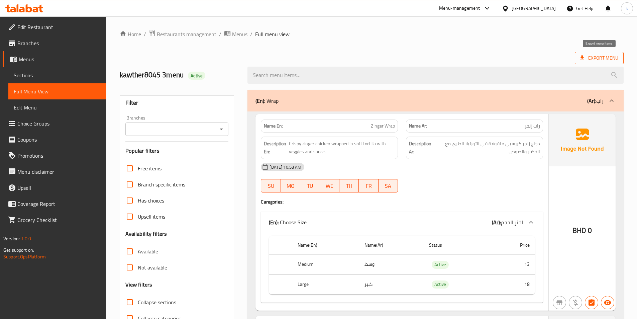
click at [594, 57] on span "Export Menu" at bounding box center [599, 58] width 38 height 8
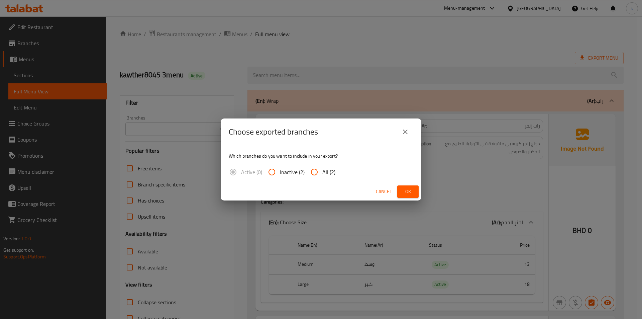
click at [320, 172] on input "All (2)" at bounding box center [314, 172] width 16 height 16
radio input "true"
click at [410, 191] on span "Ok" at bounding box center [408, 191] width 11 height 8
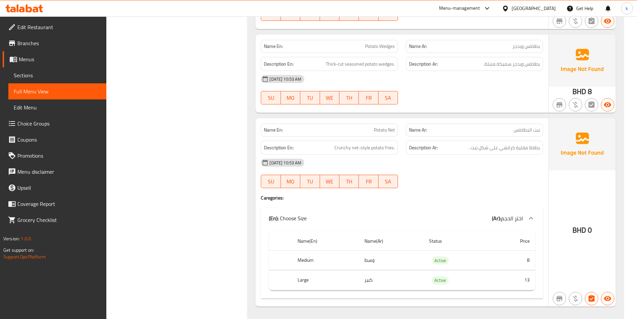
scroll to position [1085, 0]
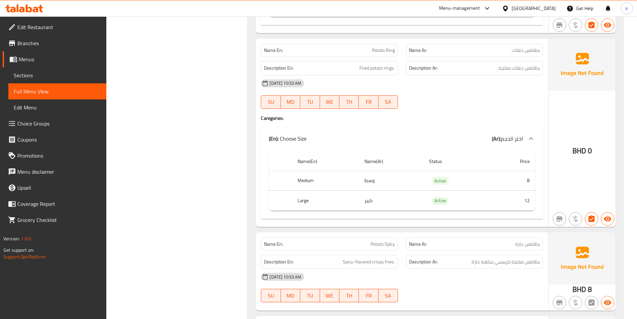
click at [41, 75] on span "Sections" at bounding box center [57, 75] width 87 height 8
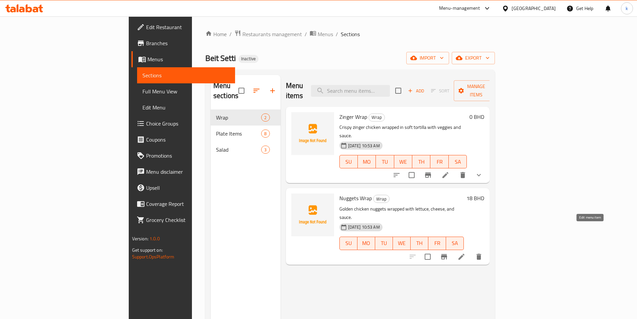
click at [466, 253] on icon at bounding box center [462, 257] width 8 height 8
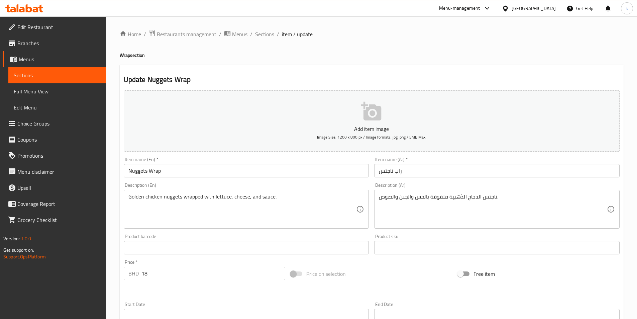
drag, startPoint x: 125, startPoint y: 198, endPoint x: 128, endPoint y: 197, distance: 3.7
click at [125, 197] on div "Golden chicken nuggets wrapped with lettuce, cheese, and sauce. Description (En)" at bounding box center [247, 209] width 246 height 39
click at [128, 197] on div "Golden chicken nuggets wrapped with lettuce, cheese, and sauce. Description (En)" at bounding box center [247, 209] width 246 height 39
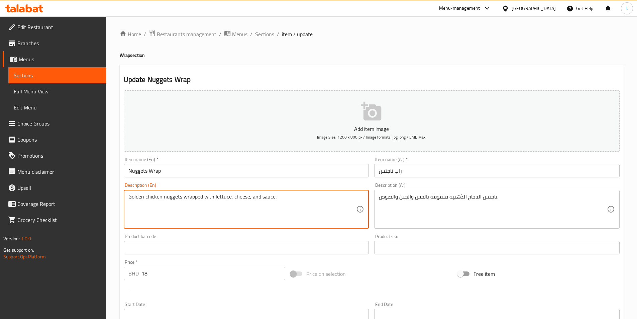
paste textarea "Large"
type textarea "Large Golden chicken nuggets wrapped with lettuce, cheese, and sauce."
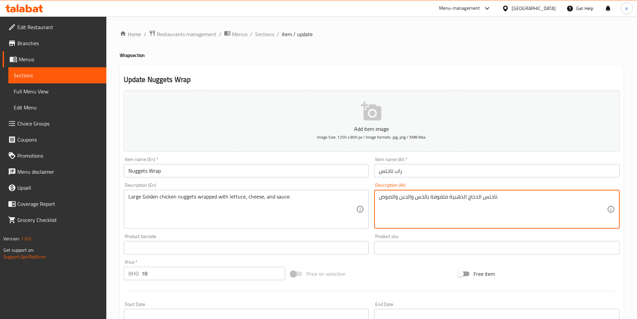
click at [381, 197] on textarea "ناجتس الدجاج الذهبية ملفوفة بالخس والجبن والصوص." at bounding box center [493, 209] width 228 height 32
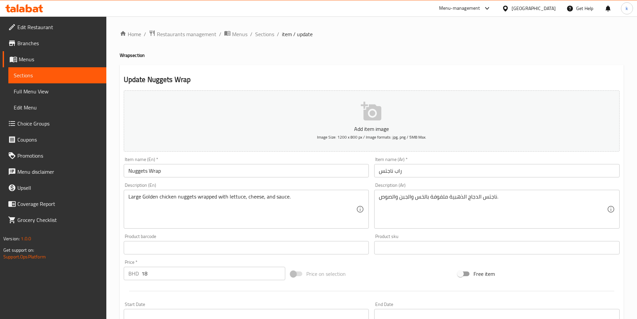
click at [376, 195] on div "ناجتس الدجاج الذهبية ملفوفة بالخس والجبن والصوص. Description (Ar)" at bounding box center [497, 209] width 246 height 39
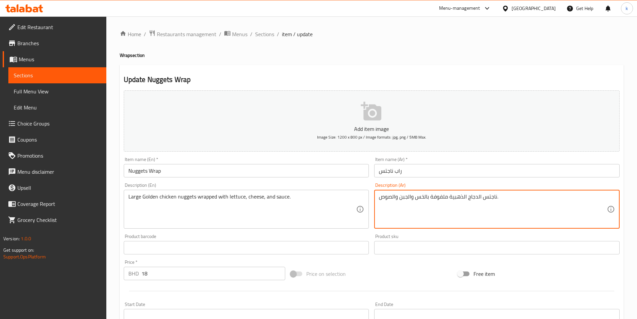
paste textarea "بير"
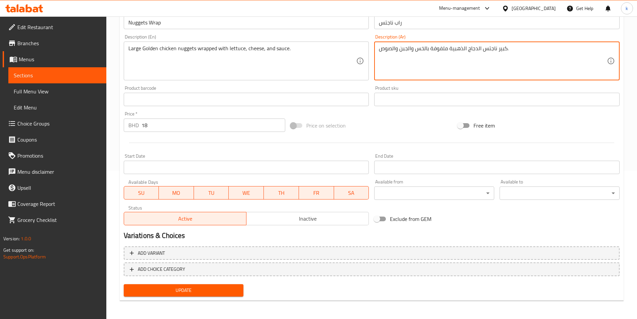
scroll to position [149, 0]
type textarea "كبير ناجتس الدجاج الذهبية ملفوفة بالخس والجبن والصوص."
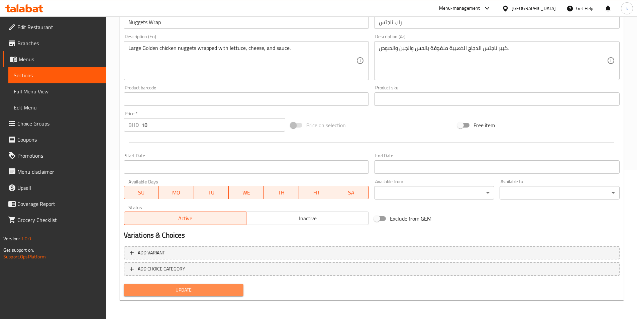
click at [193, 291] on span "Update" at bounding box center [183, 290] width 109 height 8
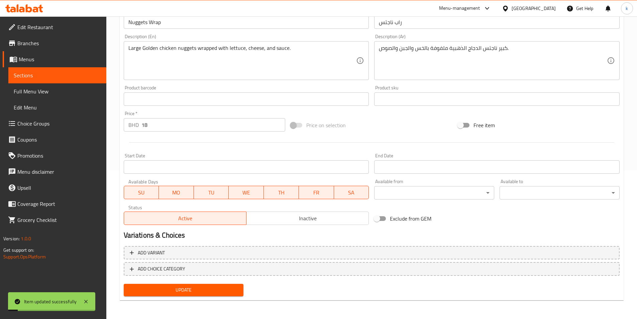
click at [45, 77] on span "Sections" at bounding box center [57, 75] width 87 height 8
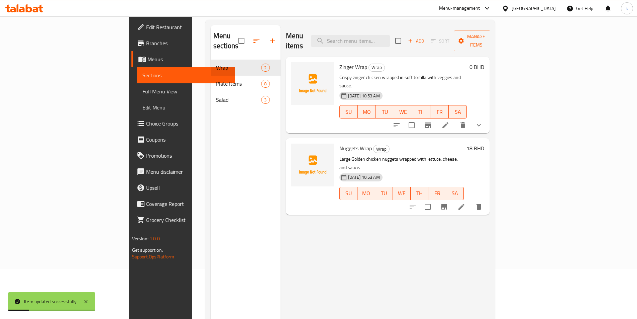
scroll to position [27, 0]
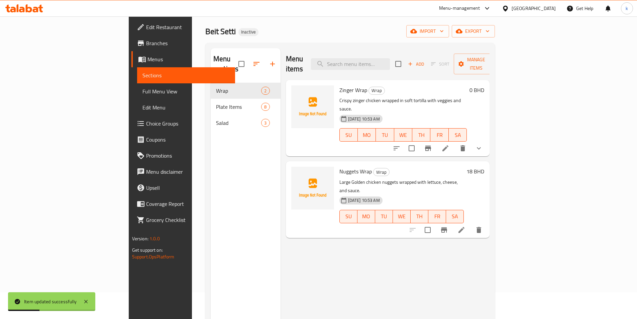
click at [466, 226] on icon at bounding box center [462, 230] width 8 height 8
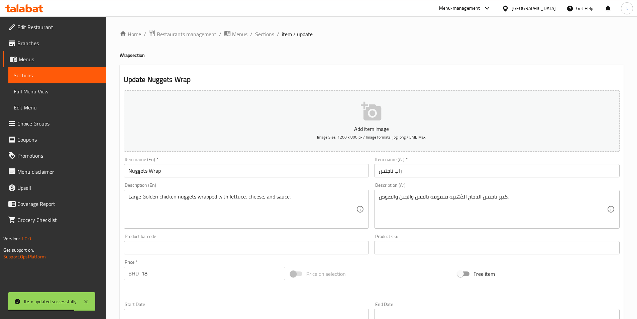
click at [41, 89] on span "Full Menu View" at bounding box center [57, 91] width 87 height 8
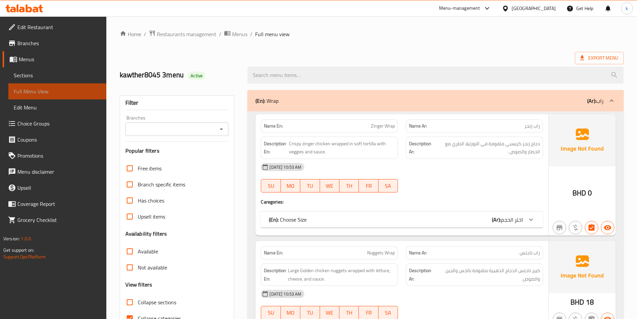
click at [46, 88] on span "Full Menu View" at bounding box center [57, 91] width 87 height 8
click at [51, 79] on span "Sections" at bounding box center [57, 75] width 87 height 8
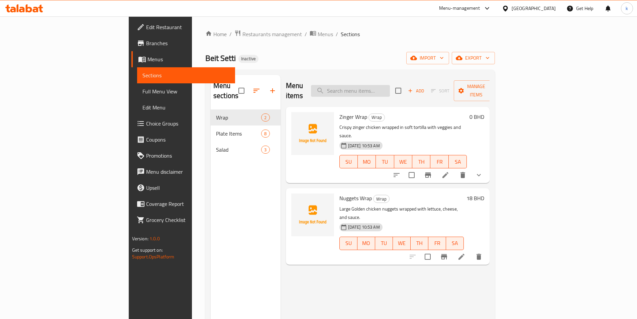
click at [390, 88] on input "search" at bounding box center [350, 91] width 79 height 12
paste input "Sheesh Tawook"
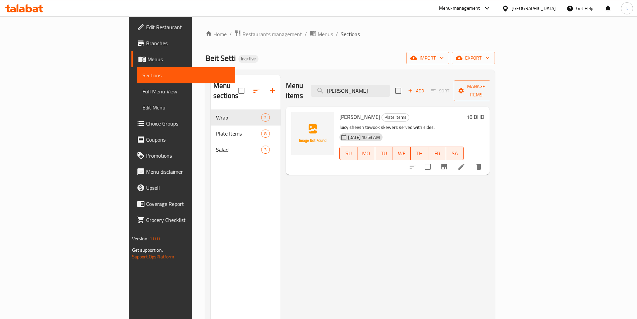
type input "Sheesh Tawook"
click at [466, 163] on icon at bounding box center [462, 167] width 8 height 8
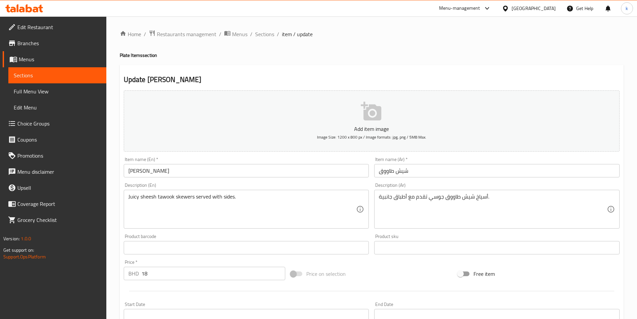
click at [127, 196] on div "Juicy sheesh tawook skewers served with sides. Description (En)" at bounding box center [247, 209] width 246 height 39
click at [127, 197] on div "Juicy sheesh tawook skewers served with sides. Description (En)" at bounding box center [247, 209] width 246 height 39
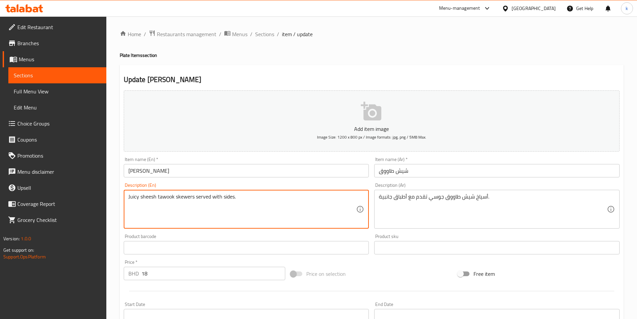
paste textarea "Large"
type textarea "Large Juicy sheesh tawook skewers served with sides."
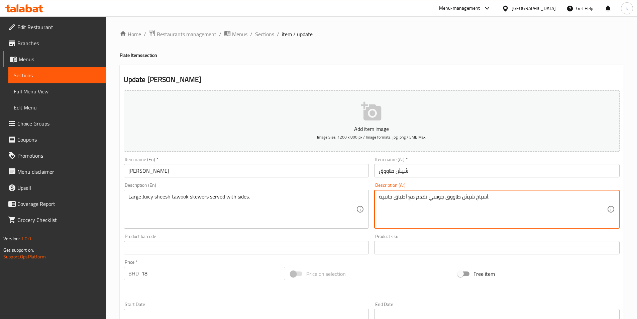
click at [379, 195] on textarea "أسياخ شيش طاووق جوسي تقدم مع أطباق جانبية." at bounding box center [493, 209] width 228 height 32
paste textarea "Large"
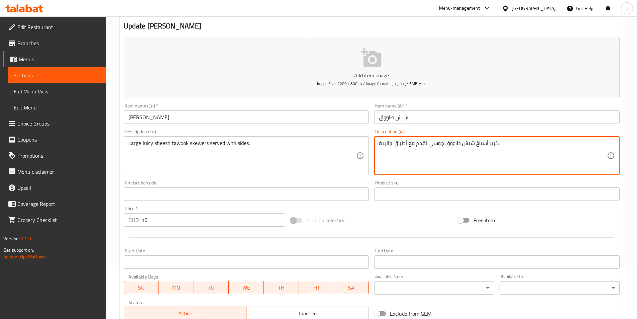
scroll to position [149, 0]
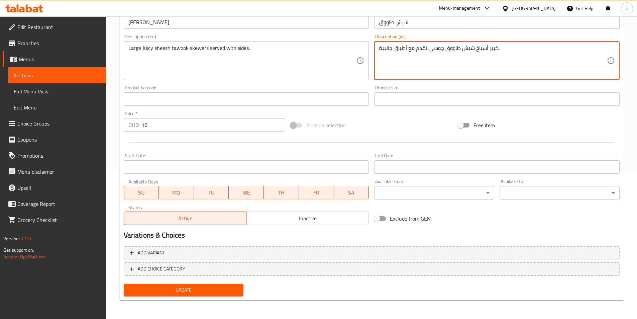
type textarea "كبير أسياخ شيش طاووق جوسي تقدم مع أطباق جانبية."
click at [225, 291] on span "Update" at bounding box center [183, 290] width 109 height 8
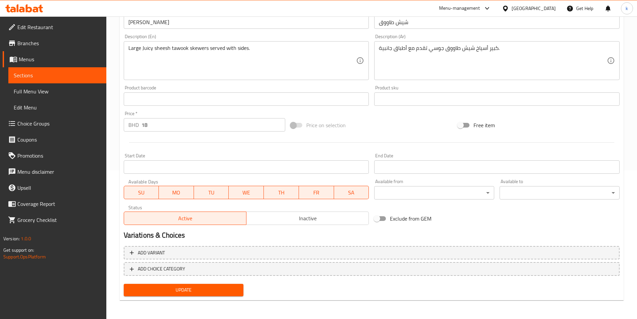
click at [44, 77] on span "Sections" at bounding box center [57, 75] width 87 height 8
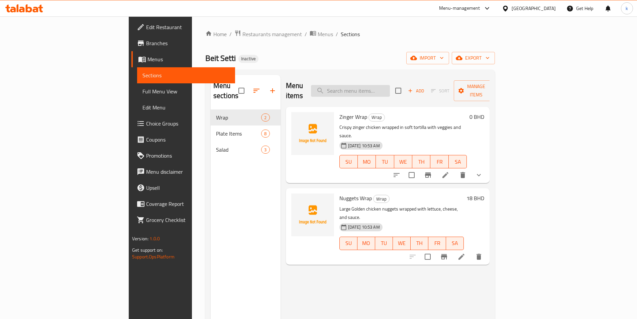
click at [388, 85] on input "search" at bounding box center [350, 91] width 79 height 12
paste input "Potato Ring"
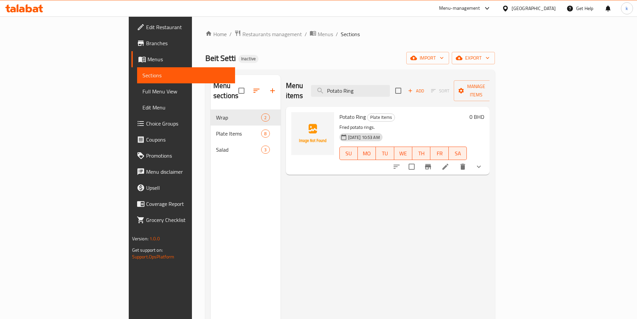
type input "Potato Ring"
click at [449, 164] on icon at bounding box center [446, 167] width 6 height 6
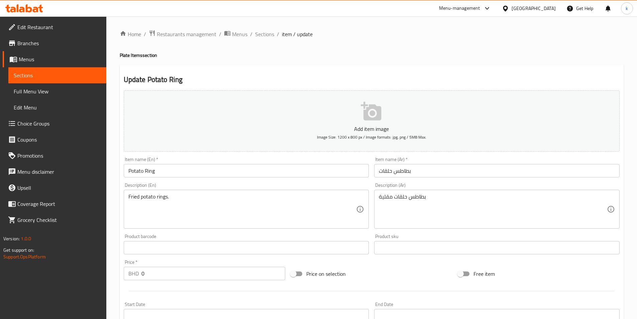
click at [128, 195] on textarea "Fried potato rings." at bounding box center [242, 209] width 228 height 32
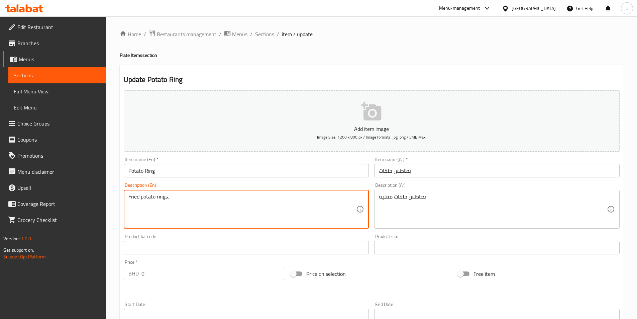
paste textarea "Medium"
click at [129, 209] on textarea "Medium Fried potato rings." at bounding box center [242, 209] width 228 height 32
click at [207, 198] on textarea "Medium Fried potato rings." at bounding box center [242, 209] width 228 height 32
type textarea "Medium Fried potato rings."
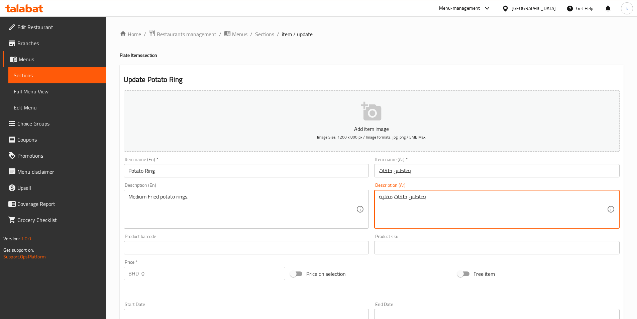
click at [439, 197] on textarea "بطاطس حلقات مقلية" at bounding box center [493, 209] width 228 height 32
click at [378, 196] on div "بطاطس حلقات مقلية Description (Ar)" at bounding box center [497, 209] width 246 height 39
click at [377, 196] on div "بطاطس حلقات مقلية Description (Ar)" at bounding box center [497, 209] width 246 height 39
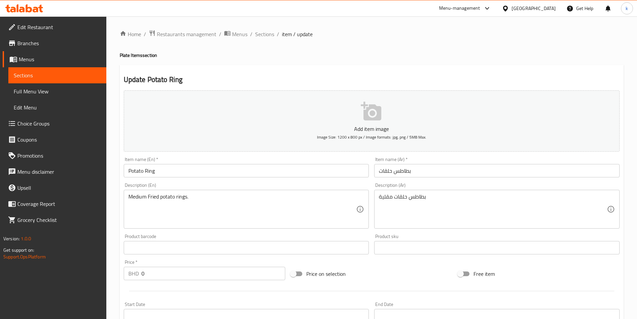
click at [376, 197] on div "بطاطس حلقات مقلية Description (Ar)" at bounding box center [497, 209] width 246 height 39
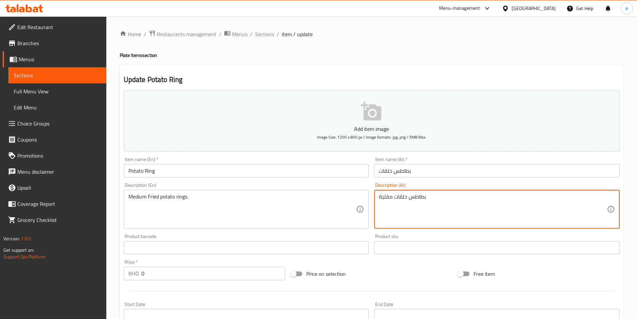
click at [378, 197] on div "بطاطس حلقات مقلية Description (Ar)" at bounding box center [497, 209] width 246 height 39
click at [379, 196] on div "بطاطس حلقات مقلية Description (Ar)" at bounding box center [497, 209] width 246 height 39
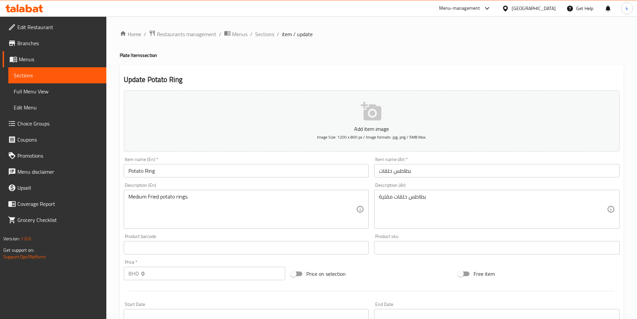
click at [379, 196] on div "بطاطس حلقات مقلية Description (Ar)" at bounding box center [497, 209] width 246 height 39
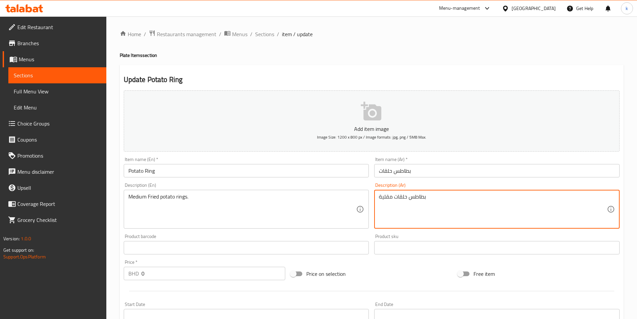
paste textarea "وسط"
click at [390, 197] on textarea "بطاطس حلقات مقليةوسط" at bounding box center [493, 209] width 228 height 32
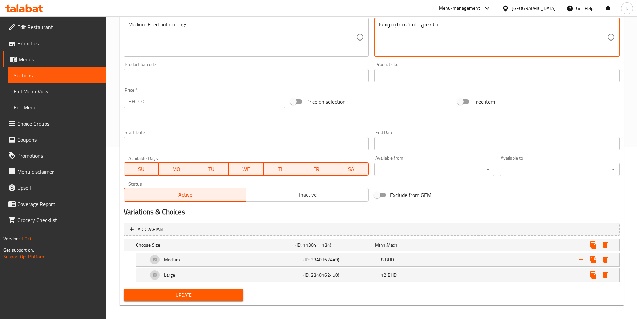
scroll to position [177, 0]
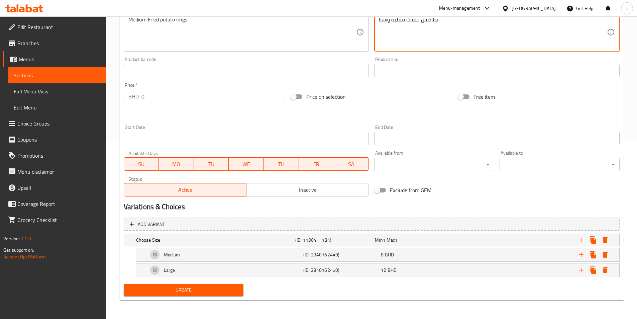
type textarea "بطاطس حلقات مقلية وسط"
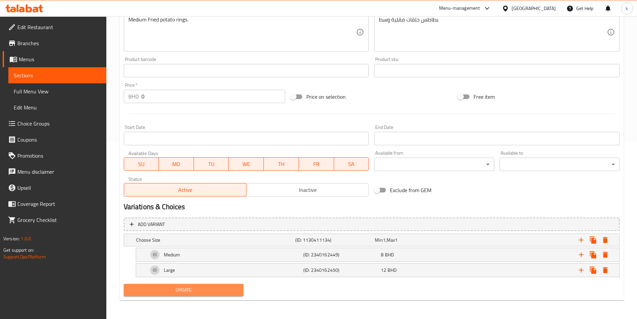
click at [204, 292] on span "Update" at bounding box center [183, 290] width 109 height 8
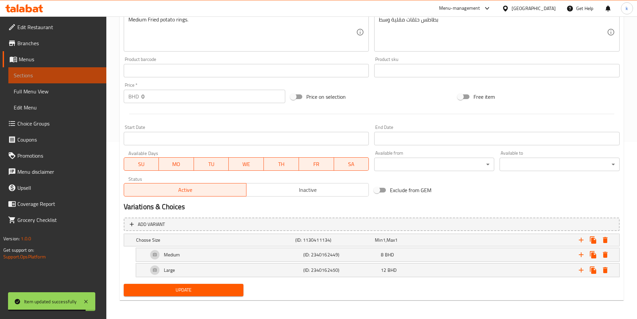
click at [48, 77] on span "Sections" at bounding box center [57, 75] width 87 height 8
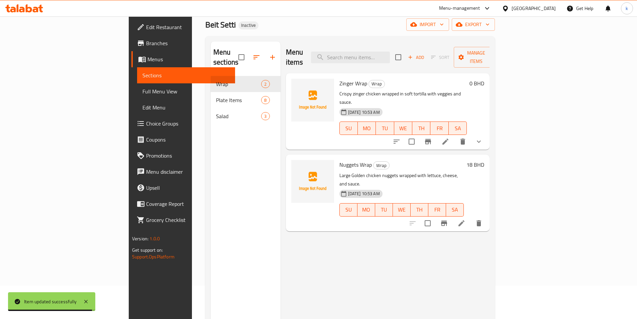
scroll to position [27, 0]
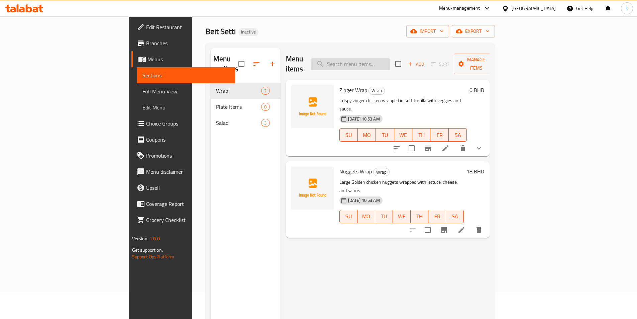
click at [390, 58] on input "search" at bounding box center [350, 64] width 79 height 12
paste input "Potato Spicy"
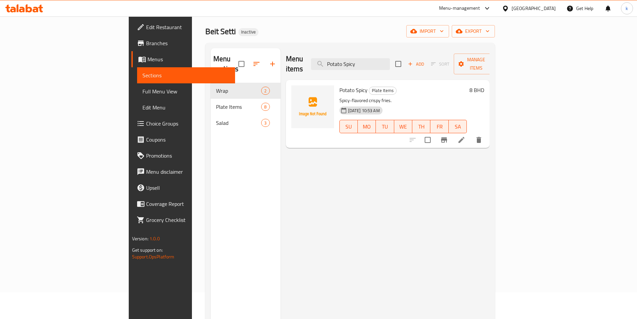
type input "Potato Spicy"
click at [471, 134] on li at bounding box center [461, 140] width 19 height 12
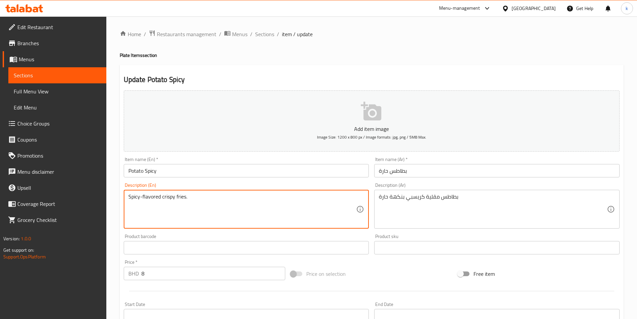
click at [128, 196] on textarea "Spicy-flavored crispy fries." at bounding box center [242, 209] width 228 height 32
paste textarea "Medium"
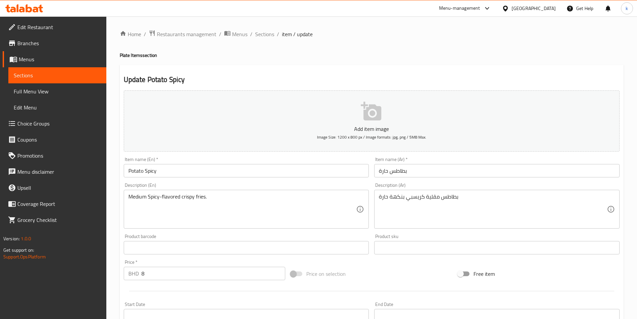
click at [127, 209] on div "Medium Spicy-flavored crispy fries. Description (En)" at bounding box center [247, 209] width 246 height 39
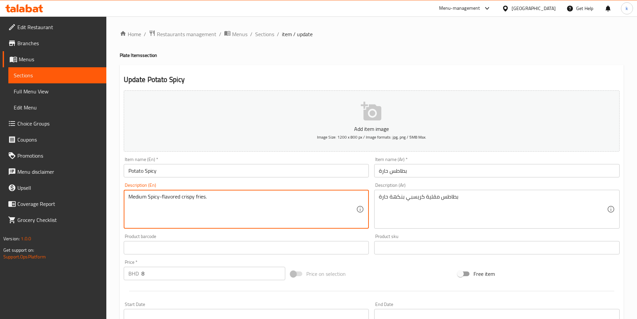
click at [129, 208] on textarea "Medium Spicy-flavored crispy fries." at bounding box center [242, 209] width 228 height 32
type textarea "Medium Spicy-flavored crispy fries."
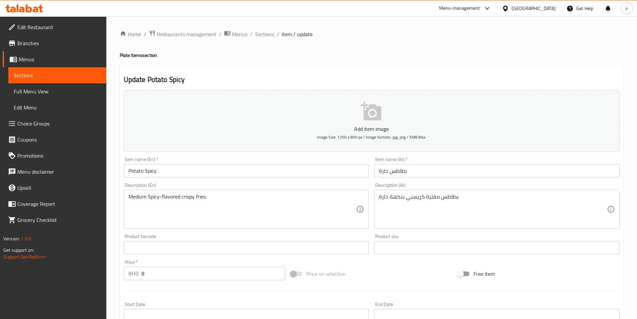
drag, startPoint x: 379, startPoint y: 196, endPoint x: 383, endPoint y: 199, distance: 5.4
click at [378, 196] on div "بطاطس مقلية كريسبي بنكهة حارة Description (Ar)" at bounding box center [497, 209] width 246 height 39
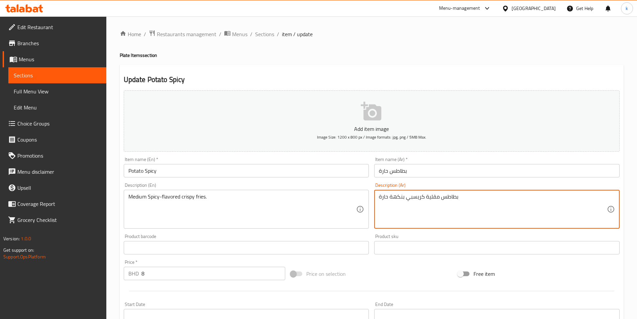
paste textarea "وسط"
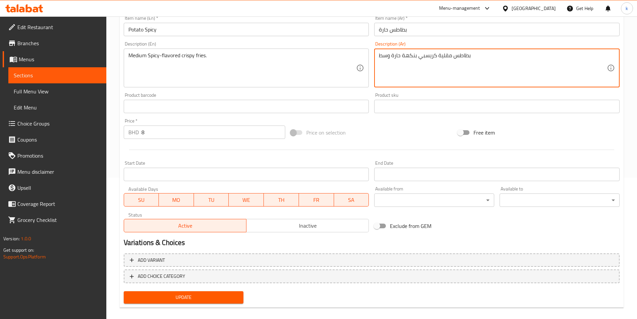
scroll to position [149, 0]
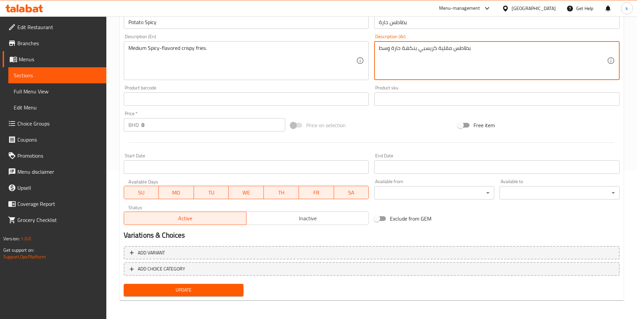
type textarea "بطاطس مقلية كريسبي بنكهة حارة وسط"
click at [206, 285] on button "Update" at bounding box center [184, 290] width 120 height 12
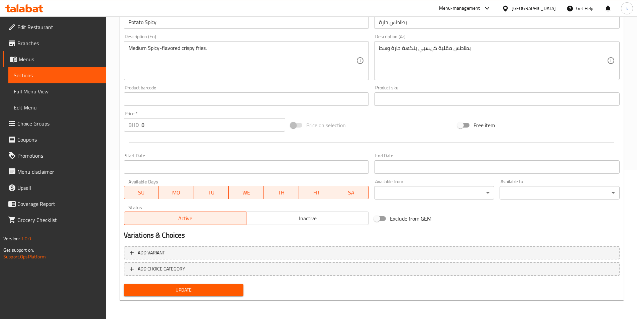
click at [46, 91] on span "Full Menu View" at bounding box center [57, 91] width 87 height 8
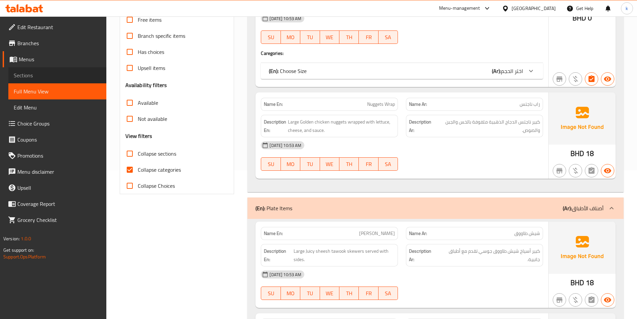
click at [42, 79] on span "Sections" at bounding box center [57, 75] width 87 height 8
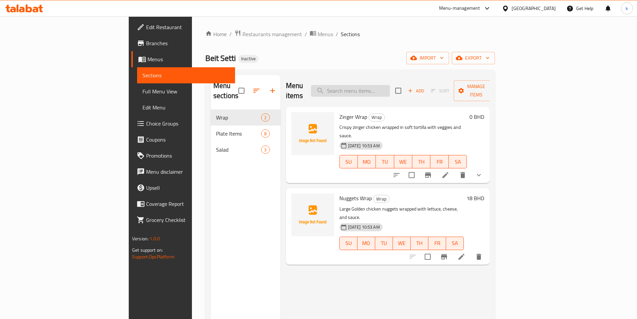
click at [390, 87] on input "search" at bounding box center [350, 91] width 79 height 12
paste input "Mix Potato"
type input "Mix Potato"
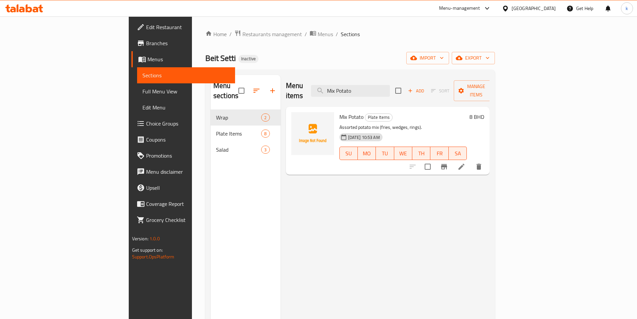
click at [466, 163] on icon at bounding box center [462, 167] width 8 height 8
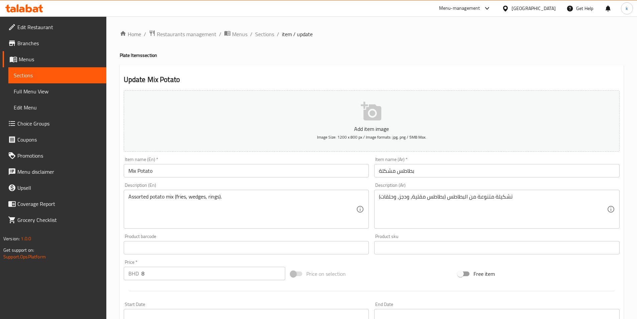
click at [128, 195] on div "Assorted potato mix (fries, wedges, rings). Description (En)" at bounding box center [247, 209] width 246 height 39
click at [127, 196] on div "Assorted potato mix (fries, wedges, rings). Description (En)" at bounding box center [247, 209] width 246 height 39
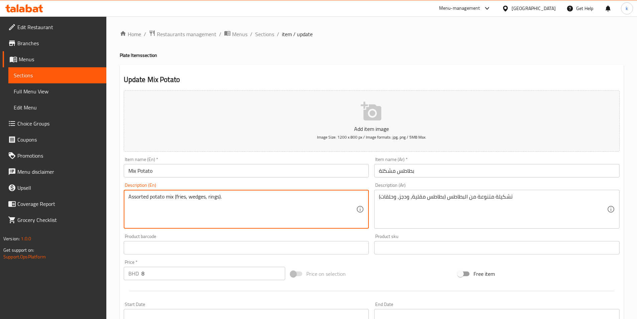
paste textarea "Medium"
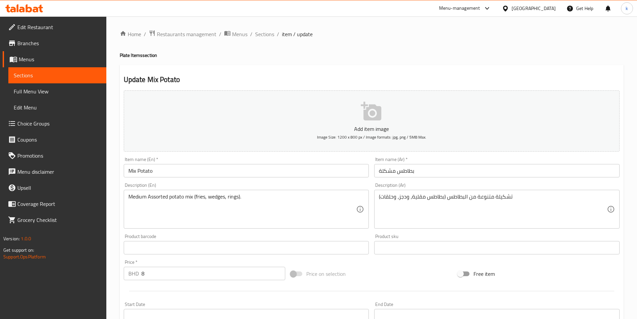
click at [126, 212] on div "Medium Assorted potato mix (fries, wedges, rings). Description (En)" at bounding box center [247, 209] width 246 height 39
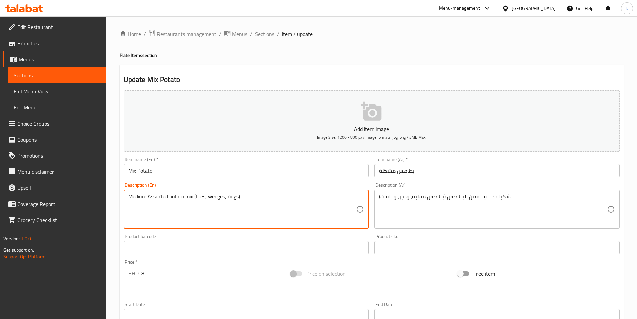
click at [127, 208] on div "Medium Assorted potato mix (fries, wedges, rings). Description (En)" at bounding box center [247, 209] width 246 height 39
click at [131, 208] on textarea "Medium Assorted potato mix (fries, wedges, rings)." at bounding box center [242, 209] width 228 height 32
click at [129, 210] on textarea "Medium Assorted potato mix (fries, wedges, rings)." at bounding box center [242, 209] width 228 height 32
type textarea "Medium Assorted potato mix (fries, wedges, rings)."
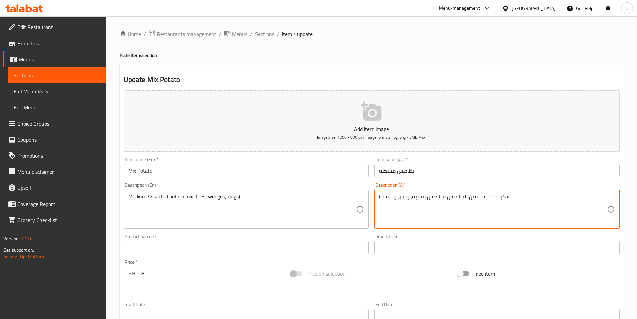
click at [381, 197] on textarea "تشكيلة متنوعة من البطاطس (بطاطس مقلية، ودجز، وحلقات)" at bounding box center [493, 209] width 228 height 32
click at [380, 196] on textarea "تشكيلة متنوعة من البطاطس (بطاطس مقلية، ودجز، وحلقات)" at bounding box center [493, 209] width 228 height 32
click at [528, 202] on textarea "تشكيلة متنوعة من البطاطس (بطاطس مقلية، ودجز، وحلقات)" at bounding box center [493, 209] width 228 height 32
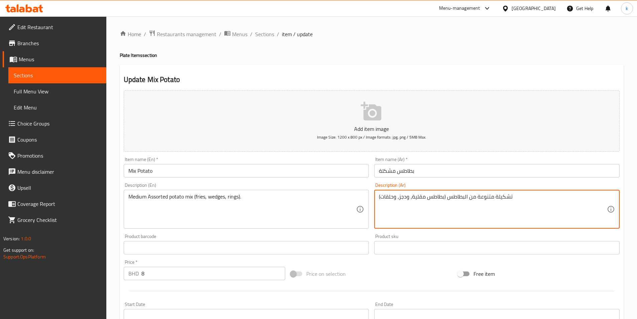
click at [516, 198] on textarea "تشكيلة متنوعة من البطاطس (بطاطس مقلية، ودجز، وحلقات)" at bounding box center [493, 209] width 228 height 32
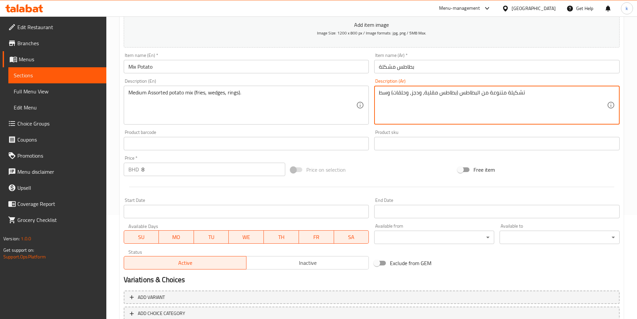
scroll to position [149, 0]
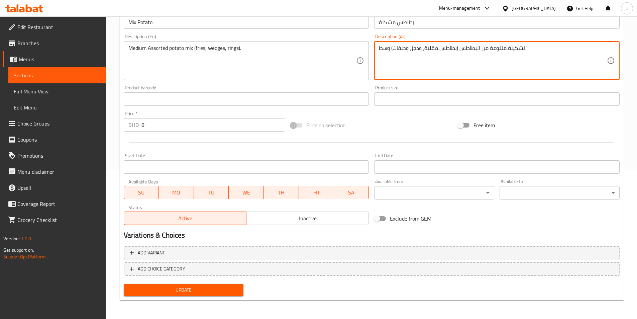
type textarea "تشكيلة متنوعة من البطاطس (بطاطس مقلية، ودجز، وحلقات) وسط"
click at [184, 285] on button "Update" at bounding box center [184, 290] width 120 height 12
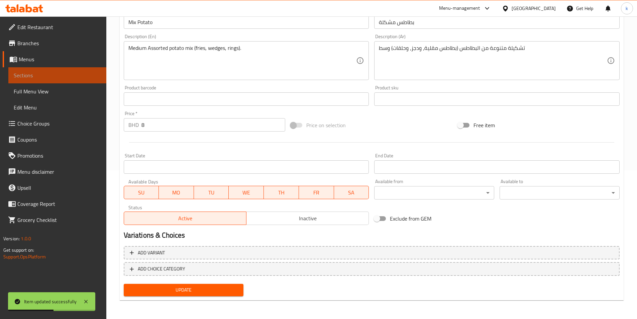
click at [41, 76] on span "Sections" at bounding box center [57, 75] width 87 height 8
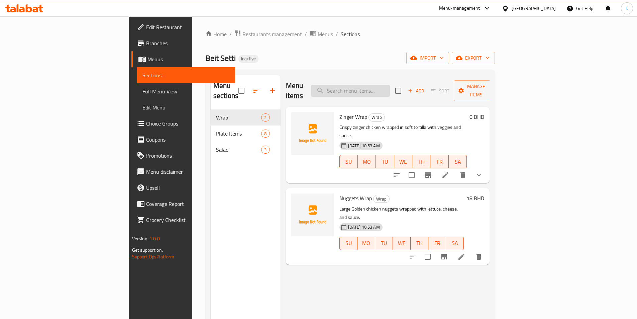
click at [379, 88] on input "search" at bounding box center [350, 91] width 79 height 12
paste input "Onion Rings"
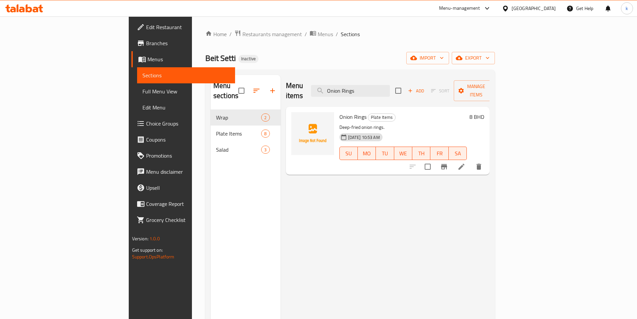
type input "Onion Rings"
click at [465, 164] on icon at bounding box center [462, 167] width 6 height 6
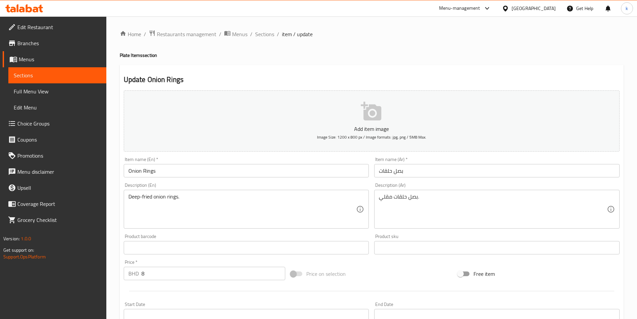
click at [126, 196] on div "Deep-fried onion rings. Description (En)" at bounding box center [247, 209] width 246 height 39
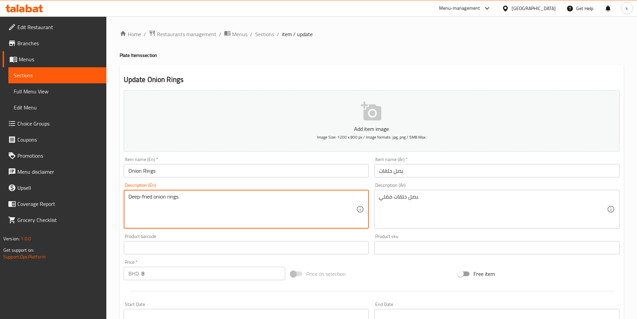
paste textarea "Medium"
type textarea "Medium Deep-fried onion rings."
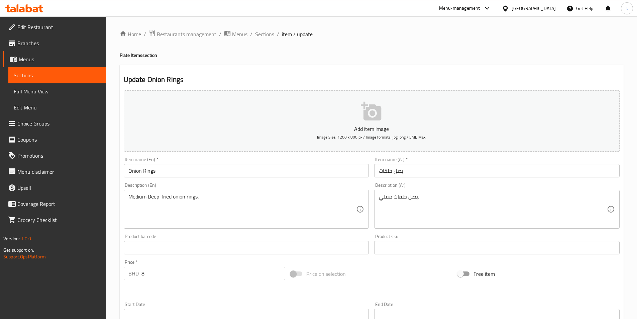
click at [378, 199] on div "بصل حلقات مقلي. Description (Ar)" at bounding box center [497, 209] width 246 height 39
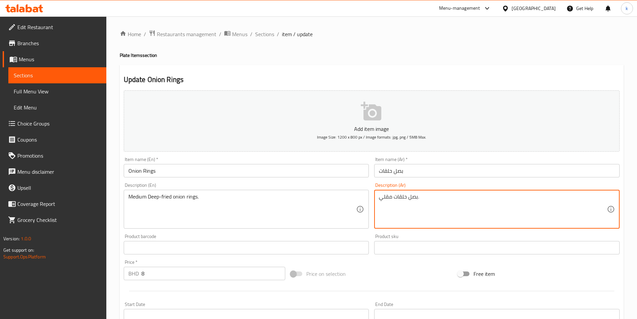
click at [440, 198] on textarea "بصل حلقات مقلي." at bounding box center [493, 209] width 228 height 32
paste textarea "وسط"
click at [392, 198] on textarea "بصل حلقات مقلي.وسط" at bounding box center [493, 209] width 228 height 32
click at [377, 197] on div "بصل حلقات مقلي وسط Description (Ar)" at bounding box center [497, 209] width 246 height 39
click at [382, 196] on textarea "بصل حلقات مقلي وسط" at bounding box center [493, 209] width 228 height 32
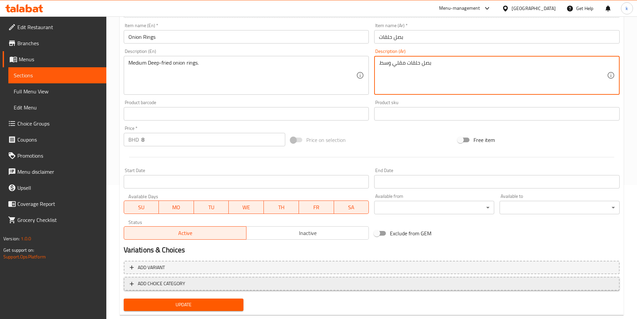
scroll to position [149, 0]
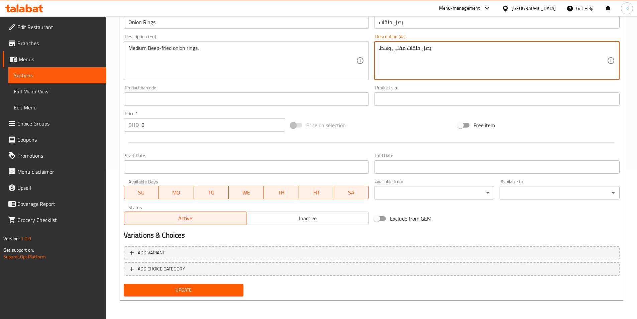
type textarea ".بصل حلقات مقلي وسط"
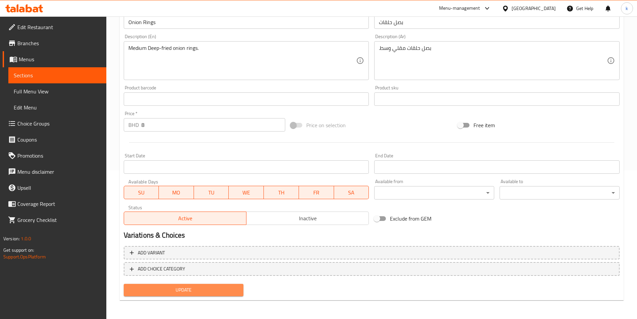
click at [181, 288] on span "Update" at bounding box center [183, 290] width 109 height 8
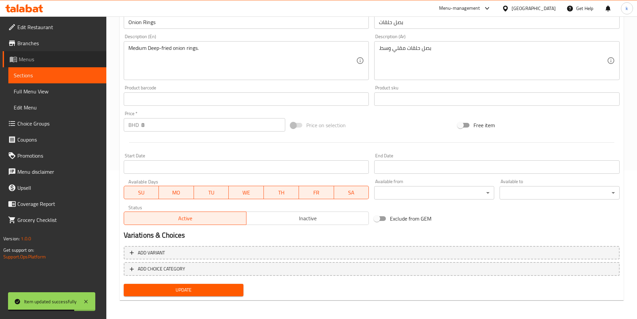
click at [29, 55] on span "Menus" at bounding box center [60, 59] width 82 height 8
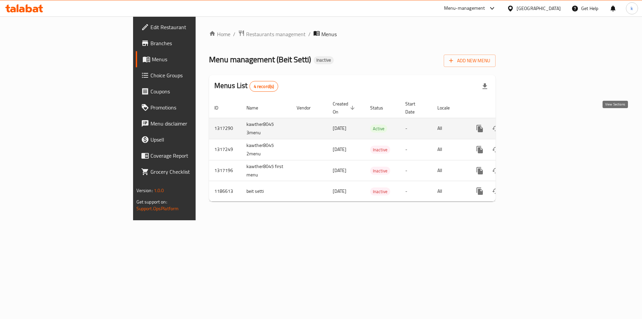
click at [532, 124] on icon "enhanced table" at bounding box center [528, 128] width 8 height 8
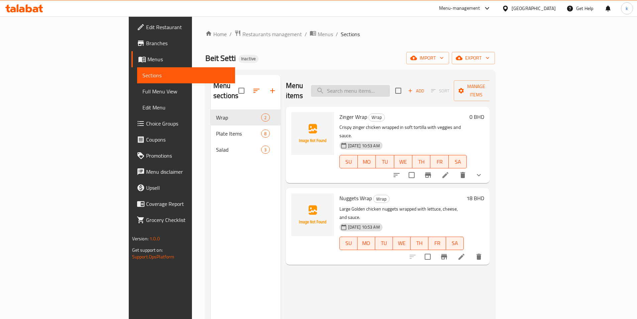
click at [390, 88] on input "search" at bounding box center [350, 91] width 79 height 12
paste input "Potato Wedges"
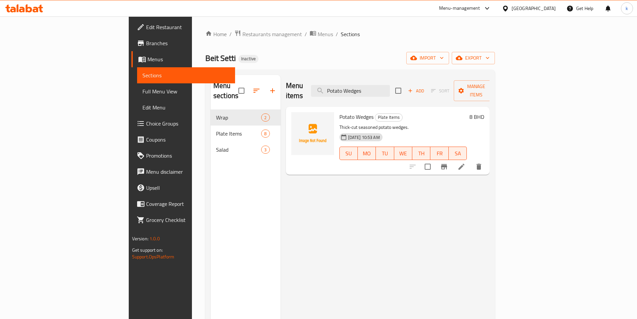
type input "Potato Wedges"
click at [471, 161] on li at bounding box center [461, 167] width 19 height 12
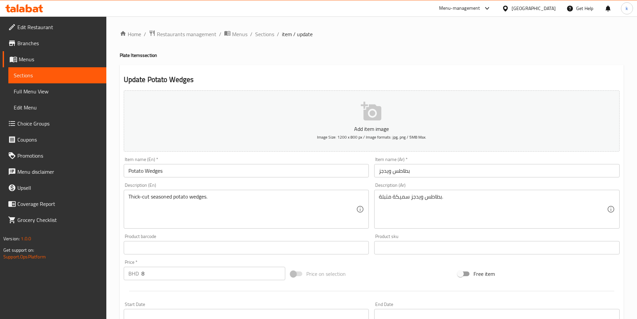
click at [378, 198] on div "بطاطس ويدجز سميكة متبلة. Description (Ar)" at bounding box center [497, 209] width 246 height 39
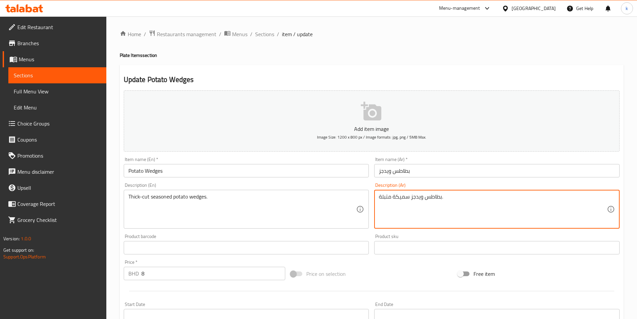
click at [447, 201] on textarea "بطاطس ويدجز سميكة متبلة." at bounding box center [493, 209] width 228 height 32
drag, startPoint x: 447, startPoint y: 200, endPoint x: 442, endPoint y: 201, distance: 4.4
click at [442, 201] on textarea "بطاطس ويدجز سميكة متبلة." at bounding box center [493, 209] width 228 height 32
paste textarea "Potato Wedges"
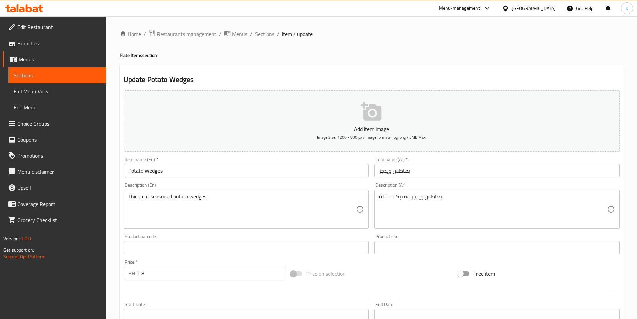
click at [447, 198] on textarea "بطاطس ويدجز سميكة متبلة" at bounding box center [493, 209] width 228 height 32
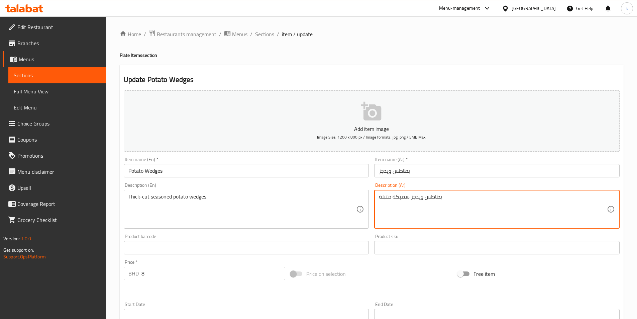
paste textarea "وسط"
click at [390, 196] on textarea "بطاطس ويدجز سميكة متبلةوسط" at bounding box center [493, 209] width 228 height 32
type textarea "بطاطس ويدجز سميكة متبلة وسط"
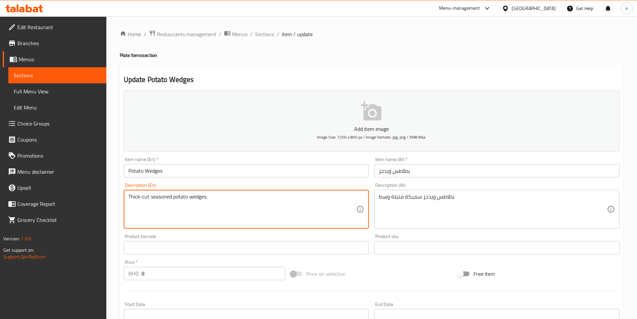
paste textarea "Medium"
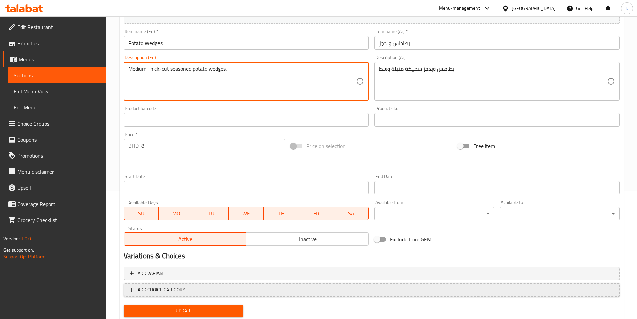
scroll to position [149, 0]
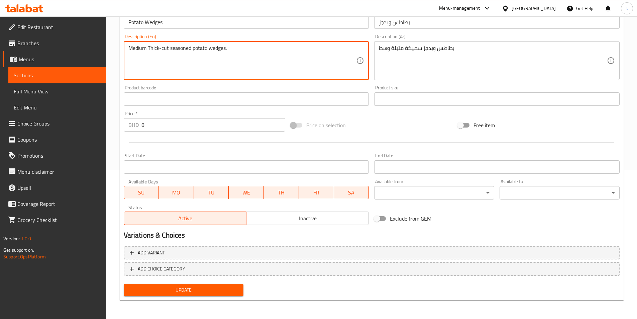
type textarea "Medium Thick-cut seasoned potato wedges."
drag, startPoint x: 205, startPoint y: 284, endPoint x: 201, endPoint y: 288, distance: 5.5
click at [204, 285] on button "Update" at bounding box center [184, 290] width 120 height 12
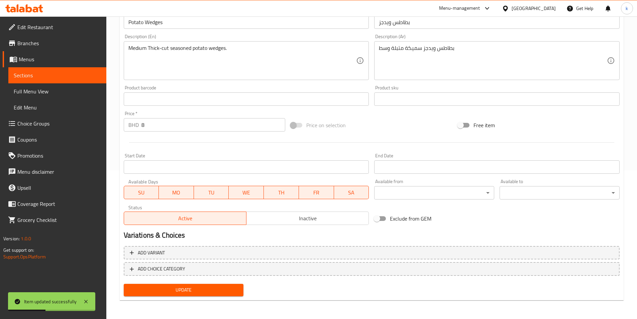
click at [25, 75] on span "Sections" at bounding box center [57, 75] width 87 height 8
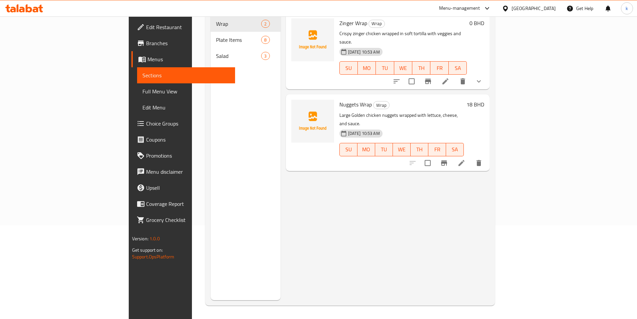
scroll to position [60, 0]
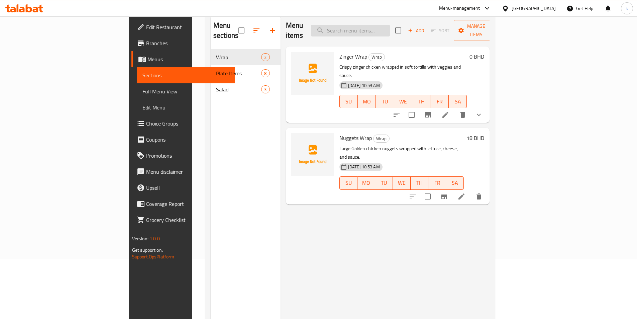
click at [381, 28] on input "search" at bounding box center [350, 31] width 79 height 12
paste input "Coleslaw"
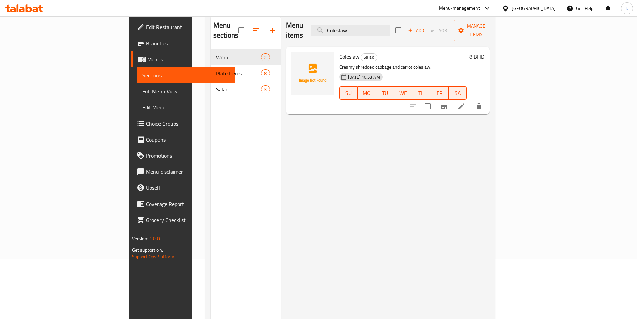
type input "Coleslaw"
click at [466, 102] on icon at bounding box center [462, 106] width 8 height 8
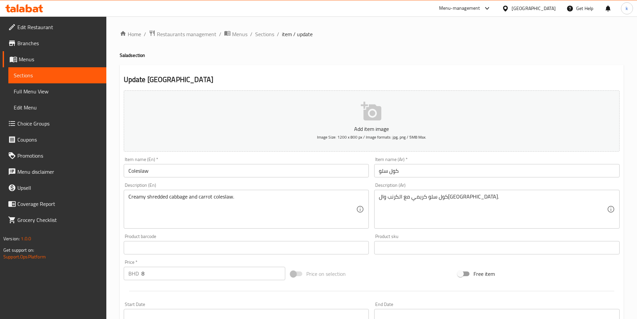
click at [127, 197] on div "Creamy shredded cabbage and carrot coleslaw. Description (En)" at bounding box center [247, 209] width 246 height 39
drag, startPoint x: 125, startPoint y: 196, endPoint x: 129, endPoint y: 198, distance: 5.1
click at [125, 197] on div "Creamy shredded cabbage and carrot coleslaw. Description (En)" at bounding box center [247, 209] width 246 height 39
drag, startPoint x: 127, startPoint y: 195, endPoint x: 240, endPoint y: 196, distance: 113.4
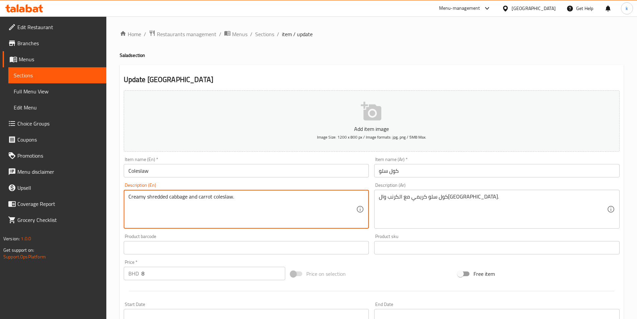
drag, startPoint x: 240, startPoint y: 196, endPoint x: 129, endPoint y: 197, distance: 110.7
click at [129, 197] on textarea "Creamy shredded cabbage and carrot coleslaw." at bounding box center [242, 209] width 228 height 32
paste textarea "Coleslaw"
drag, startPoint x: 150, startPoint y: 199, endPoint x: 43, endPoint y: 200, distance: 106.4
click at [43, 200] on div "Edit Restaurant Branches Menus Sections Full Menu View Edit Menu Choice Groups …" at bounding box center [318, 241] width 637 height 451
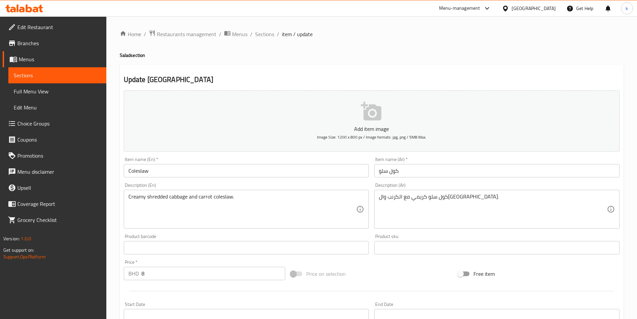
click at [126, 196] on div "Creamy shredded cabbage and carrot coleslaw. Description (En)" at bounding box center [247, 209] width 246 height 39
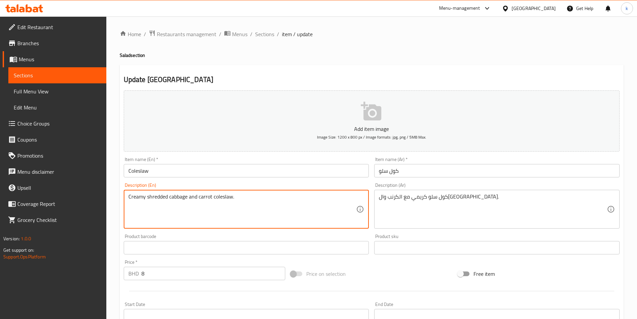
paste textarea "Medium"
type textarea "Medium Creamy shredded cabbage and carrot coleslaw."
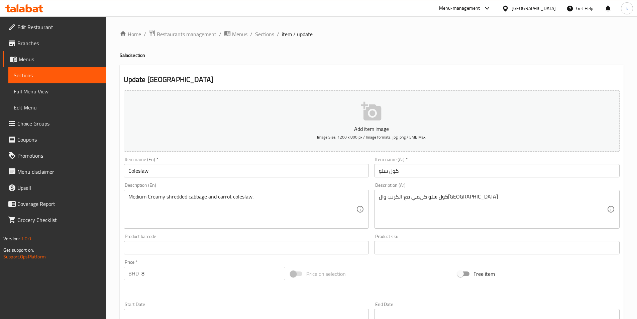
click at [479, 197] on textarea "كول سلو كريمي مع الكرنب وال[GEOGRAPHIC_DATA]" at bounding box center [493, 209] width 228 height 32
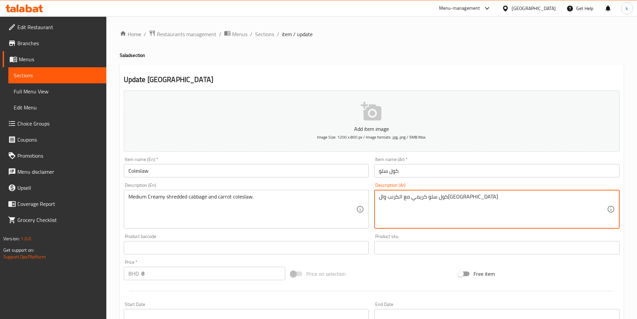
paste textarea "وسط"
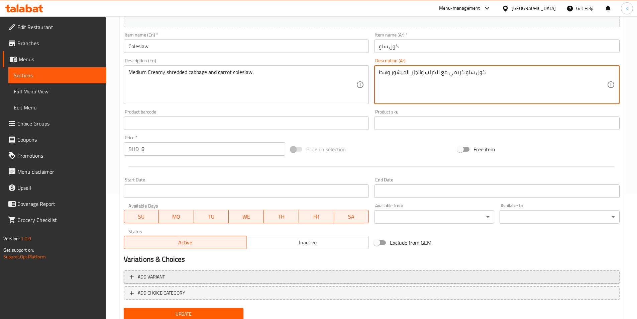
scroll to position [149, 0]
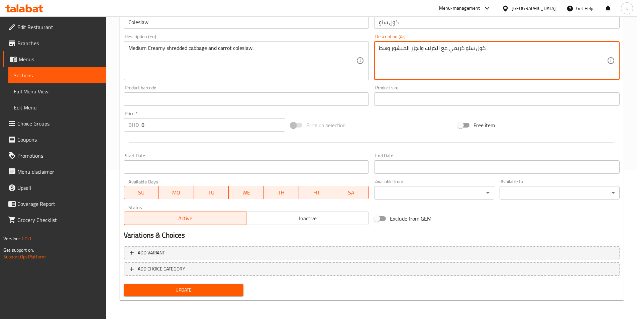
type textarea "كول سلو كريمي مع الكرنب والجزر المبشور وسط"
click at [224, 287] on span "Update" at bounding box center [183, 290] width 109 height 8
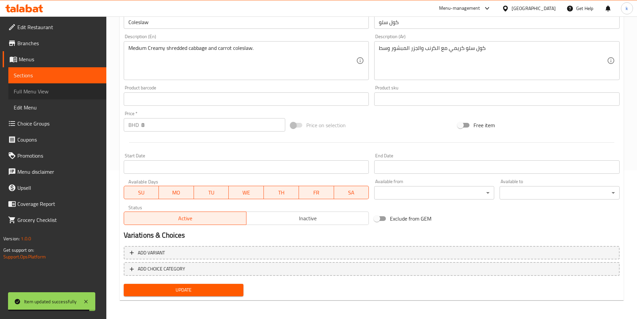
click at [46, 88] on span "Full Menu View" at bounding box center [57, 91] width 87 height 8
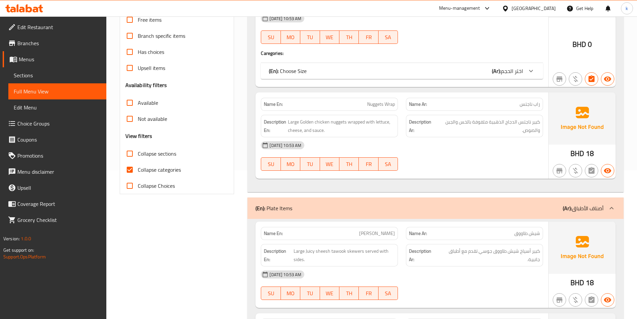
scroll to position [82, 0]
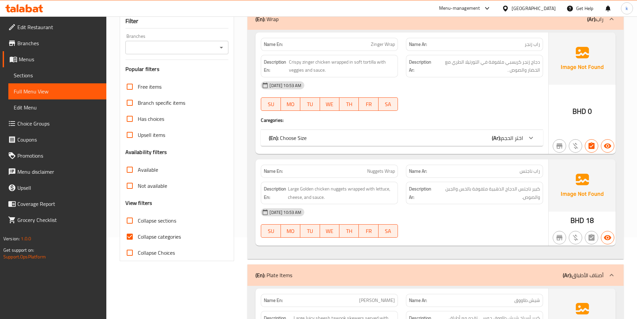
click at [35, 77] on span "Sections" at bounding box center [57, 75] width 87 height 8
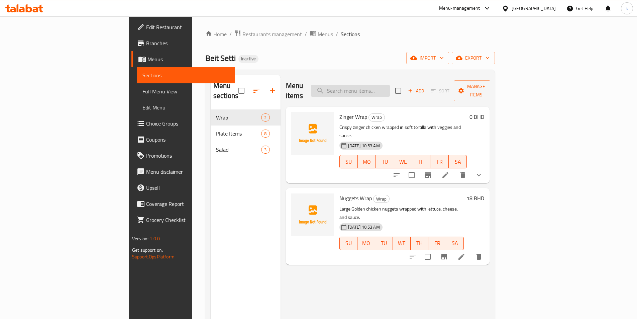
click at [390, 85] on input "search" at bounding box center [350, 91] width 79 height 12
paste input "Corn"
type input "Corn"
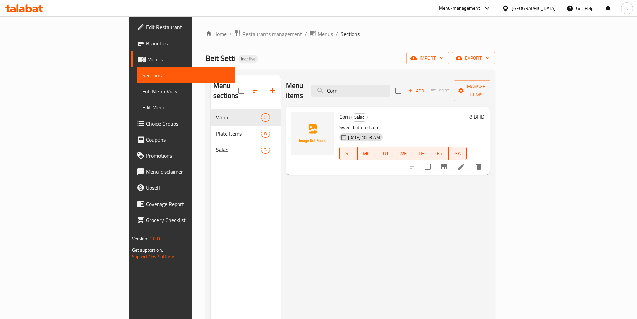
click at [466, 163] on icon at bounding box center [462, 167] width 8 height 8
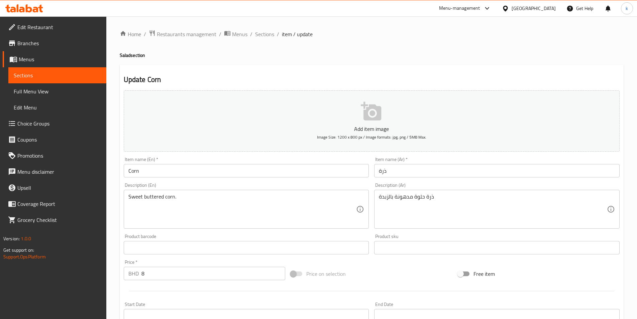
click at [127, 195] on div "Sweet buttered corn. Description (En)" at bounding box center [247, 209] width 246 height 39
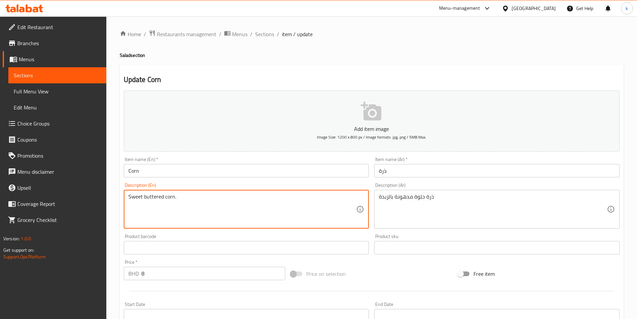
paste textarea "Large"
type textarea "Large Sweet buttered corn."
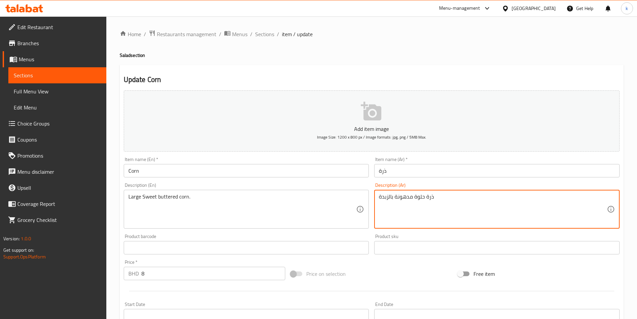
paste textarea "كبير"
click at [387, 197] on textarea "ذرة حلوة مدهونة بالزبدةكبير" at bounding box center [493, 209] width 228 height 32
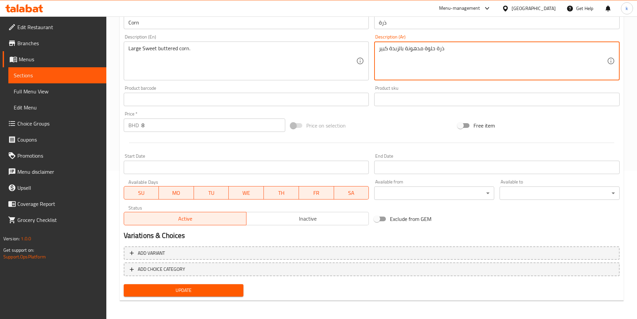
scroll to position [149, 0]
type textarea "ذرة حلوة مدهونة بالزبدة كبير"
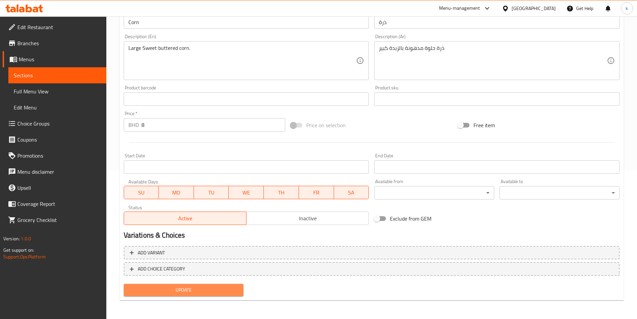
click at [198, 290] on span "Update" at bounding box center [183, 290] width 109 height 8
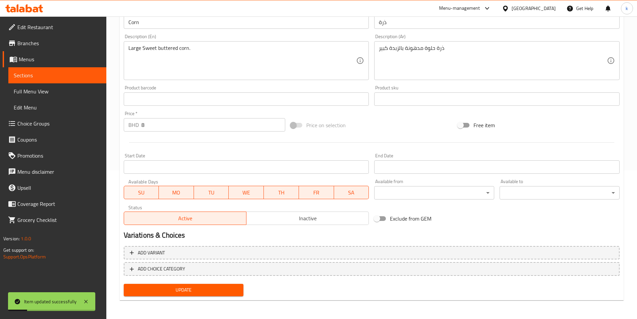
click at [42, 92] on span "Full Menu View" at bounding box center [57, 91] width 87 height 8
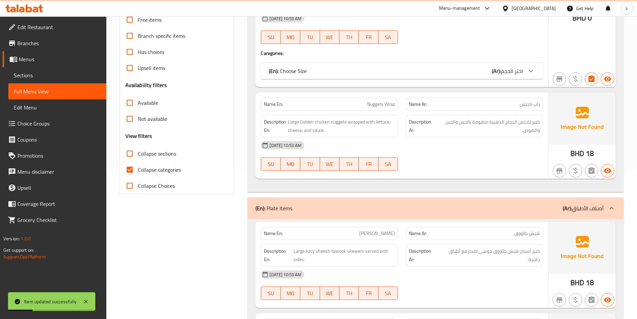
click at [41, 77] on span "Sections" at bounding box center [57, 75] width 87 height 8
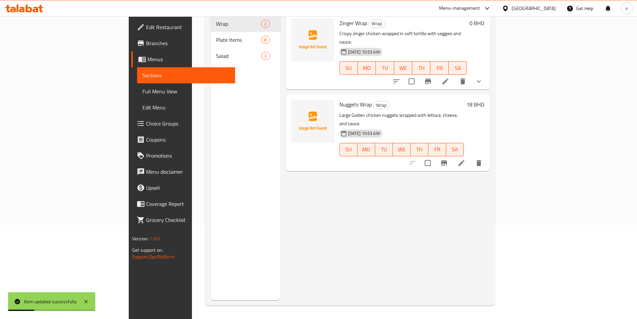
scroll to position [94, 0]
click at [143, 87] on span "Full Menu View" at bounding box center [186, 91] width 87 height 8
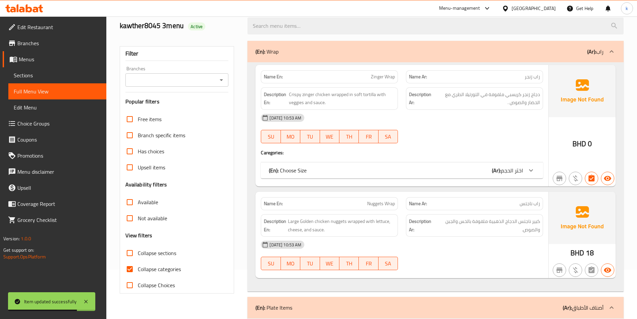
scroll to position [67, 0]
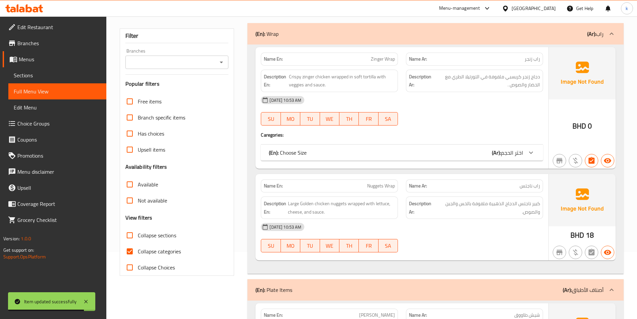
click at [168, 248] on span "Collapse categories" at bounding box center [159, 251] width 43 height 8
click at [138, 248] on input "Collapse categories" at bounding box center [130, 251] width 16 height 16
checkbox input "false"
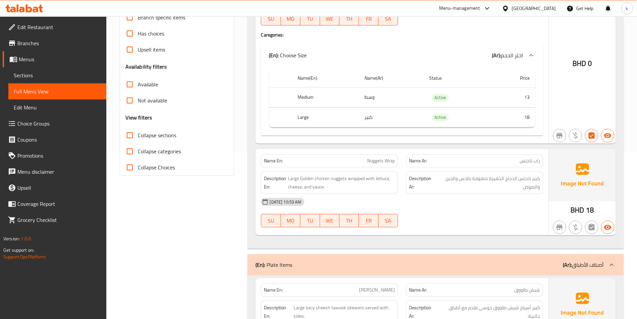
scroll to position [167, 0]
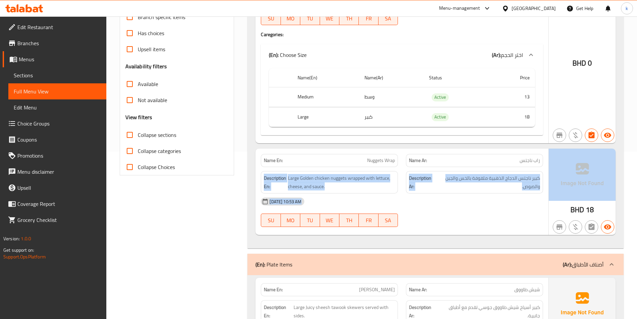
drag, startPoint x: 521, startPoint y: 164, endPoint x: 572, endPoint y: 160, distance: 51.0
click at [572, 160] on div "Name En: Nuggets Wrap Name Ar: راب ناجتس Description En: Large Golden chicken n…" at bounding box center [436, 192] width 360 height 86
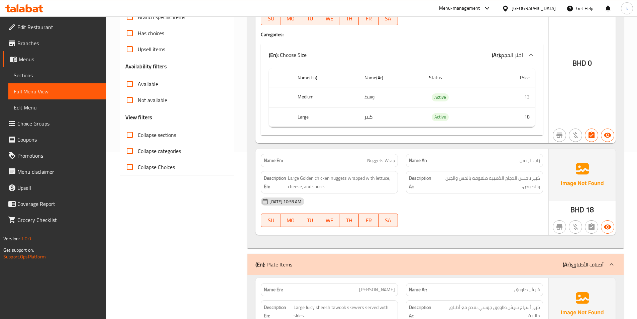
drag, startPoint x: 529, startPoint y: 160, endPoint x: 514, endPoint y: 160, distance: 14.7
click at [514, 160] on p "Name Ar: راب ناجتس" at bounding box center [474, 160] width 131 height 7
click at [521, 159] on span "راب ناجتس" at bounding box center [530, 160] width 20 height 7
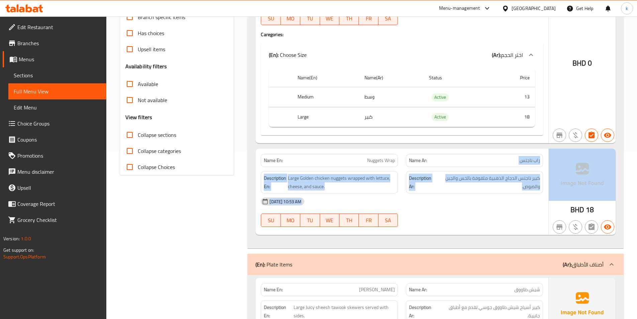
drag, startPoint x: 521, startPoint y: 159, endPoint x: 568, endPoint y: 166, distance: 47.0
click at [568, 166] on div "Name En: Nuggets Wrap Name Ar: راب ناجتس Description En: Large Golden chicken n…" at bounding box center [436, 192] width 360 height 86
click at [530, 161] on span "راب ناجتس" at bounding box center [530, 160] width 20 height 7
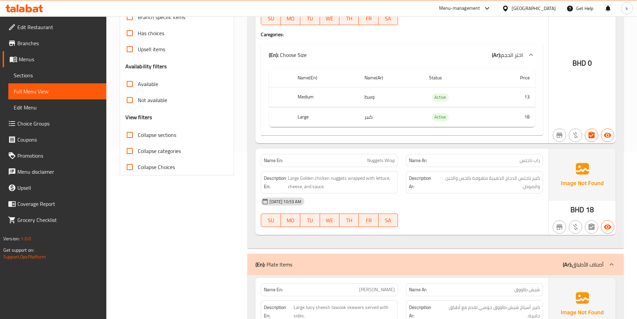
click at [534, 161] on span "راب ناجتس" at bounding box center [530, 160] width 20 height 7
copy span "راب ناجتس"
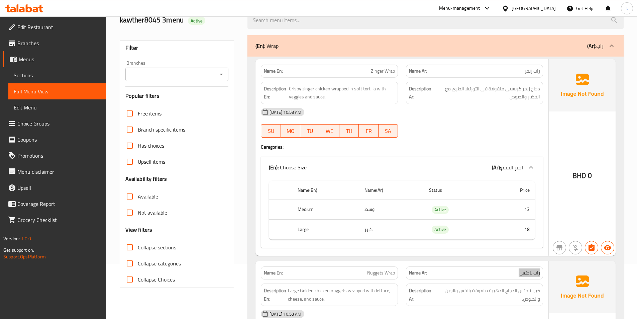
scroll to position [67, 0]
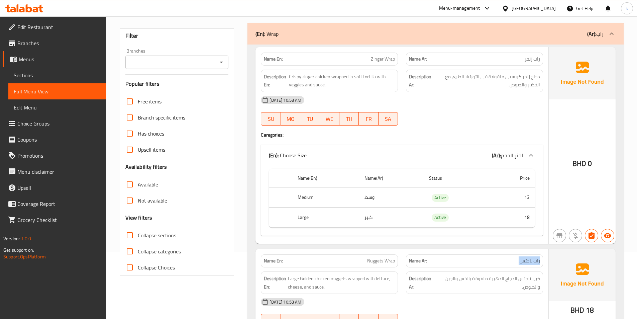
click at [58, 87] on link "Full Menu View" at bounding box center [57, 91] width 98 height 16
click at [29, 74] on span "Sections" at bounding box center [57, 75] width 87 height 8
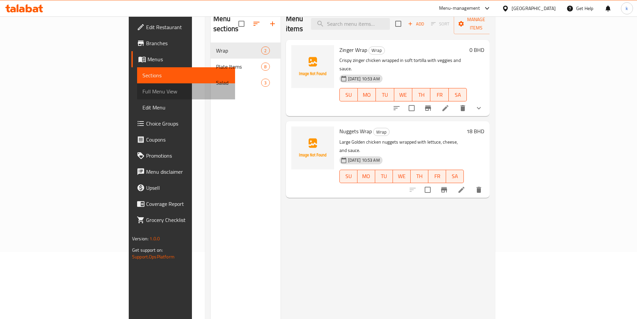
click at [137, 86] on link "Full Menu View" at bounding box center [186, 91] width 98 height 16
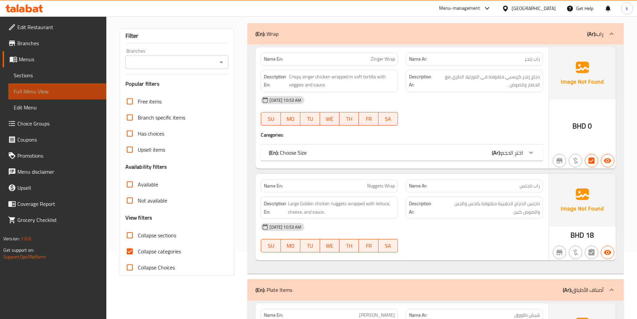
click at [34, 86] on link "Full Menu View" at bounding box center [57, 91] width 98 height 16
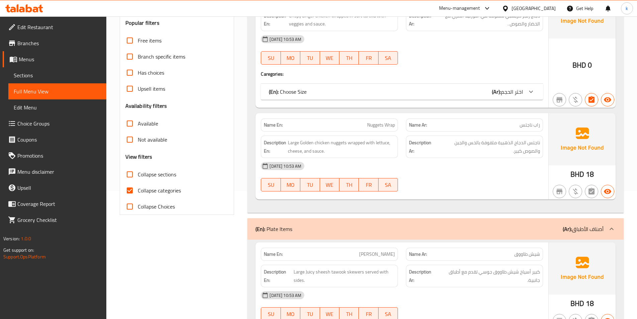
scroll to position [91, 0]
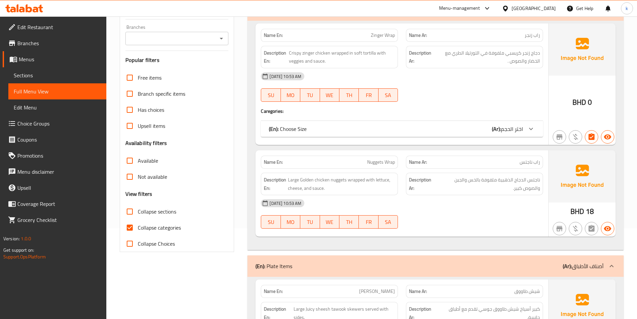
click at [141, 233] on label "Collapse categories" at bounding box center [151, 227] width 59 height 16
click at [138, 233] on input "Collapse categories" at bounding box center [130, 227] width 16 height 16
checkbox input "false"
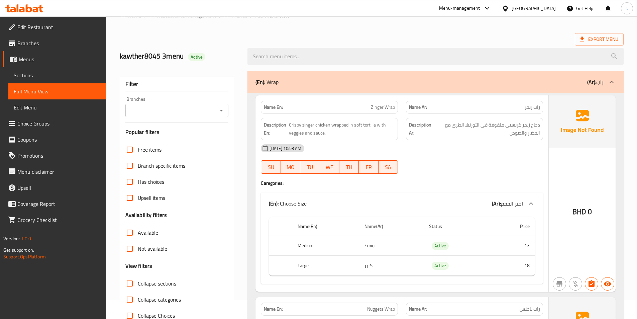
scroll to position [0, 0]
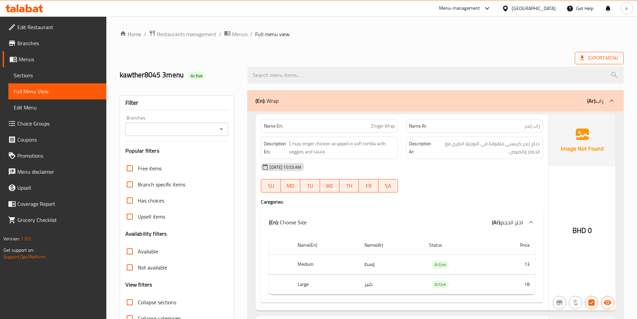
click at [594, 57] on span "Export Menu" at bounding box center [599, 58] width 38 height 8
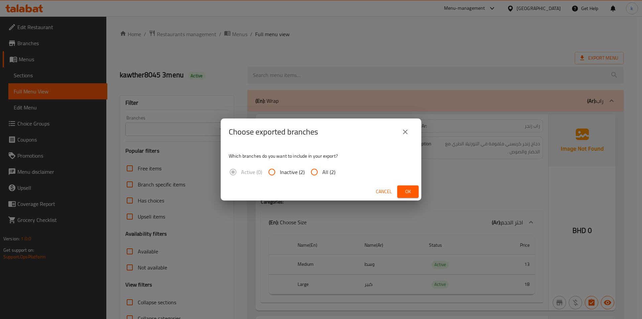
click at [326, 168] on span "All (2)" at bounding box center [328, 172] width 13 height 8
click at [322, 168] on input "All (2)" at bounding box center [314, 172] width 16 height 16
radio input "true"
click at [412, 188] on span "Ok" at bounding box center [408, 191] width 11 height 8
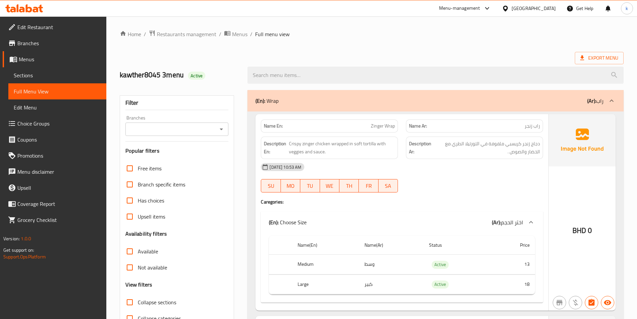
click at [408, 64] on div at bounding box center [436, 75] width 384 height 25
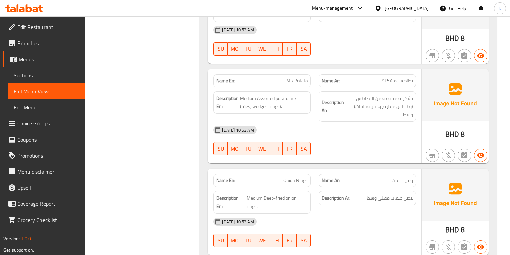
scroll to position [963, 0]
drag, startPoint x: 264, startPoint y: 195, endPoint x: 272, endPoint y: 195, distance: 8.0
click at [272, 195] on span "Medium Deep-fried onion rings." at bounding box center [277, 202] width 61 height 16
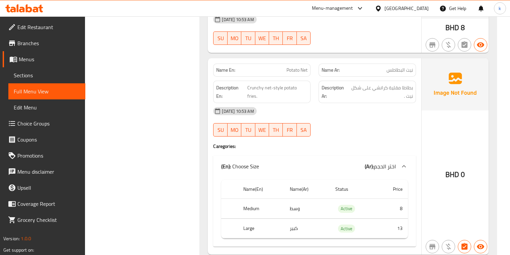
scroll to position [1240, 0]
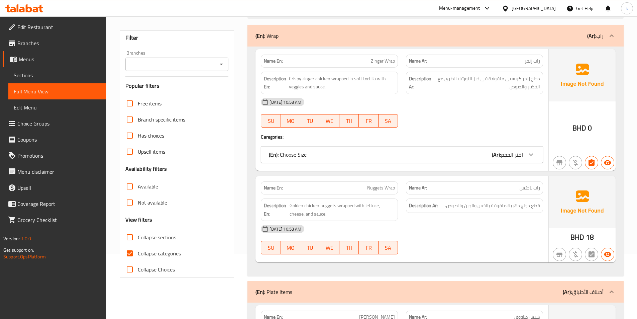
scroll to position [67, 0]
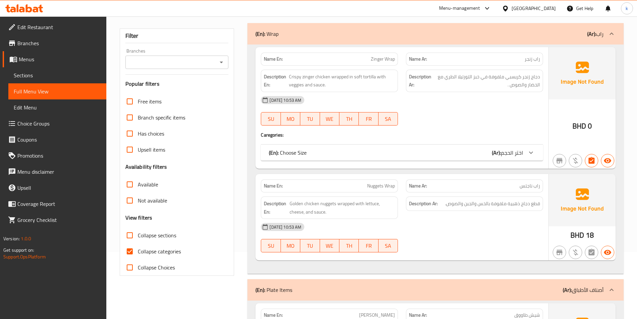
click at [56, 72] on span "Sections" at bounding box center [57, 75] width 87 height 8
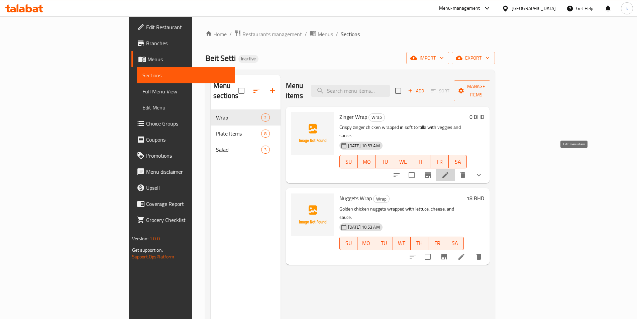
click at [450, 171] on icon at bounding box center [446, 175] width 8 height 8
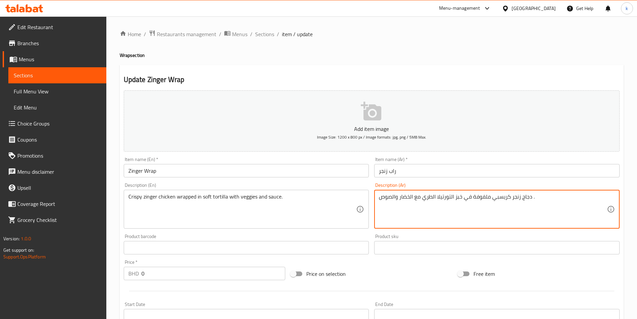
drag, startPoint x: 453, startPoint y: 198, endPoint x: 463, endPoint y: 200, distance: 10.2
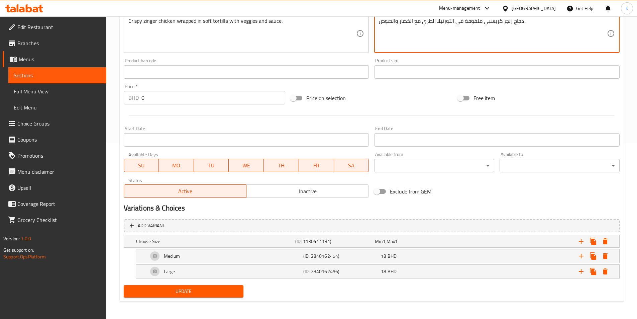
scroll to position [177, 0]
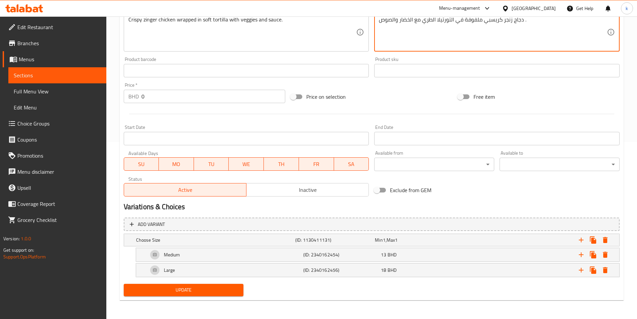
type textarea "دجاج زنجر كريسبي ملفوفة في التورتيلا الطري مع الخضار والصوص ."
click at [187, 289] on span "Update" at bounding box center [183, 290] width 109 height 8
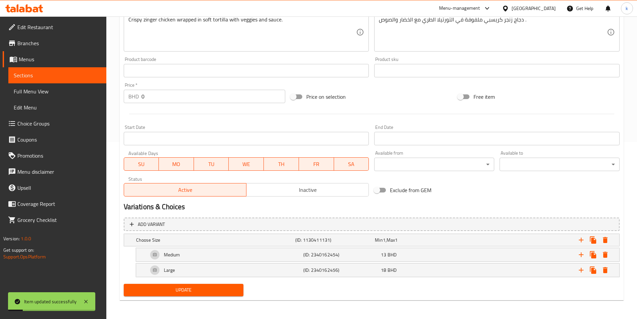
click at [50, 80] on link "Sections" at bounding box center [57, 75] width 98 height 16
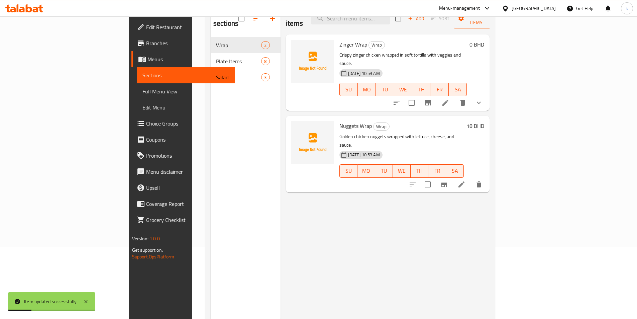
scroll to position [60, 0]
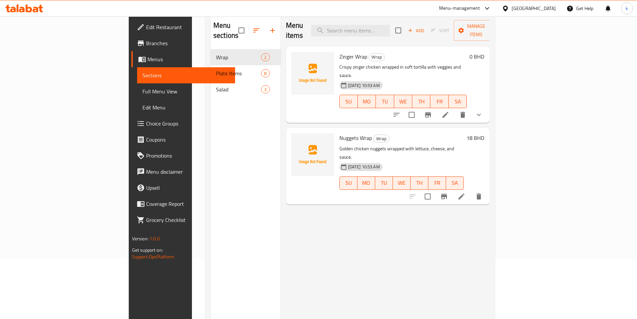
click at [465, 193] on icon at bounding box center [462, 196] width 6 height 6
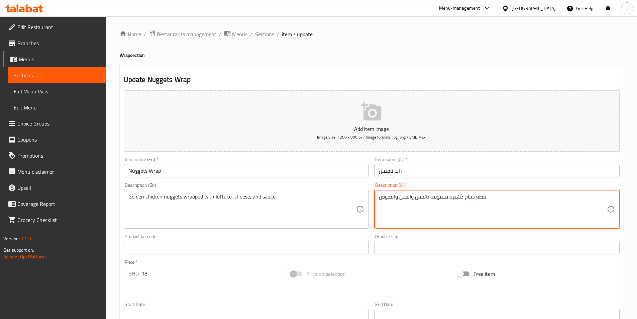
drag, startPoint x: 475, startPoint y: 197, endPoint x: 486, endPoint y: 199, distance: 11.2
click at [474, 213] on textarea "ناجتس الدجاج ذهبية ملفوفة بالخس والجبن والصوص." at bounding box center [493, 209] width 228 height 32
click at [464, 196] on textarea "ناجتس الدجاج ذهبية ملفوفة بالخس والجبن والصوص." at bounding box center [493, 209] width 228 height 32
click at [462, 196] on textarea "ناجتس الدجاج ذهبية ملفوفة بالخس والجبن والصوص." at bounding box center [493, 209] width 228 height 32
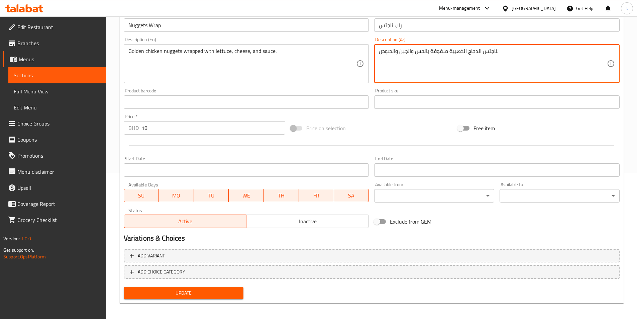
scroll to position [149, 0]
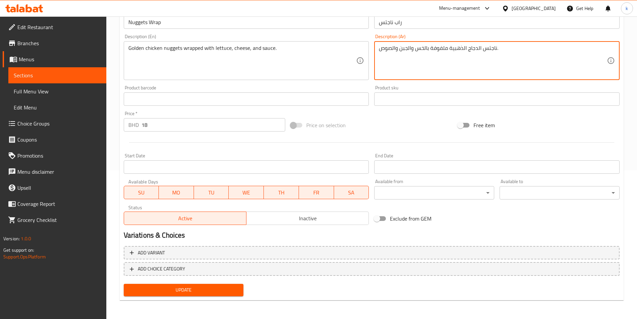
type textarea "ناجتس الدجاج الذهبية ملفوفة بالخس والجبن والصوص."
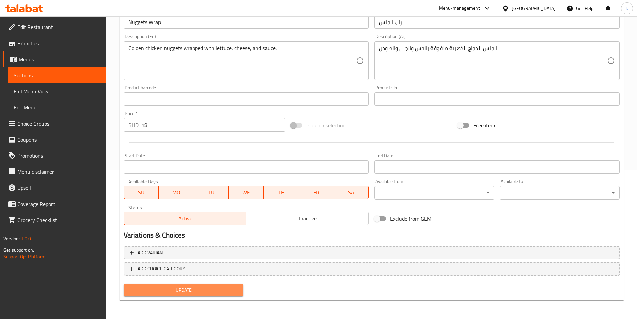
click at [181, 290] on span "Update" at bounding box center [183, 290] width 109 height 8
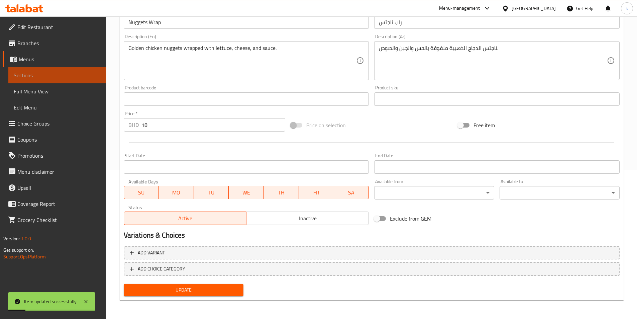
click at [56, 79] on span "Sections" at bounding box center [57, 75] width 87 height 8
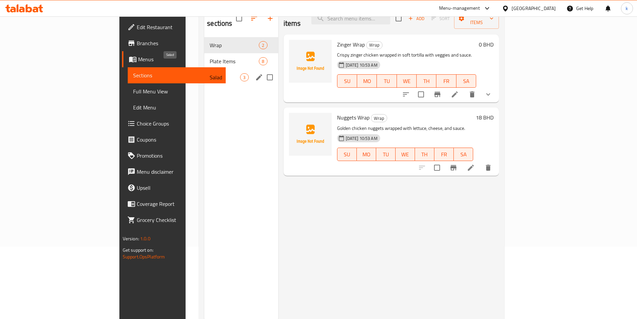
scroll to position [60, 0]
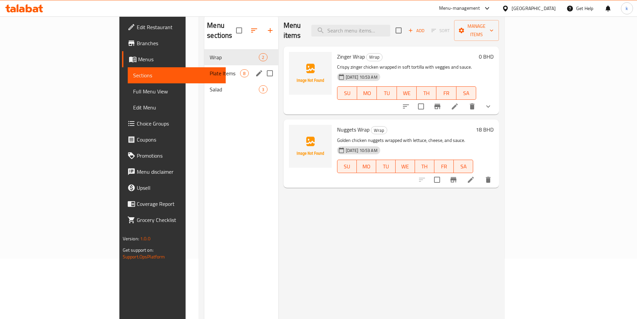
click at [204, 65] on div "Plate Items 8" at bounding box center [241, 73] width 74 height 16
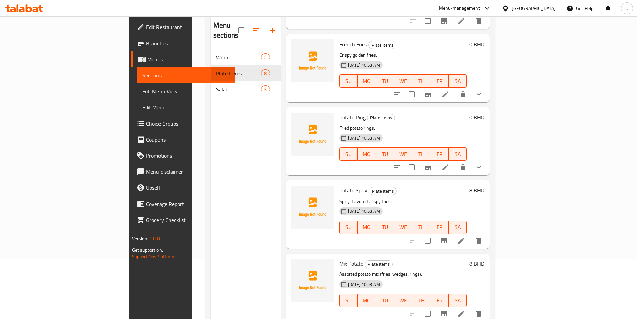
scroll to position [100, 0]
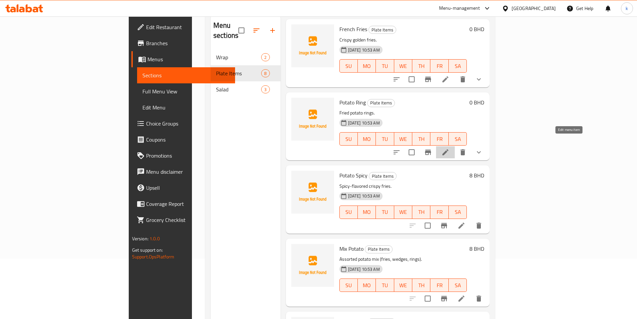
click at [450, 148] on icon at bounding box center [446, 152] width 8 height 8
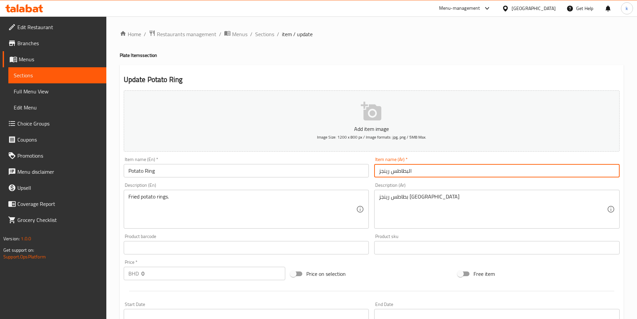
click at [411, 170] on input "البطاطس رينجز" at bounding box center [497, 170] width 246 height 13
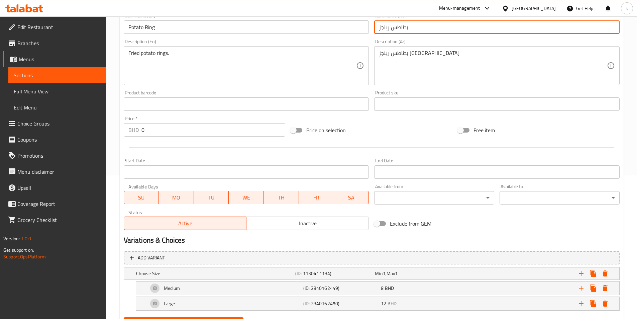
scroll to position [177, 0]
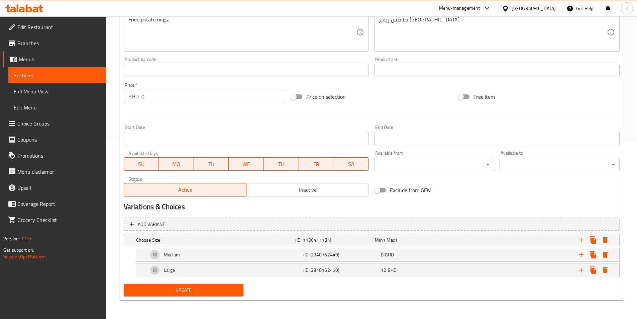
type input "بطاطس رينجز"
click at [218, 288] on span "Update" at bounding box center [183, 290] width 109 height 8
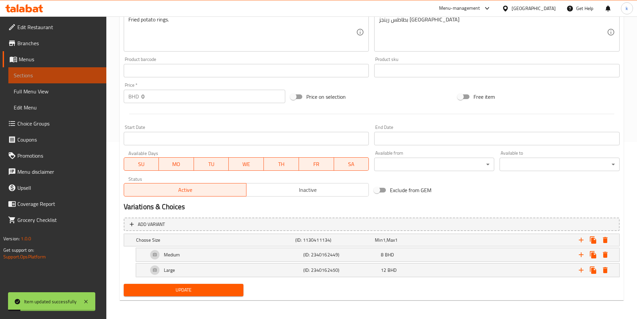
click at [65, 75] on span "Sections" at bounding box center [57, 75] width 87 height 8
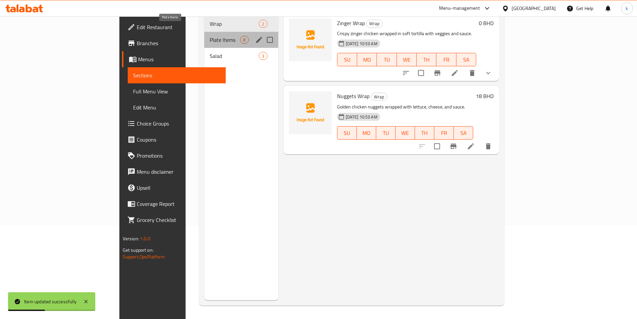
click at [210, 36] on span "Plate Items" at bounding box center [225, 40] width 30 height 8
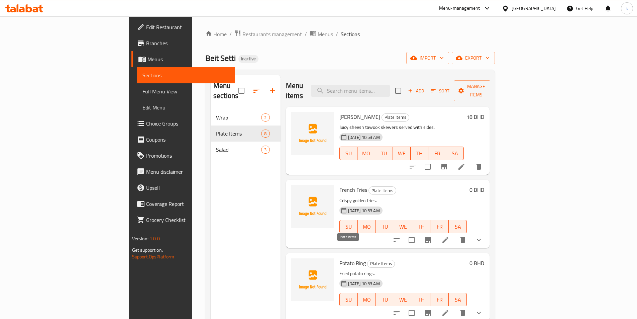
scroll to position [33, 0]
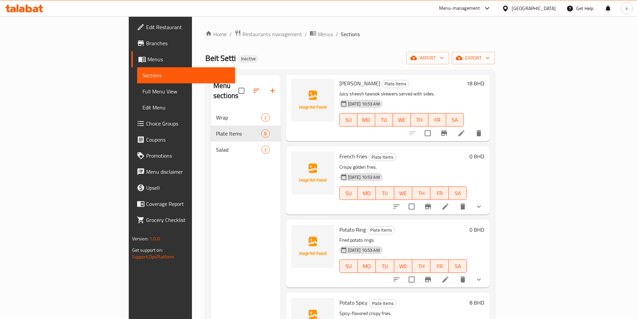
click at [450, 275] on icon at bounding box center [446, 279] width 8 height 8
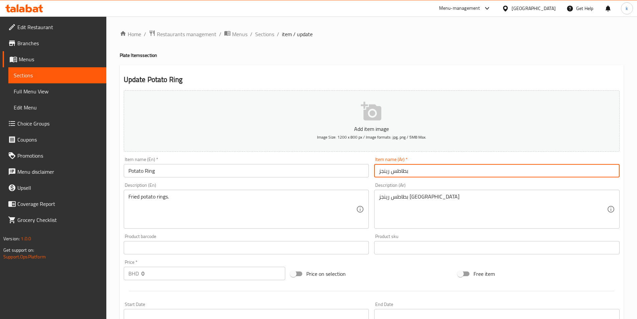
click at [420, 170] on input "بطاطس رينجز" at bounding box center [497, 170] width 246 height 13
drag, startPoint x: 392, startPoint y: 172, endPoint x: 348, endPoint y: 175, distance: 44.9
click at [348, 175] on div "Add item image Image Size: 1200 x 800 px / Image formats: jpg, png / 5MB Max. I…" at bounding box center [371, 232] width 501 height 288
click at [384, 170] on input "بطاطس رينجز" at bounding box center [497, 170] width 246 height 13
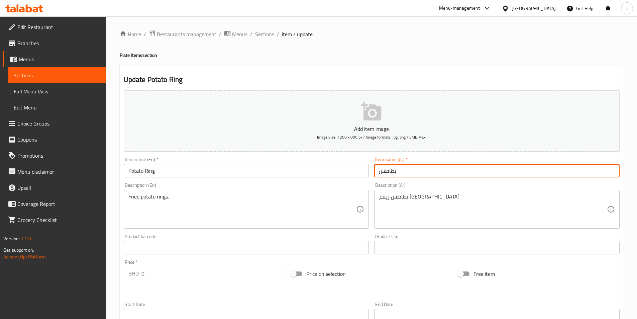
click at [410, 168] on input "بطاطس" at bounding box center [497, 170] width 246 height 13
type input "بطاطس حلقات"
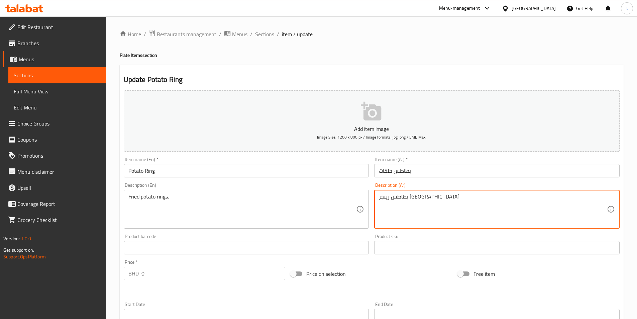
drag, startPoint x: 406, startPoint y: 199, endPoint x: 394, endPoint y: 200, distance: 12.1
click at [407, 197] on textarea "بطاطسحلقات مقلية" at bounding box center [493, 209] width 228 height 32
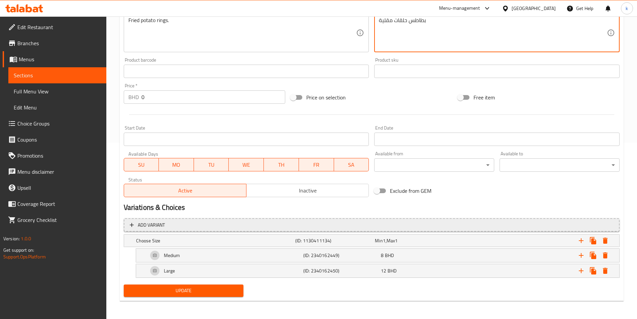
scroll to position [177, 0]
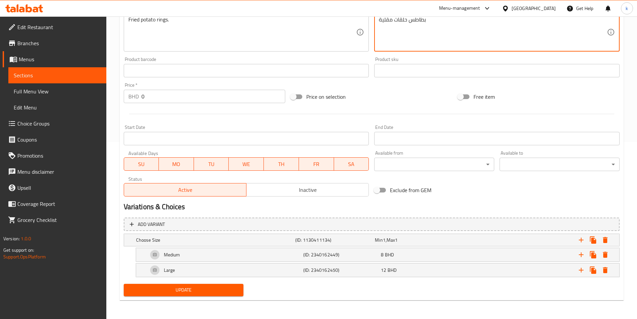
type textarea "بطاطس حلقات مقلية"
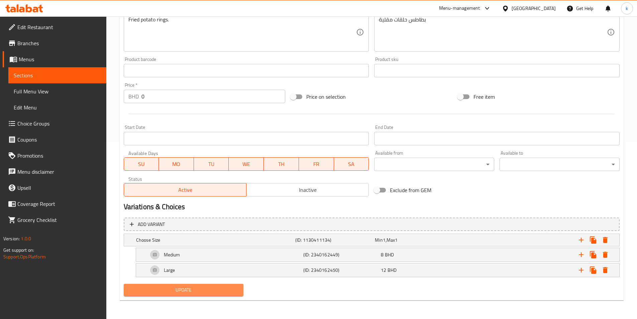
click at [188, 289] on span "Update" at bounding box center [183, 290] width 109 height 8
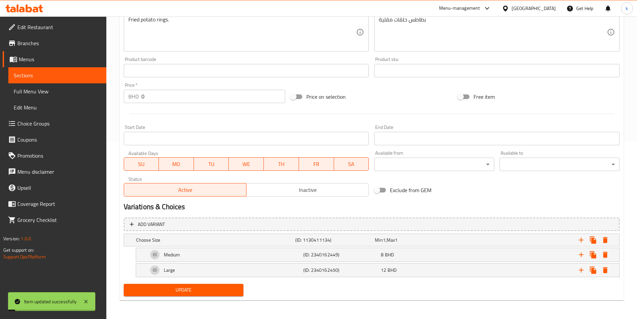
click at [32, 72] on span "Sections" at bounding box center [57, 75] width 87 height 8
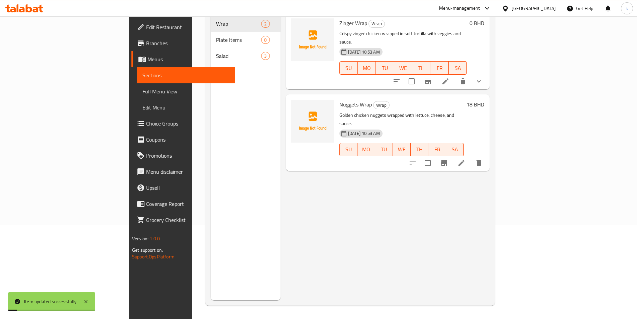
scroll to position [94, 0]
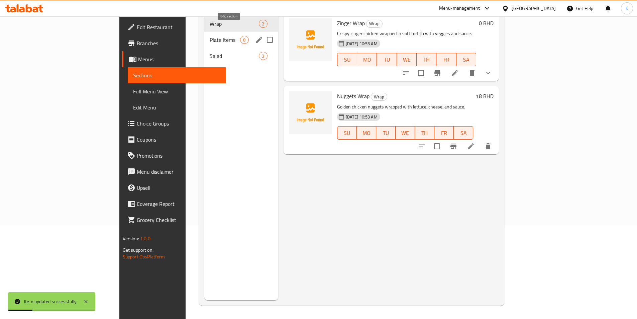
click at [254, 35] on button "edit" at bounding box center [259, 40] width 10 height 10
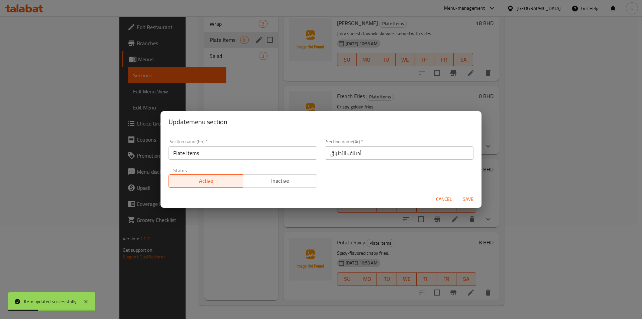
click at [275, 98] on div "Update menu section Section name(En)   * Plate Items Section name(En) * Section…" at bounding box center [321, 159] width 642 height 319
click at [449, 197] on span "Cancel" at bounding box center [444, 199] width 16 height 8
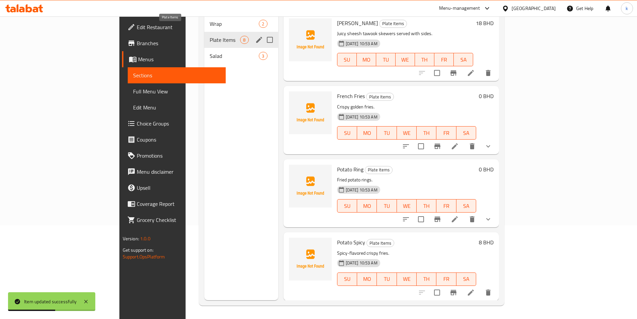
click at [210, 36] on span "Plate Items" at bounding box center [225, 40] width 30 height 8
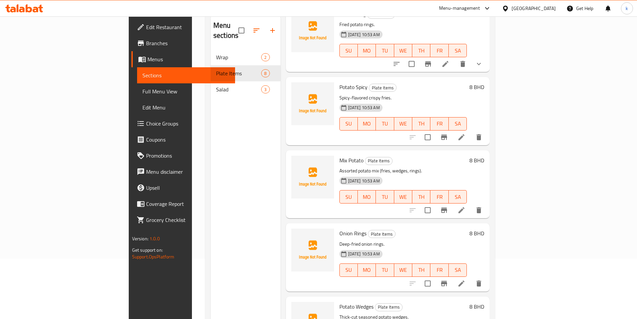
scroll to position [201, 0]
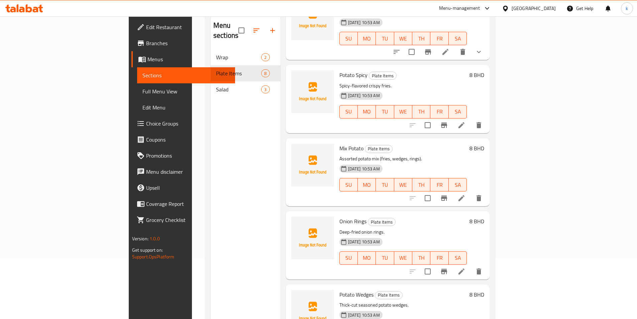
click at [466, 267] on icon at bounding box center [462, 271] width 8 height 8
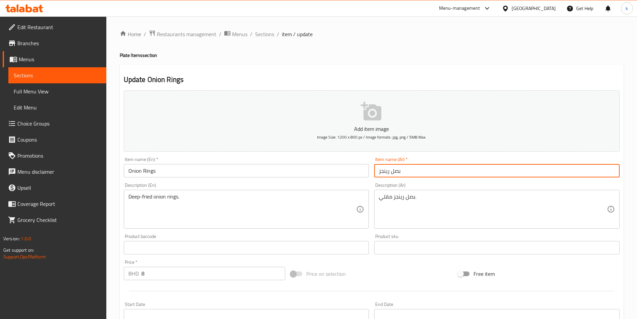
drag, startPoint x: 389, startPoint y: 170, endPoint x: 334, endPoint y: 177, distance: 56.3
click at [334, 177] on div "Add item image Image Size: 1200 x 800 px / Image formats: jpg, png / 5MB Max. I…" at bounding box center [371, 232] width 501 height 288
type input "بصل حلقات"
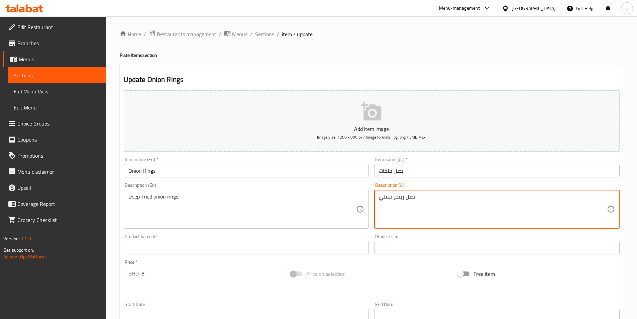
drag, startPoint x: 406, startPoint y: 196, endPoint x: 395, endPoint y: 199, distance: 11.9
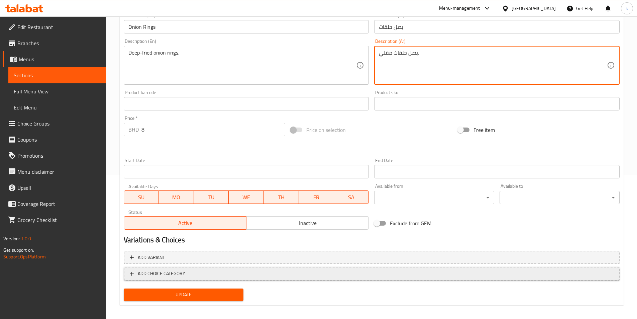
scroll to position [149, 0]
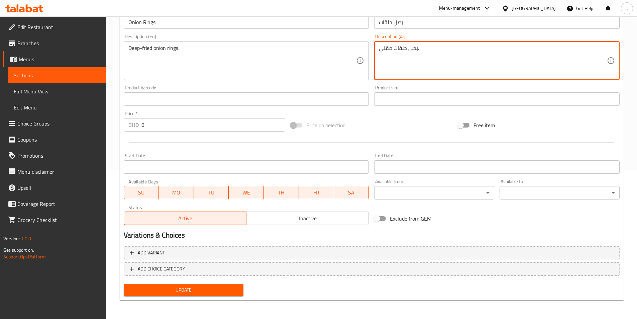
type textarea "بصل حلقات مقلي."
click at [197, 290] on span "Update" at bounding box center [183, 290] width 109 height 8
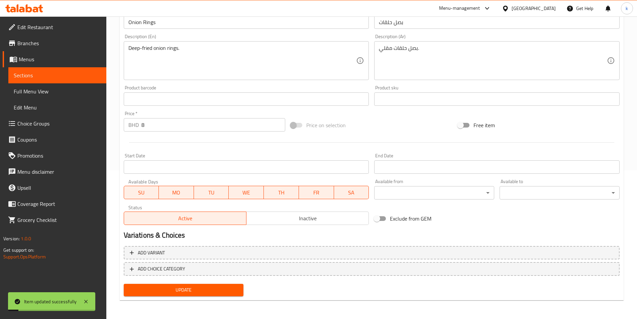
click at [33, 77] on span "Sections" at bounding box center [57, 75] width 87 height 8
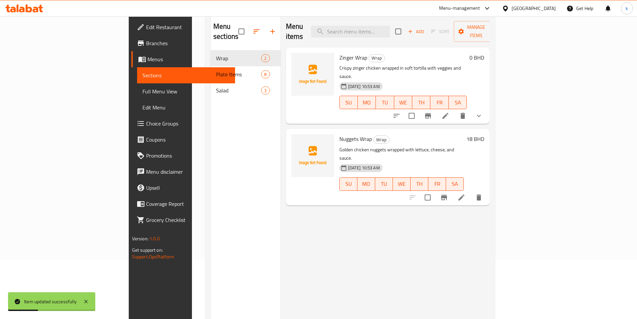
scroll to position [27, 0]
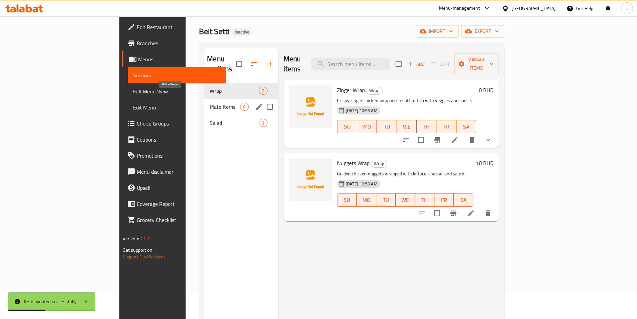
click at [210, 103] on span "Plate Items" at bounding box center [225, 107] width 30 height 8
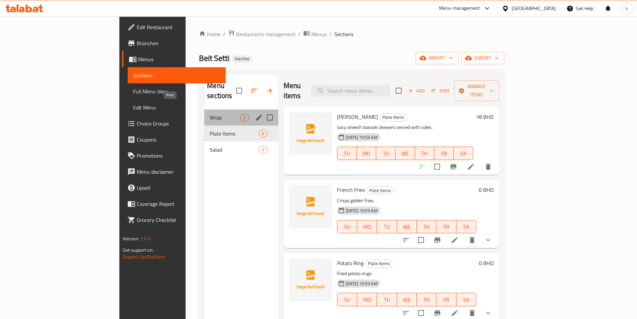
click at [210, 113] on span "Wrap" at bounding box center [225, 117] width 30 height 8
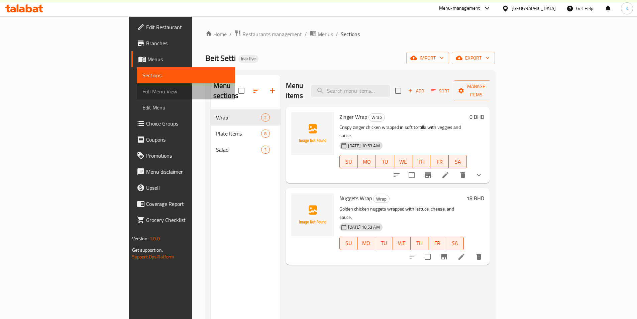
click at [143, 95] on span "Full Menu View" at bounding box center [186, 91] width 87 height 8
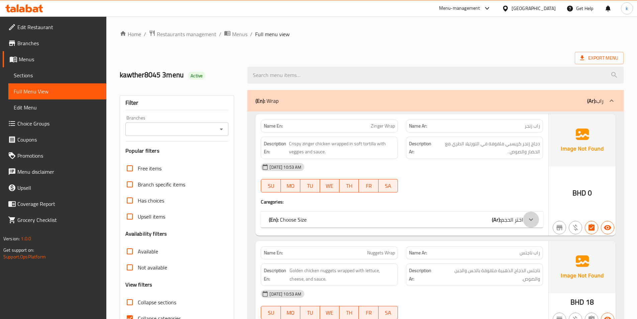
click at [531, 222] on icon at bounding box center [531, 219] width 8 height 8
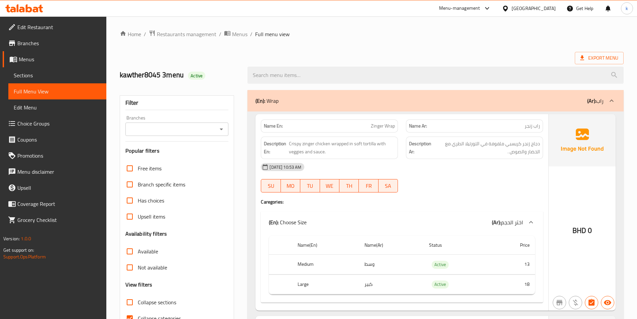
click at [37, 75] on span "Sections" at bounding box center [57, 75] width 87 height 8
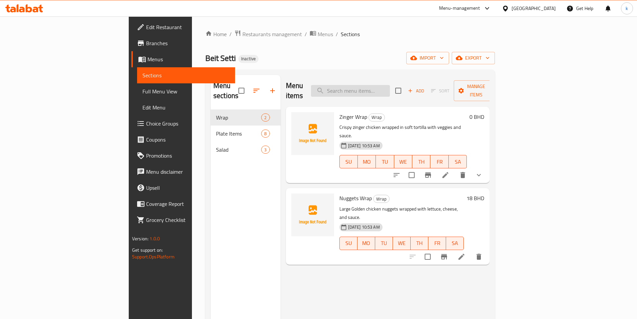
click at [390, 88] on input "search" at bounding box center [350, 91] width 79 height 12
paste input "راب ناجتس"
type input "راب ناجتس"
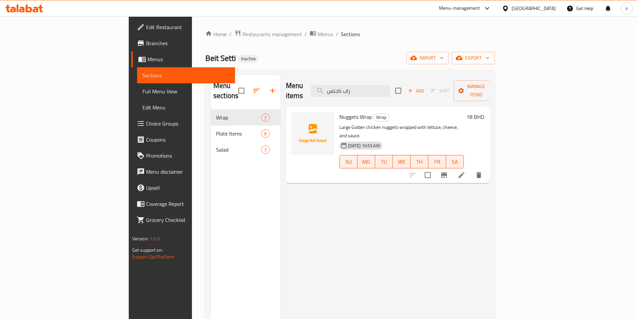
click at [471, 169] on li at bounding box center [461, 175] width 19 height 12
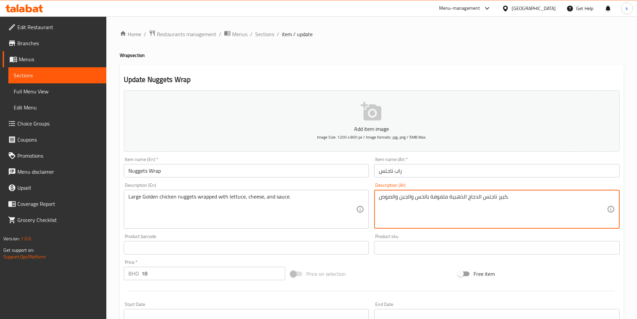
drag, startPoint x: 513, startPoint y: 197, endPoint x: 509, endPoint y: 194, distance: 4.5
click at [499, 199] on textarea "كبير ناجتس الدجاج الذهبية ملفوفة بالخس والجبن والصوص." at bounding box center [493, 209] width 228 height 32
click at [501, 199] on textarea "كبير ناجتس الدجاج الذهبية ملفوفة بالخس والجبن والصوص." at bounding box center [493, 209] width 228 height 32
click at [502, 199] on textarea "ناجتس الدجاج الذهبية ملفوفة بالخس والجبن والصوص." at bounding box center [493, 209] width 228 height 32
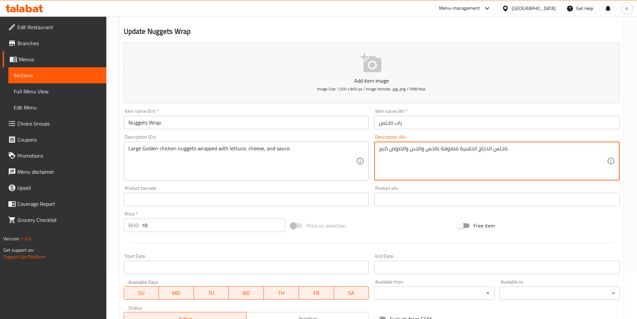
scroll to position [149, 0]
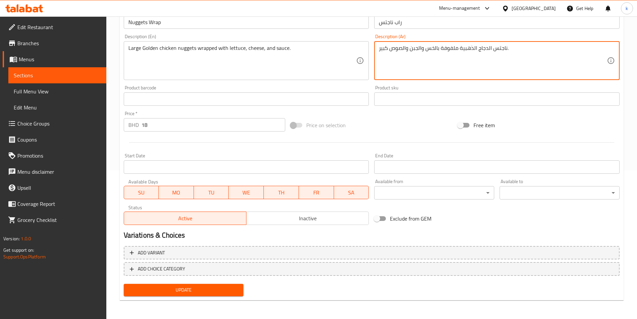
type textarea "ناجتس الدجاج الذهبية ملفوفة بالخس والجبن والصوص كبير."
click at [202, 289] on span "Update" at bounding box center [183, 290] width 109 height 8
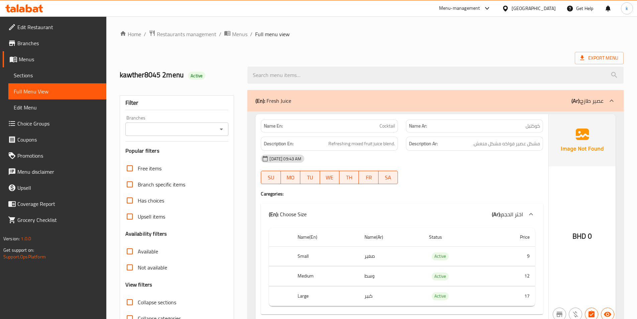
scroll to position [1784, 0]
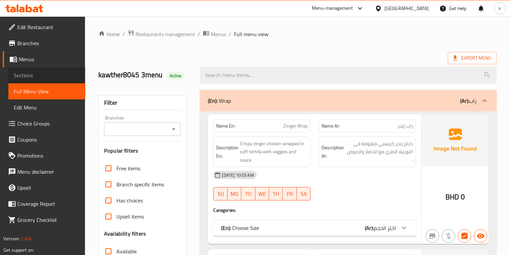
click at [33, 75] on span "Sections" at bounding box center [47, 75] width 66 height 8
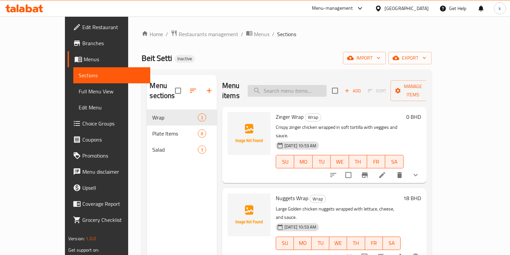
click at [309, 86] on input "search" at bounding box center [287, 91] width 79 height 12
paste input "Nuggets Wrap"
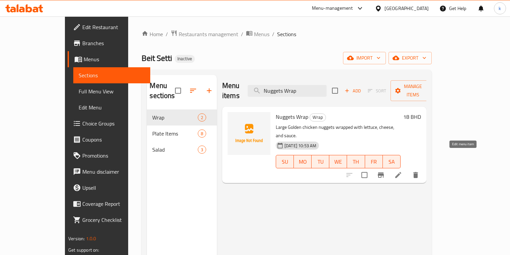
type input "Nuggets Wrap"
click at [402, 171] on icon at bounding box center [398, 175] width 8 height 8
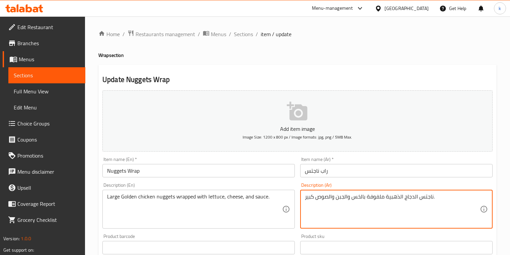
drag, startPoint x: 317, startPoint y: 197, endPoint x: 306, endPoint y: 198, distance: 11.5
type textarea "ناجتس الدجاج الذهبية ملفوفة بالخس والجبن والصوص."
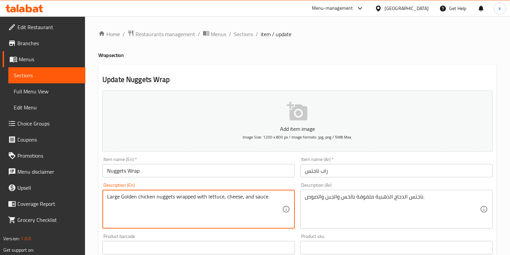
drag, startPoint x: 121, startPoint y: 194, endPoint x: 94, endPoint y: 193, distance: 27.1
type textarea "Golden chicken nuggets wrapped with lettuce, cheese, and sauce."
click at [149, 173] on input "Nuggets Wrap" at bounding box center [198, 170] width 192 height 13
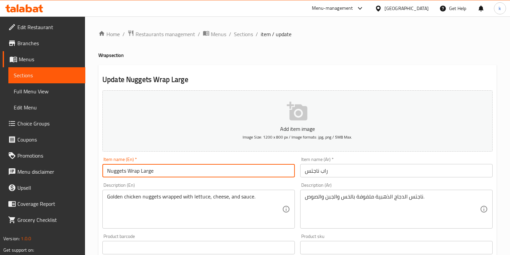
type input "Nuggets Wrap Large"
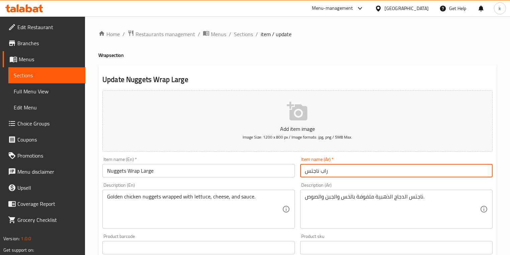
click at [339, 173] on input "راب ناجتس" at bounding box center [396, 170] width 192 height 13
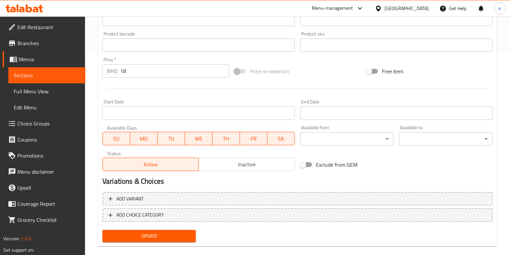
scroll to position [212, 0]
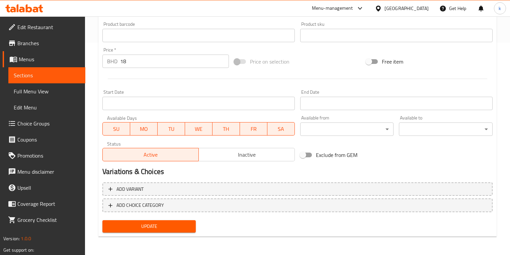
type input "راب ناجتس كبير"
click at [149, 226] on span "Update" at bounding box center [149, 226] width 83 height 8
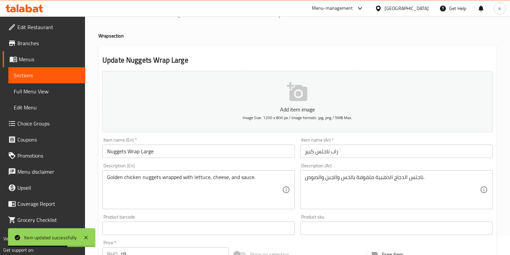
scroll to position [0, 0]
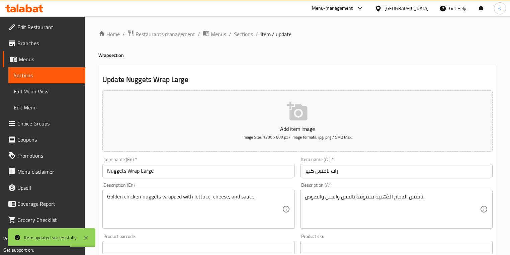
drag, startPoint x: 33, startPoint y: 73, endPoint x: 96, endPoint y: 73, distance: 62.6
click at [33, 73] on span "Sections" at bounding box center [47, 75] width 66 height 8
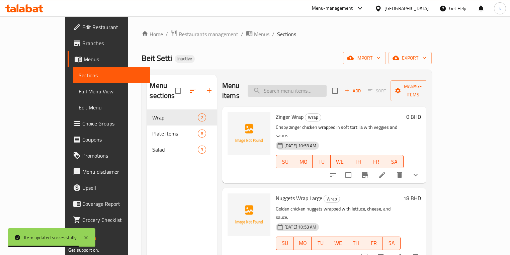
click at [308, 85] on input "search" at bounding box center [287, 91] width 79 height 12
paste input "[PERSON_NAME]"
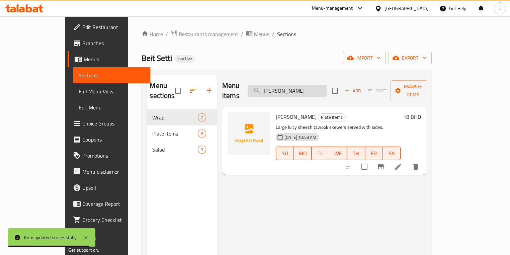
type input "[PERSON_NAME]"
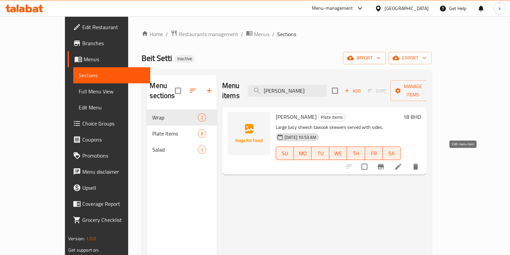
click at [402, 163] on icon at bounding box center [398, 167] width 8 height 8
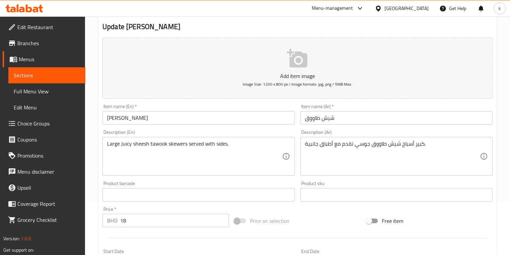
scroll to position [54, 0]
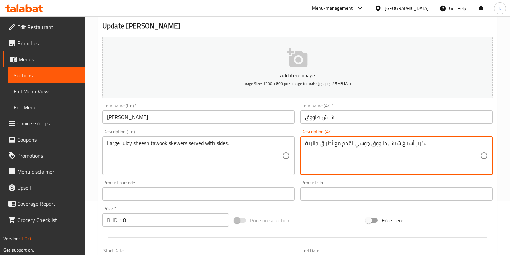
drag, startPoint x: 416, startPoint y: 145, endPoint x: 424, endPoint y: 144, distance: 8.4
type textarea "أسياخ شيش طاووق جوسي تقدم مع أطباق جانبية."
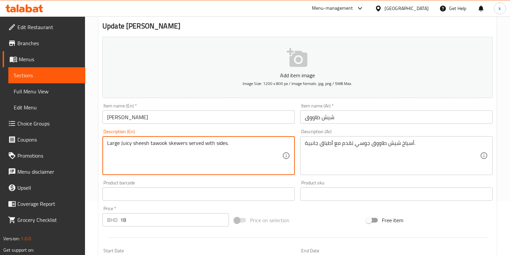
drag, startPoint x: 120, startPoint y: 142, endPoint x: 92, endPoint y: 141, distance: 28.5
type textarea "Juicy sheesh tawook skewers served with sides."
click at [150, 117] on input "[PERSON_NAME]" at bounding box center [198, 116] width 192 height 13
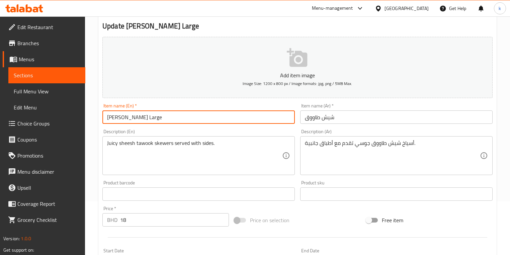
type input "[PERSON_NAME] Large"
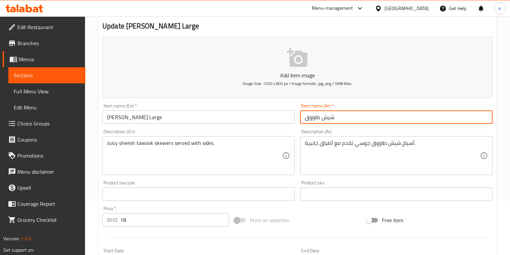
click at [338, 120] on input "شيش طاووق" at bounding box center [396, 116] width 192 height 13
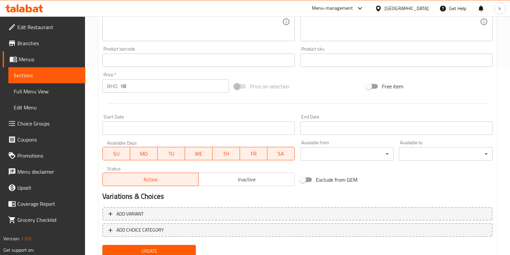
scroll to position [212, 0]
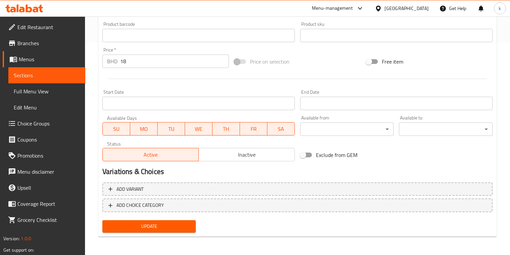
type input "شيش طاووق كبير"
click at [156, 225] on span "Update" at bounding box center [149, 226] width 83 height 8
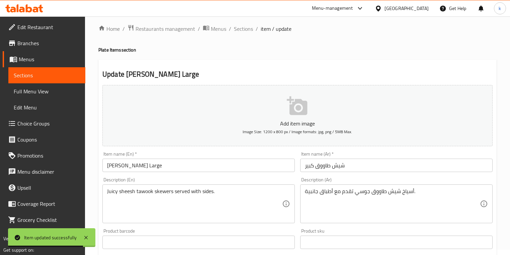
scroll to position [0, 0]
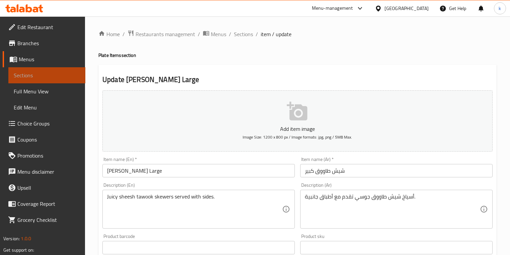
click at [26, 73] on span "Sections" at bounding box center [47, 75] width 66 height 8
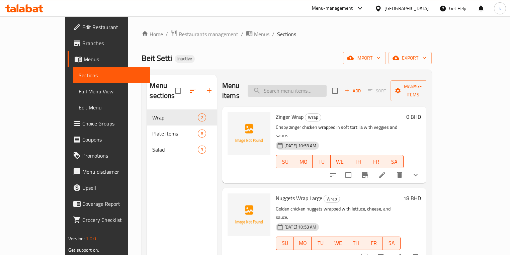
click at [289, 89] on input "search" at bounding box center [287, 91] width 79 height 12
paste input "Potato Spicy"
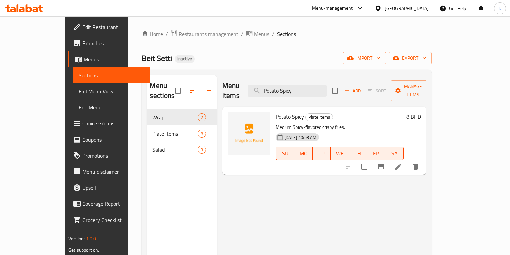
type input "Potato Spicy"
click at [401, 164] on icon at bounding box center [398, 167] width 6 height 6
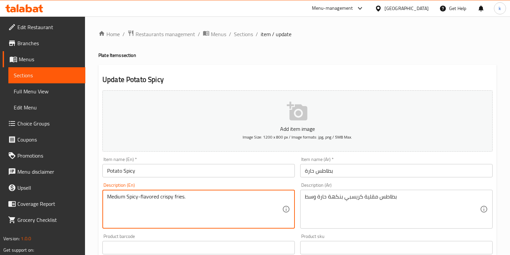
drag, startPoint x: 127, startPoint y: 197, endPoint x: 96, endPoint y: 194, distance: 31.6
type textarea "Spicy-flavored crispy fries."
click at [148, 172] on input "Potato Spicy" at bounding box center [198, 170] width 192 height 13
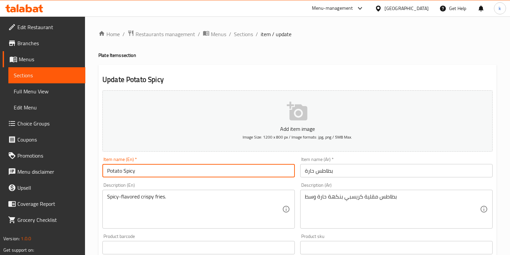
paste input "Medium"
type input "Potato Spicy Medium"
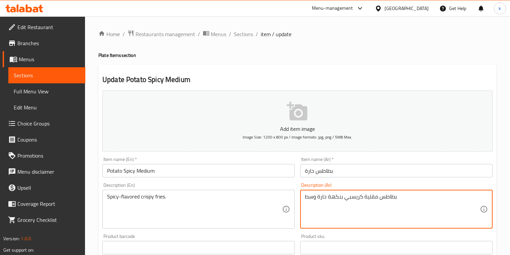
drag, startPoint x: 317, startPoint y: 199, endPoint x: 296, endPoint y: 197, distance: 20.8
type textarea "بطاطس مقلية كريسبي بنكهة حارة"
click at [347, 171] on input "بطاطس حارة" at bounding box center [396, 170] width 192 height 13
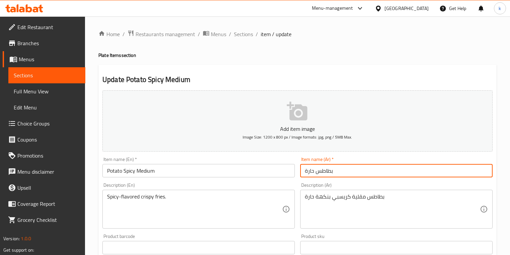
paste input "وسط"
click at [318, 171] on input "بطاطس حارة وسط" at bounding box center [396, 170] width 192 height 13
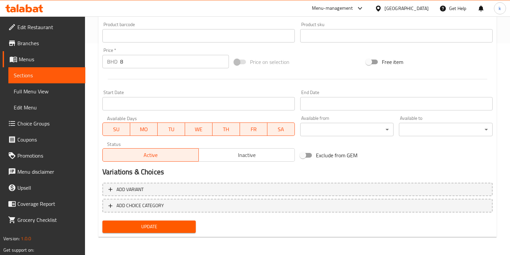
scroll to position [212, 0]
type input "بطاطس حارة وسط"
click at [159, 223] on span "Update" at bounding box center [149, 226] width 83 height 8
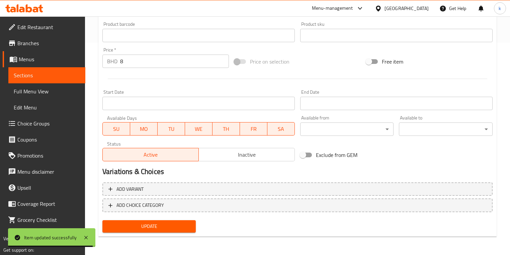
click at [34, 75] on span "Sections" at bounding box center [47, 75] width 66 height 8
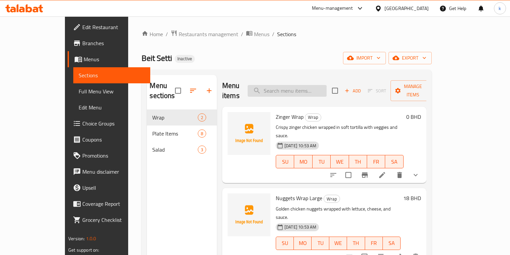
click at [302, 85] on input "search" at bounding box center [287, 91] width 79 height 12
paste input "Mix Potato"
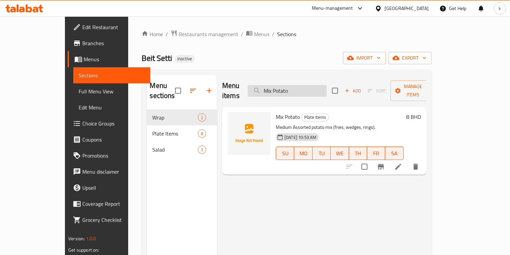
type input "Mix Potato"
click at [402, 163] on icon at bounding box center [398, 167] width 8 height 8
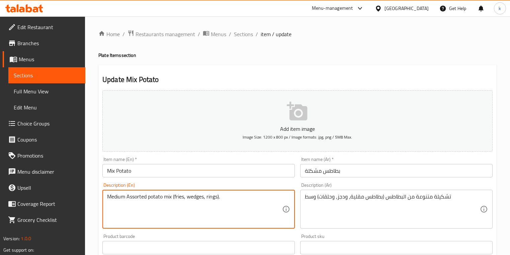
drag, startPoint x: 127, startPoint y: 196, endPoint x: 90, endPoint y: 190, distance: 36.9
type textarea "Assorted potato mix (fries, wedges, rings)."
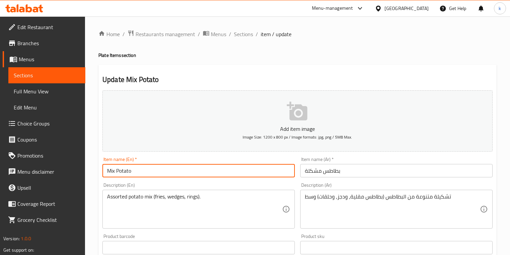
click at [147, 172] on input "Mix Potato" at bounding box center [198, 170] width 192 height 13
paste input "Medium"
type input "Mix Potato Medium"
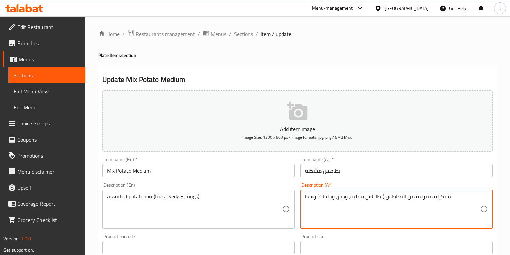
drag, startPoint x: 318, startPoint y: 196, endPoint x: 306, endPoint y: 198, distance: 12.2
type textarea "تشكيلة متنوعة من البطاطس (بطاطس مقلية، ودجز، وحلقات)"
click at [341, 171] on input "بطاطس مشكلة" at bounding box center [396, 170] width 192 height 13
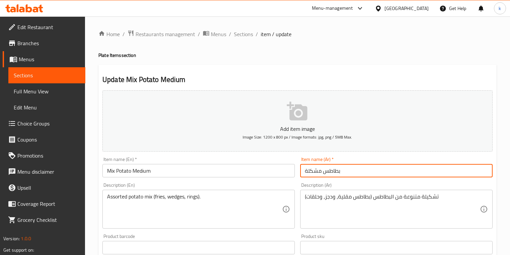
paste input "وسط"
click at [316, 169] on input "بطاطس مشكلة وسط" at bounding box center [396, 170] width 192 height 13
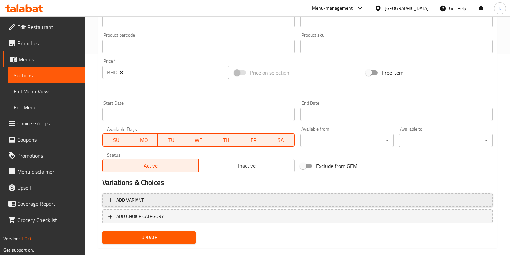
scroll to position [212, 0]
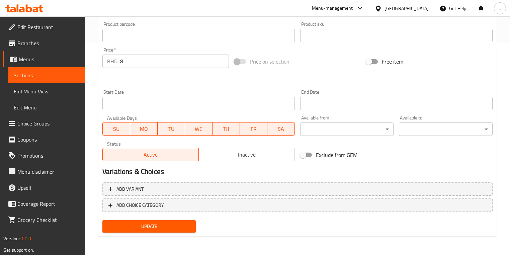
type input "بطاطس مشكلة وسط"
click at [158, 225] on span "Update" at bounding box center [149, 226] width 83 height 8
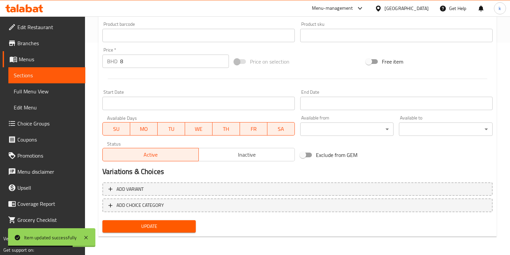
click at [53, 76] on span "Sections" at bounding box center [47, 75] width 66 height 8
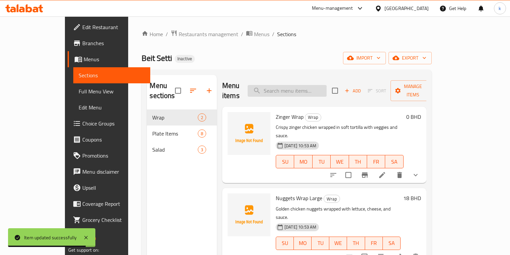
click at [294, 88] on input "search" at bounding box center [287, 91] width 79 height 12
paste input "Onion Rings"
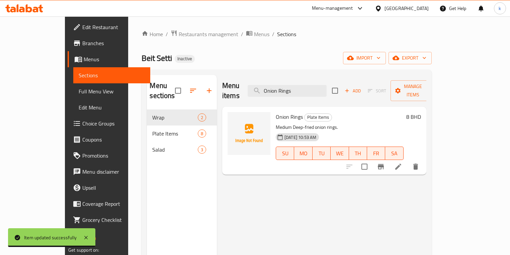
type input "Onion Rings"
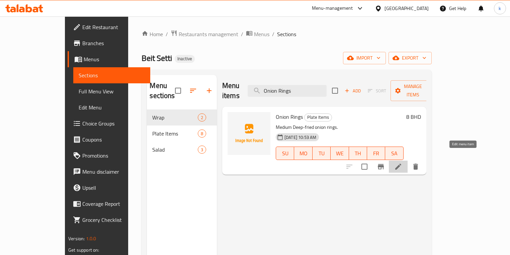
click at [402, 163] on icon at bounding box center [398, 167] width 8 height 8
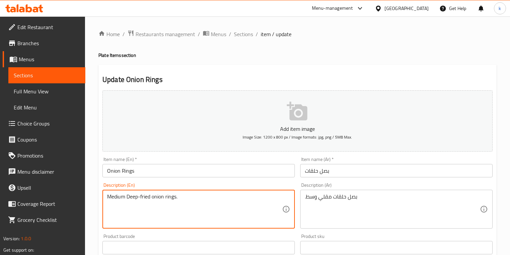
drag, startPoint x: 127, startPoint y: 196, endPoint x: 106, endPoint y: 195, distance: 21.4
type textarea "Deep-fried onion rings."
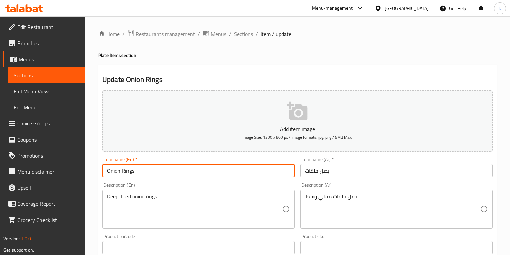
click at [152, 173] on input "Onion Rings" at bounding box center [198, 170] width 192 height 13
paste input "Medium"
type input "Onion Rings Medium"
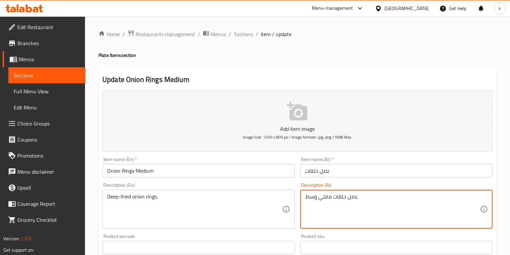
drag, startPoint x: 319, startPoint y: 198, endPoint x: 309, endPoint y: 196, distance: 11.0
type textarea ".بصل حلقات مقلي"
click at [335, 174] on input "بصل حلقات" at bounding box center [396, 170] width 192 height 13
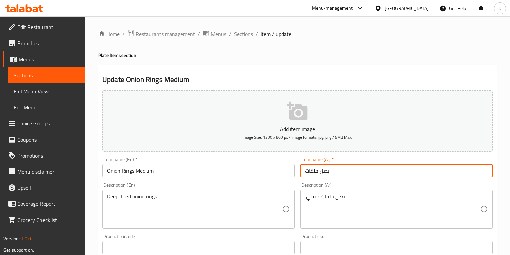
paste input "وسط"
click at [318, 170] on input "بصل حلقات وسط" at bounding box center [396, 170] width 192 height 13
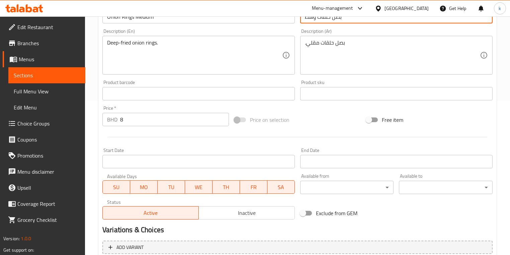
scroll to position [212, 0]
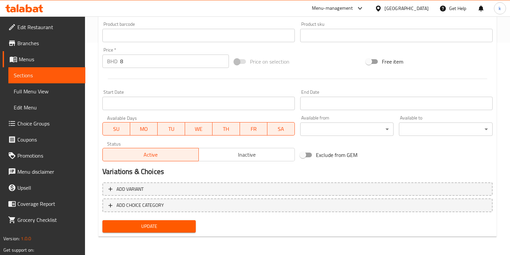
type input "بصل حلقات وسط"
click at [153, 226] on span "Update" at bounding box center [149, 226] width 83 height 8
click at [44, 75] on span "Sections" at bounding box center [47, 75] width 66 height 8
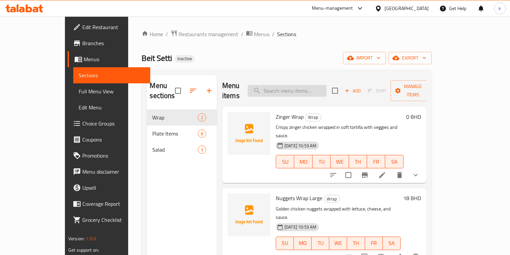
click at [316, 85] on input "search" at bounding box center [287, 91] width 79 height 12
paste input "Potato Wedges"
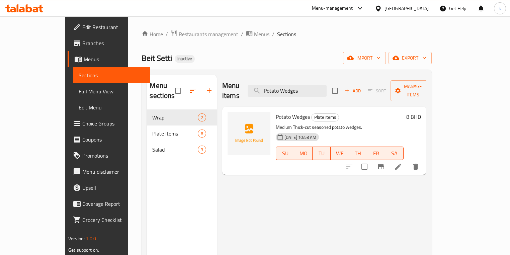
type input "Potato Wedges"
click at [402, 163] on icon at bounding box center [398, 167] width 8 height 8
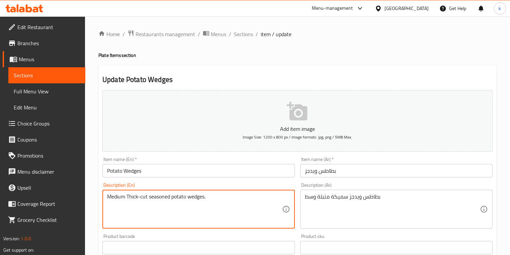
drag, startPoint x: 125, startPoint y: 196, endPoint x: 76, endPoint y: 196, distance: 49.2
type textarea "Thick-cut seasoned potato wedges."
click at [166, 169] on input "Potato Wedges" at bounding box center [198, 170] width 192 height 13
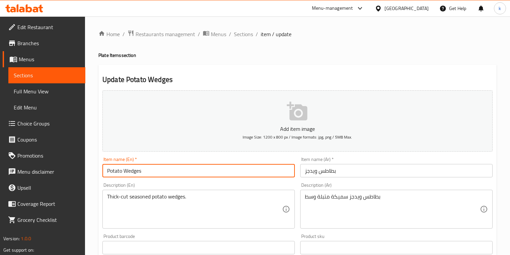
paste input "Medium"
type input "Potato Wedges Medium"
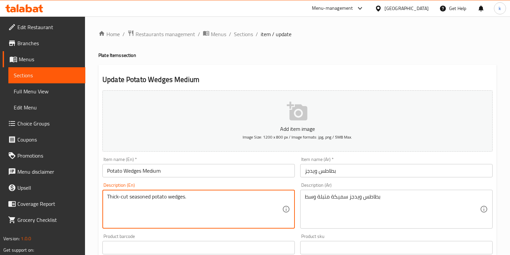
drag, startPoint x: 108, startPoint y: 195, endPoint x: 73, endPoint y: 194, distance: 35.8
type textarea "Thick-cut seasoned potato wedges."
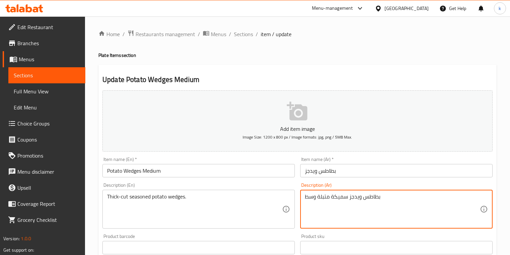
drag, startPoint x: 315, startPoint y: 198, endPoint x: 298, endPoint y: 199, distance: 17.4
type textarea "بطاطس ويدجز سميكة متبلة"
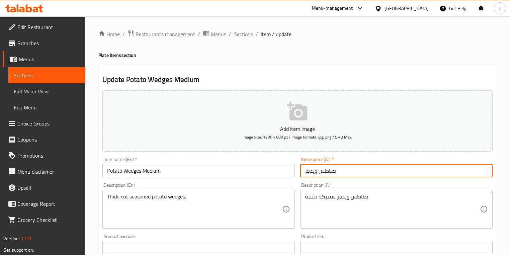
click at [348, 171] on input "بطاطس ويدجز" at bounding box center [396, 170] width 192 height 13
paste input "وسط"
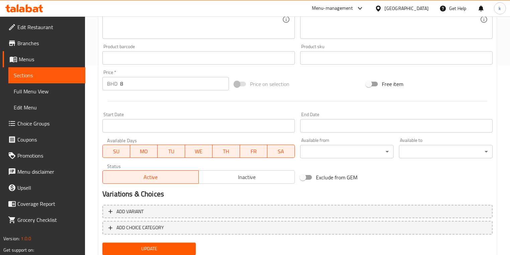
scroll to position [212, 0]
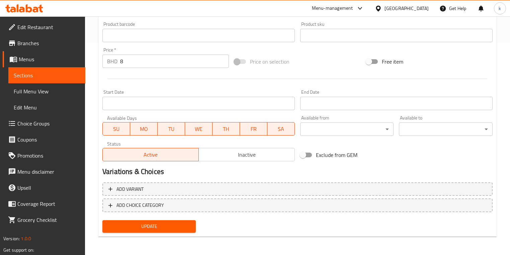
type input "بطاطس ويدجز وسط"
click at [155, 227] on span "Update" at bounding box center [149, 226] width 83 height 8
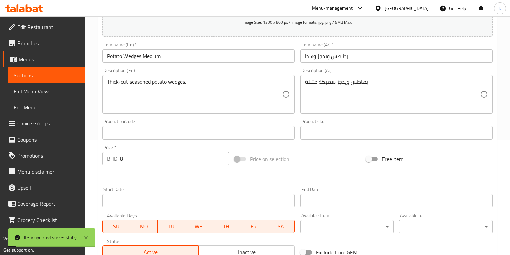
scroll to position [105, 0]
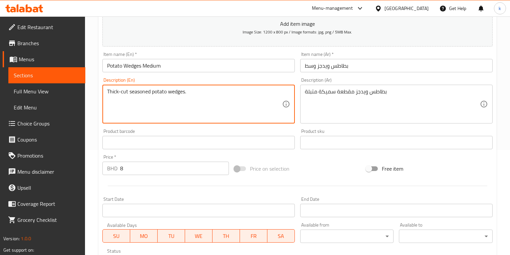
drag, startPoint x: 128, startPoint y: 91, endPoint x: 122, endPoint y: 90, distance: 6.1
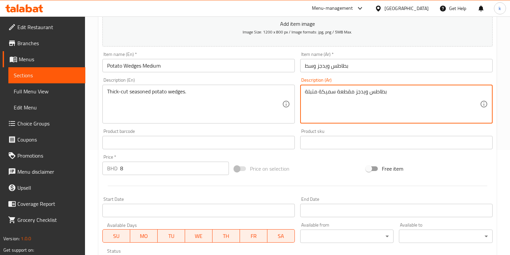
drag, startPoint x: 337, startPoint y: 92, endPoint x: 354, endPoint y: 92, distance: 17.7
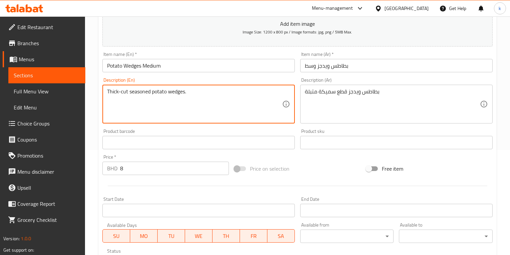
drag, startPoint x: 121, startPoint y: 92, endPoint x: 151, endPoint y: 92, distance: 29.1
click at [151, 92] on textarea "Thick-cut seasoned potato wedges." at bounding box center [194, 104] width 175 height 32
drag, startPoint x: 118, startPoint y: 91, endPoint x: 104, endPoint y: 90, distance: 13.8
click at [104, 90] on div "Thick-cut seasoned potato wedges. Description (En)" at bounding box center [198, 104] width 192 height 39
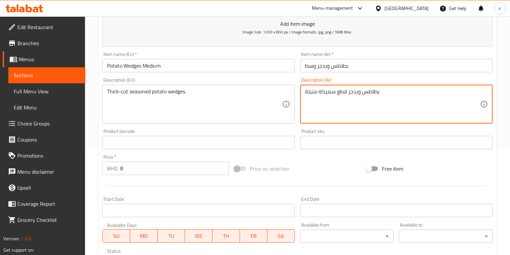
drag, startPoint x: 348, startPoint y: 92, endPoint x: 295, endPoint y: 86, distance: 53.5
click at [341, 97] on textarea "بطاطس ويدجز قطع سميكة متبلة" at bounding box center [392, 104] width 175 height 32
click at [335, 92] on textarea "بطاطس ويدجز قطع سميكة متبلة" at bounding box center [392, 104] width 175 height 32
drag, startPoint x: 337, startPoint y: 92, endPoint x: 347, endPoint y: 91, distance: 9.8
click at [347, 91] on textarea "بطاطس ويدجز قطع سميكة متبلة" at bounding box center [392, 104] width 175 height 32
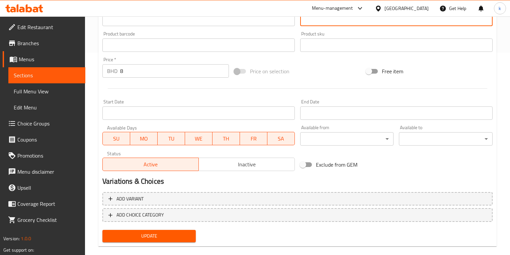
scroll to position [212, 0]
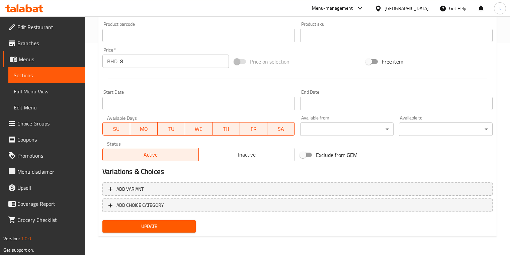
type textarea "بطاطس ويدجز مقطعة سميكة متبلة"
click at [153, 228] on span "Update" at bounding box center [149, 226] width 83 height 8
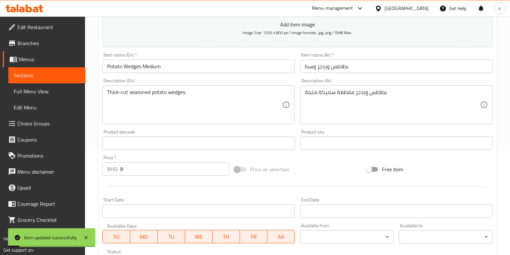
scroll to position [78, 0]
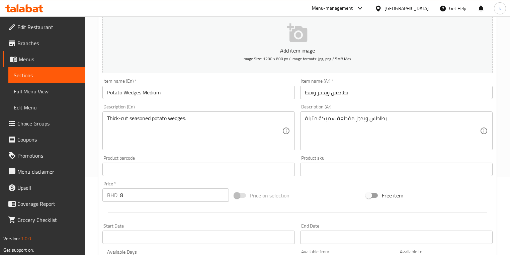
click at [29, 75] on span "Sections" at bounding box center [47, 75] width 66 height 8
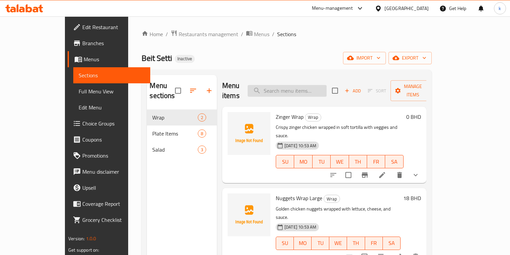
click at [292, 89] on input "search" at bounding box center [287, 91] width 79 height 12
paste input "Coleslaw"
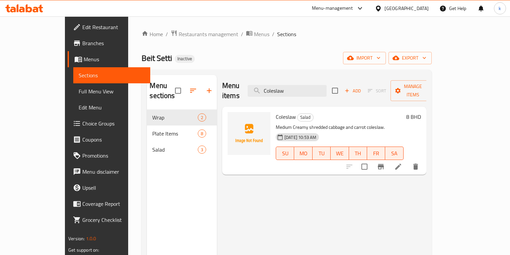
type input "Coleslaw"
click at [407, 161] on li at bounding box center [398, 167] width 19 height 12
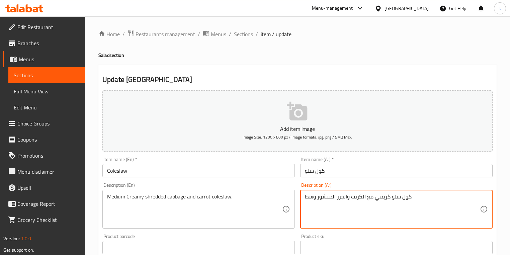
drag, startPoint x: 317, startPoint y: 196, endPoint x: 306, endPoint y: 198, distance: 10.9
type textarea "كول سلو كريمي مع الكرنب وال[GEOGRAPHIC_DATA]"
click at [338, 166] on input "كول سلو" at bounding box center [396, 170] width 192 height 13
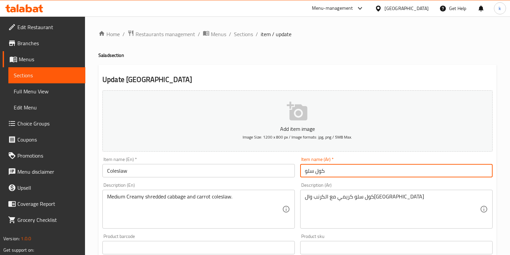
paste input "وسط"
type input "كول سلو وسط"
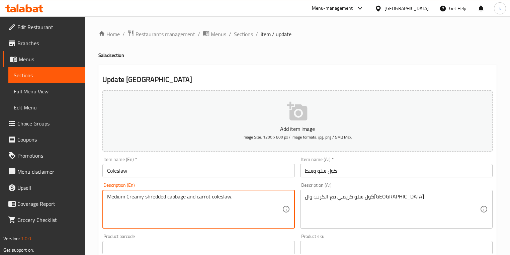
drag, startPoint x: 126, startPoint y: 197, endPoint x: 81, endPoint y: 195, distance: 44.9
type textarea "Creamy shredded cabbage and carrot coleslaw."
click at [136, 170] on input "Coleslaw" at bounding box center [198, 170] width 192 height 13
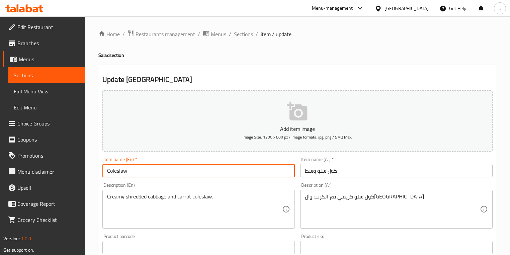
paste input "Medium"
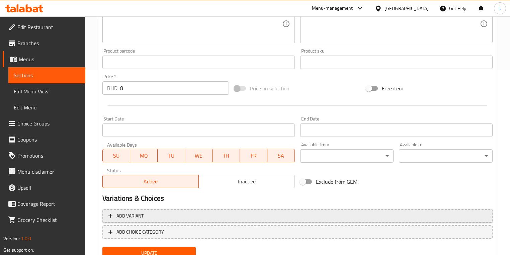
scroll to position [212, 0]
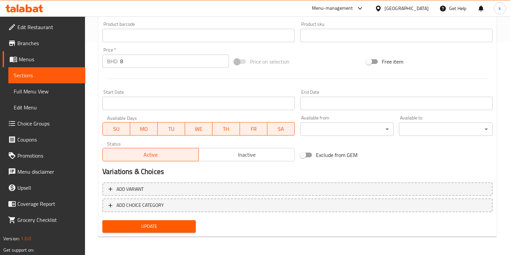
type input "Coleslaw Medium"
click at [158, 225] on span "Update" at bounding box center [149, 226] width 83 height 8
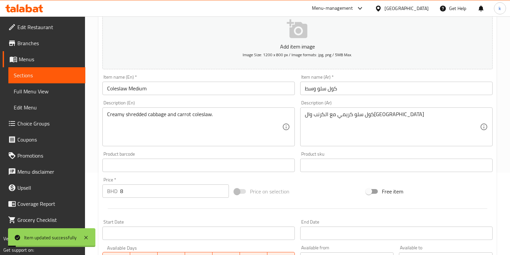
scroll to position [52, 0]
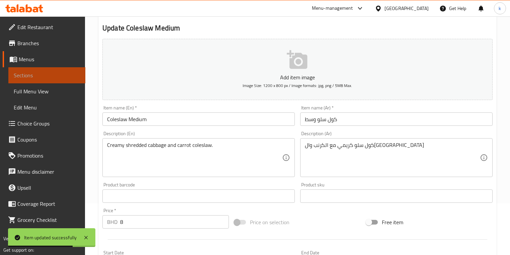
click at [40, 75] on span "Sections" at bounding box center [47, 75] width 66 height 8
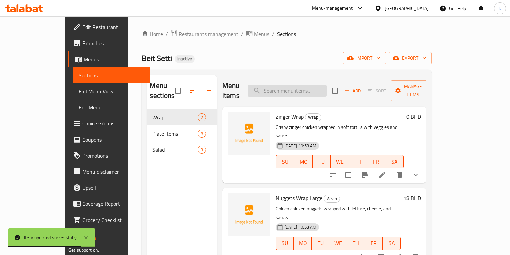
click at [290, 86] on input "search" at bounding box center [287, 91] width 79 height 12
paste input "Corn"
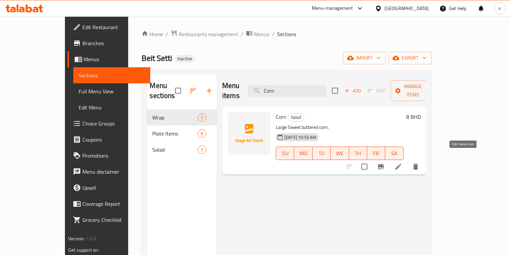
type input "Corn"
click at [402, 163] on icon at bounding box center [398, 167] width 8 height 8
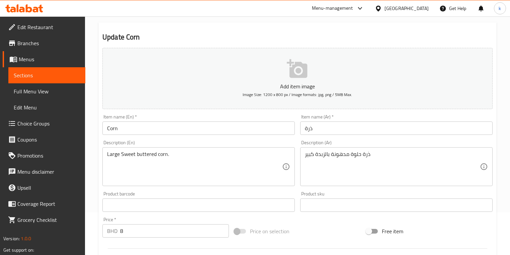
scroll to position [107, 0]
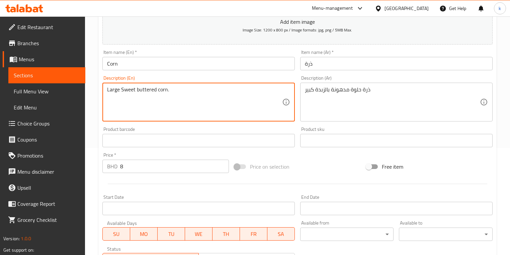
drag, startPoint x: 120, startPoint y: 90, endPoint x: 91, endPoint y: 89, distance: 29.8
type textarea "Sweet buttered corn."
click at [125, 63] on input "Corn" at bounding box center [198, 63] width 192 height 13
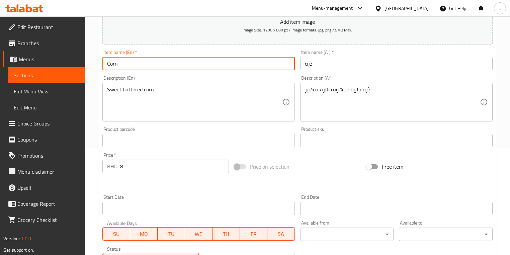
paste input "Large"
type input "Corn Large"
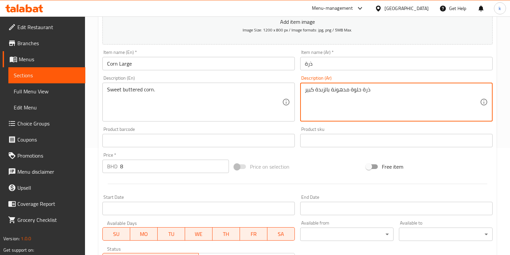
drag, startPoint x: 314, startPoint y: 89, endPoint x: 285, endPoint y: 86, distance: 29.6
type textarea "ذرة حلوة مدهونة بالزبدة"
click at [316, 66] on input "ذرة" at bounding box center [396, 63] width 192 height 13
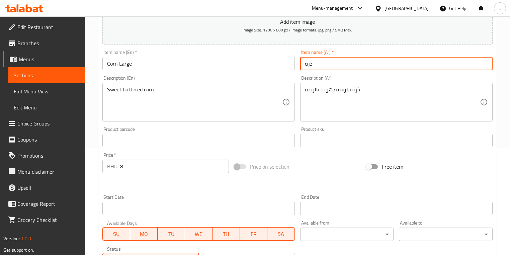
paste input "كبير"
click at [313, 66] on input "ذرةكبير" at bounding box center [396, 63] width 192 height 13
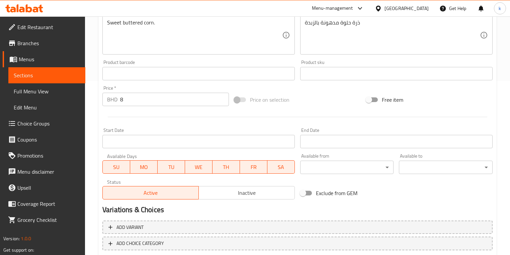
scroll to position [212, 0]
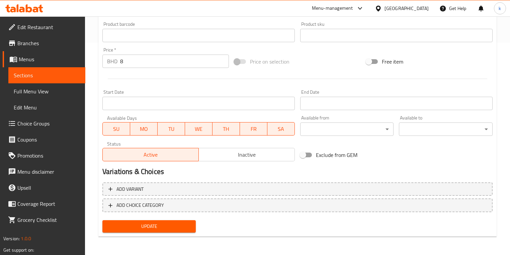
type input "ذرة كبير"
click at [153, 226] on span "Update" at bounding box center [149, 226] width 83 height 8
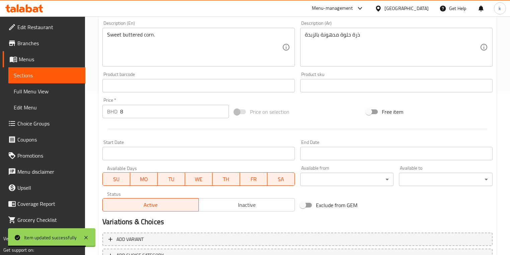
scroll to position [25, 0]
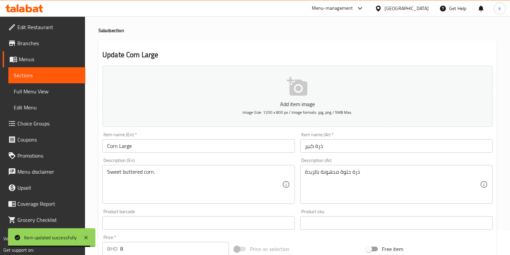
click at [52, 76] on span "Sections" at bounding box center [47, 75] width 66 height 8
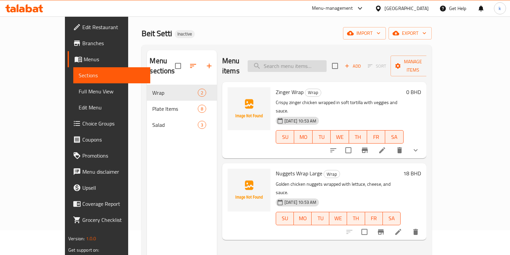
click at [307, 61] on input "search" at bounding box center [287, 66] width 79 height 12
paste input "Onion Rings Medium"
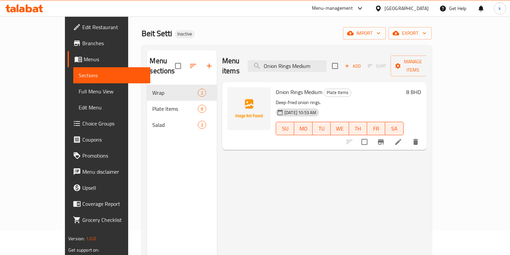
type input "Onion Rings Medium"
click at [407, 136] on li at bounding box center [398, 142] width 19 height 12
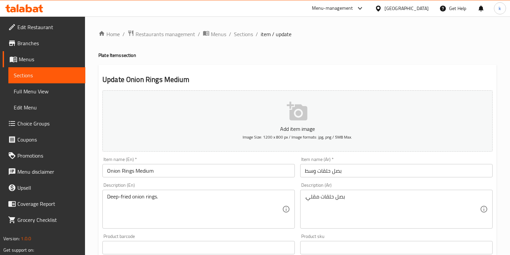
drag, startPoint x: 306, startPoint y: 199, endPoint x: 315, endPoint y: 187, distance: 14.3
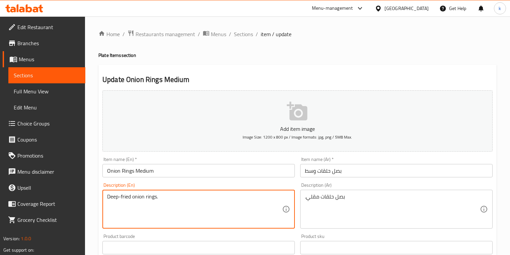
drag, startPoint x: 118, startPoint y: 195, endPoint x: 95, endPoint y: 196, distance: 22.4
click at [219, 199] on textarea "Deep-fried onion rings." at bounding box center [194, 209] width 175 height 32
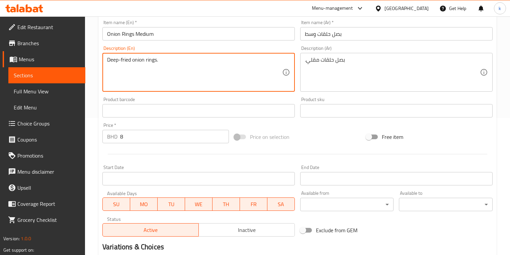
scroll to position [212, 0]
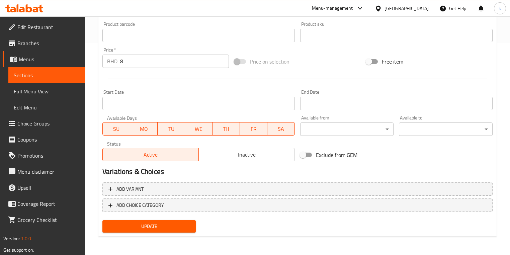
click at [147, 223] on span "Update" at bounding box center [149, 226] width 83 height 8
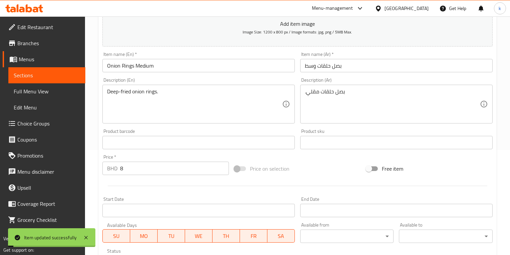
scroll to position [0, 0]
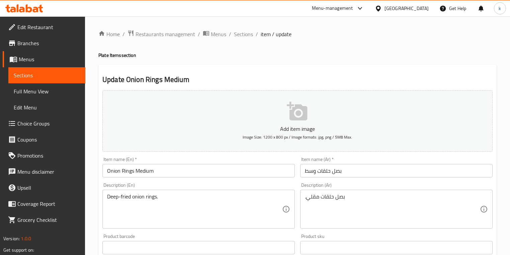
click at [21, 74] on span "Sections" at bounding box center [47, 75] width 66 height 8
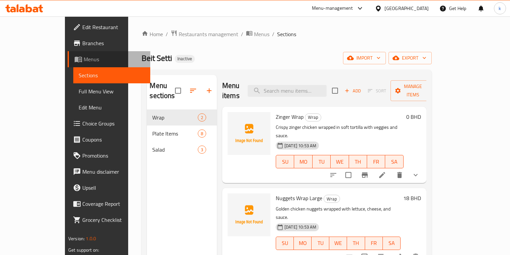
click at [84, 58] on span "Menus" at bounding box center [114, 59] width 61 height 8
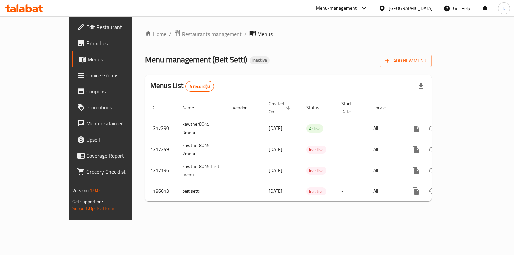
click at [88, 63] on span "Menus" at bounding box center [119, 59] width 62 height 8
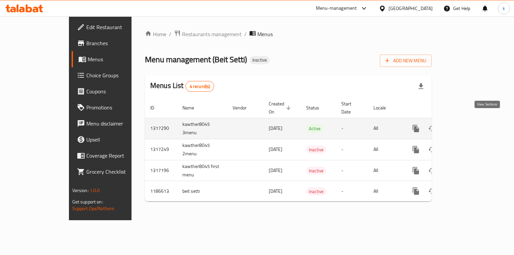
click at [468, 124] on icon "enhanced table" at bounding box center [464, 128] width 8 height 8
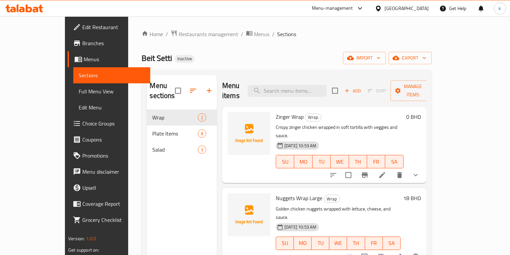
click at [79, 94] on span "Full Menu View" at bounding box center [112, 91] width 66 height 8
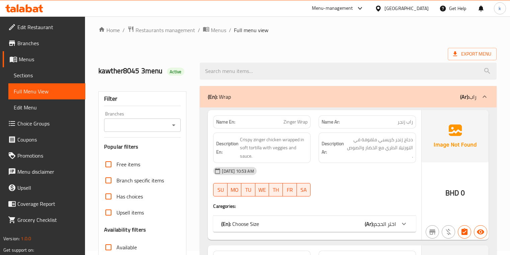
scroll to position [80, 0]
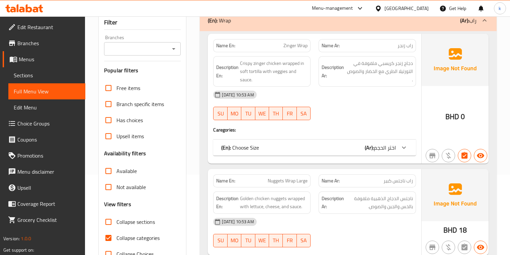
click at [124, 234] on span "Collapse categories" at bounding box center [137, 238] width 43 height 8
click at [116, 233] on input "Collapse categories" at bounding box center [108, 238] width 16 height 16
checkbox input "false"
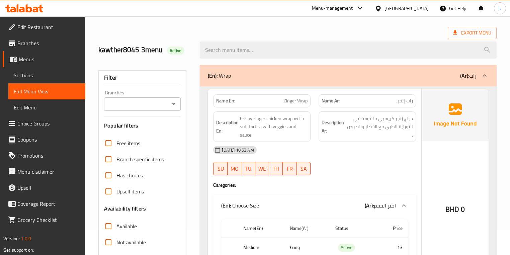
scroll to position [0, 0]
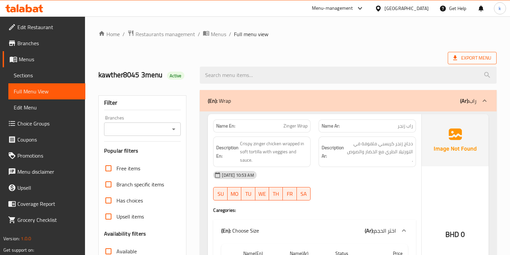
click at [465, 62] on span "Export Menu" at bounding box center [472, 58] width 38 height 8
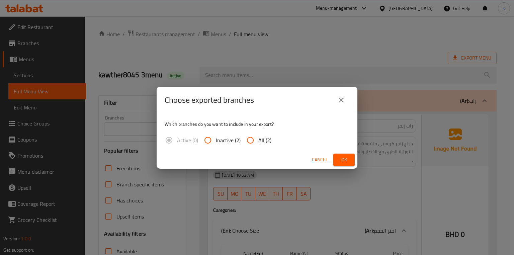
click at [264, 137] on span "All (2)" at bounding box center [264, 140] width 13 height 8
click at [258, 137] on input "All (2)" at bounding box center [250, 140] width 16 height 16
radio input "true"
click at [344, 157] on span "Ok" at bounding box center [344, 160] width 11 height 8
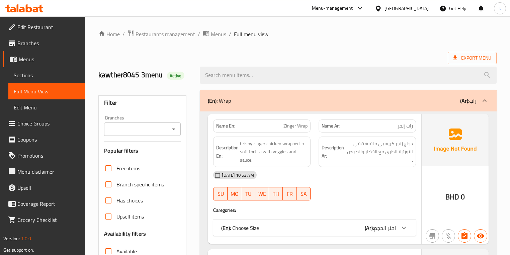
scroll to position [134, 0]
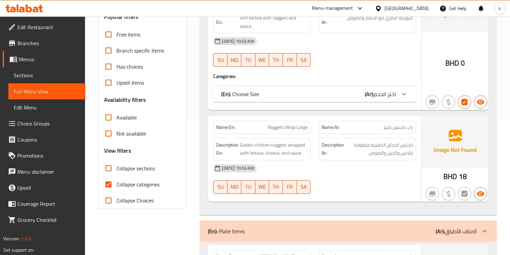
click at [109, 184] on input "Collapse categories" at bounding box center [108, 184] width 16 height 16
checkbox input "false"
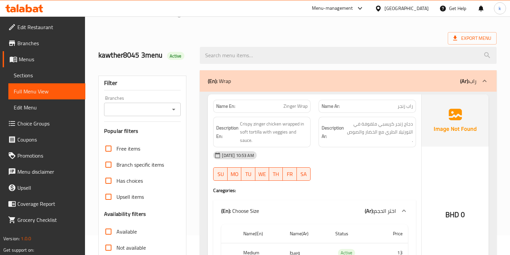
scroll to position [1015, 0]
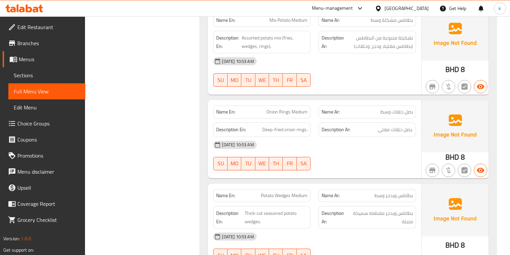
click at [288, 110] on span "Onion Rings Medium" at bounding box center [286, 111] width 41 height 7
copy span "Onion Rings Medium"
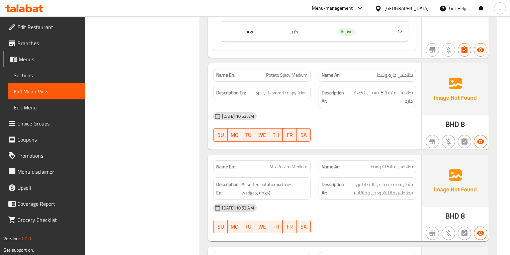
scroll to position [828, 0]
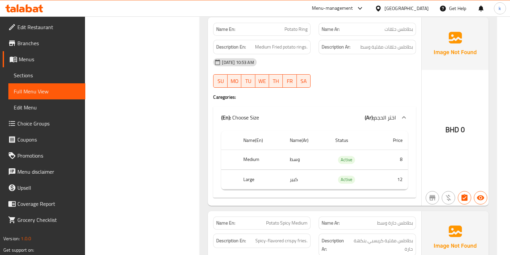
click at [46, 94] on span "Full Menu View" at bounding box center [47, 91] width 66 height 8
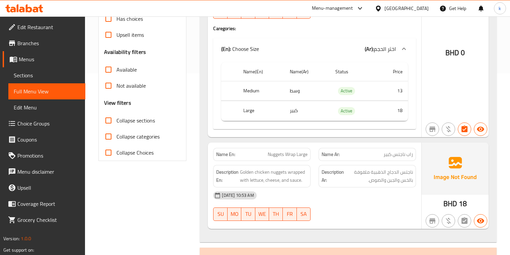
scroll to position [105, 0]
